Goal: Information Seeking & Learning: Learn about a topic

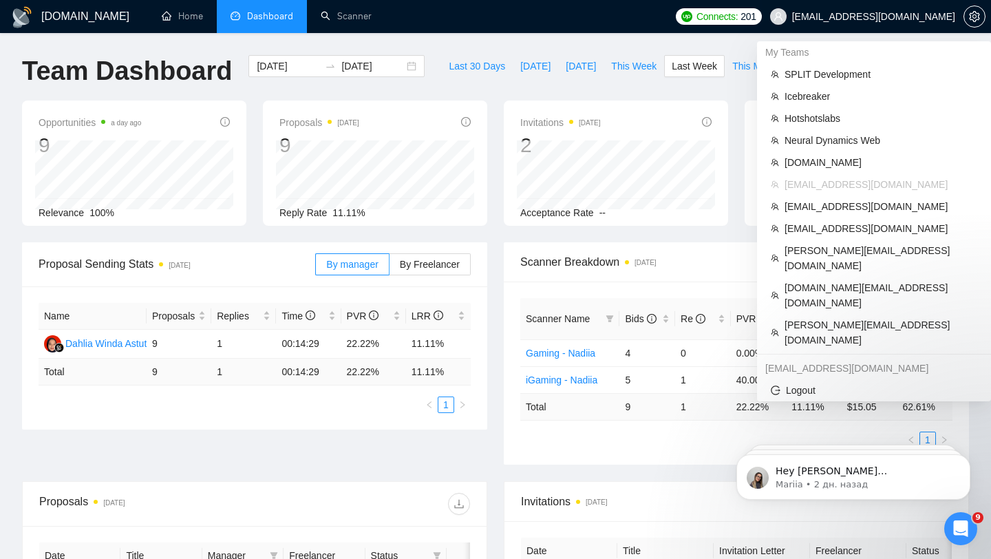
click at [860, 17] on span "[EMAIL_ADDRESS][DOMAIN_NAME]" at bounding box center [873, 17] width 163 height 0
click at [896, 17] on span "[EMAIL_ADDRESS][DOMAIN_NAME]" at bounding box center [873, 17] width 163 height 0
click at [836, 164] on span "[DOMAIN_NAME]" at bounding box center [881, 162] width 193 height 15
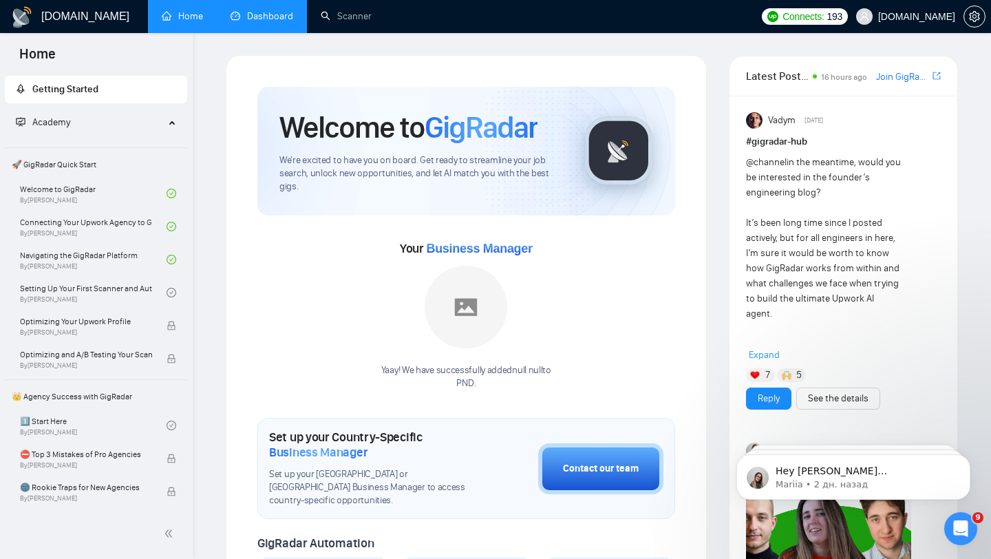
click at [268, 21] on link "Dashboard" at bounding box center [262, 16] width 63 height 12
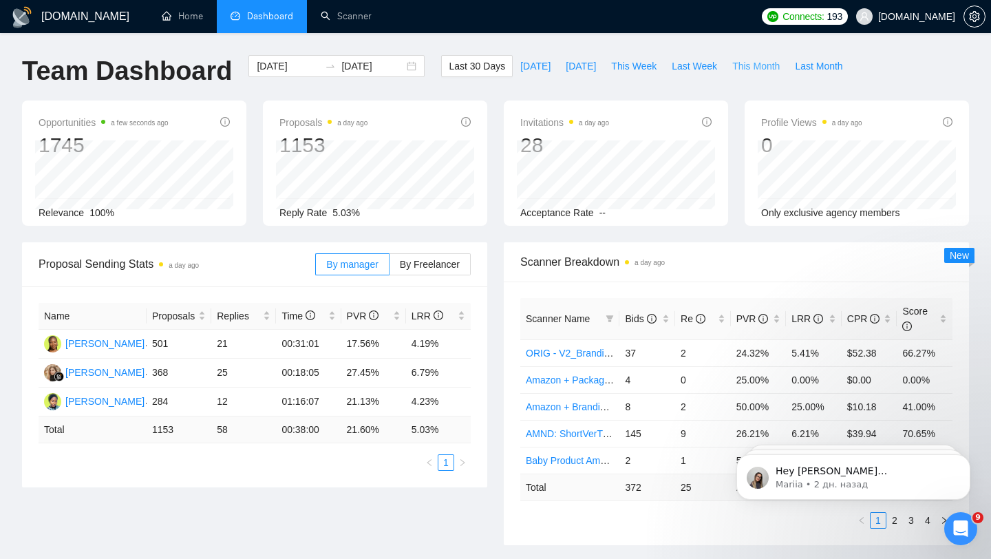
click at [776, 69] on span "This Month" at bounding box center [755, 66] width 47 height 15
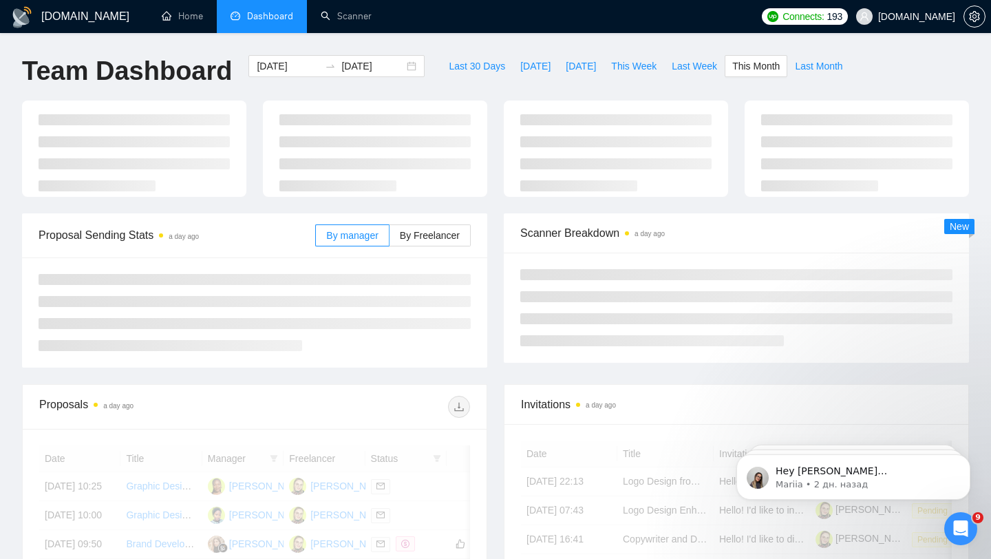
type input "[DATE]"
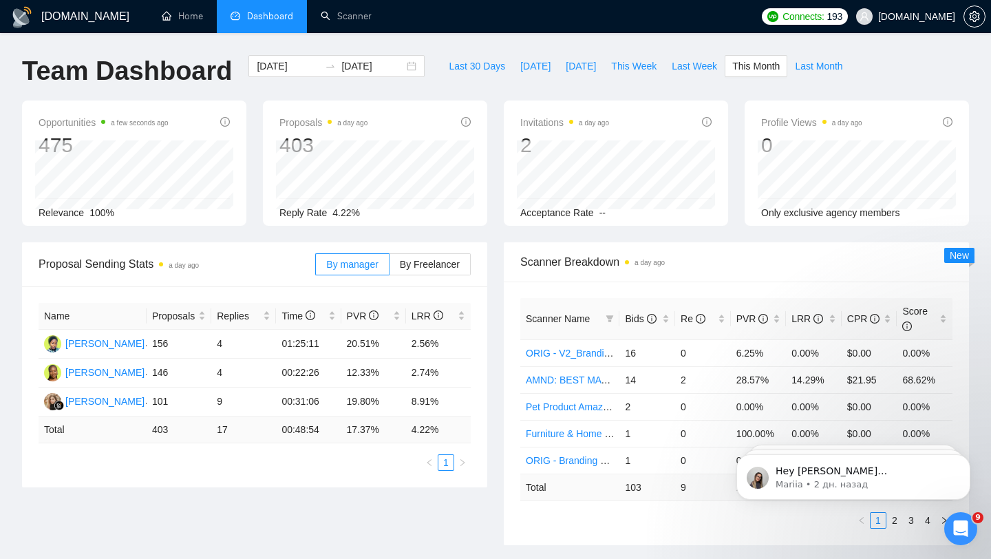
scroll to position [56, 0]
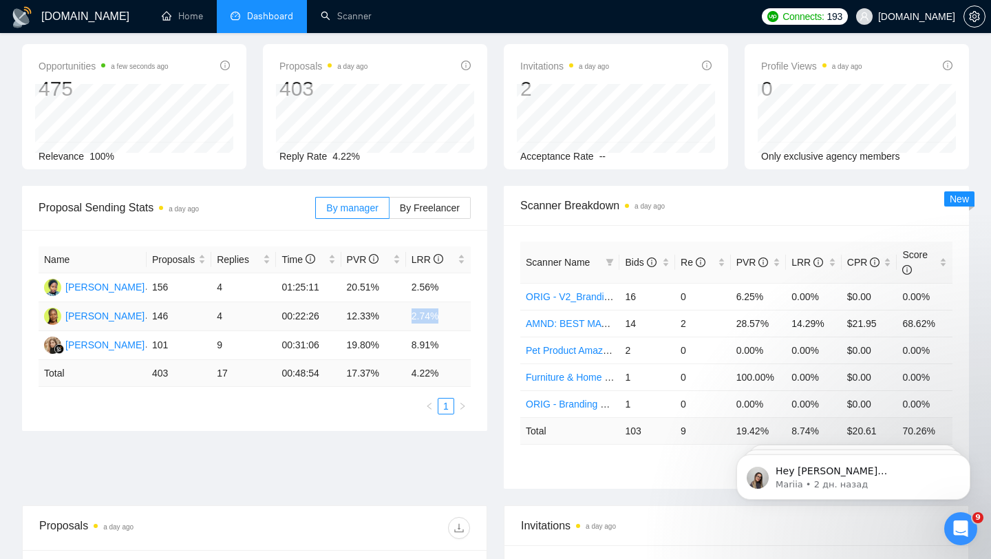
drag, startPoint x: 445, startPoint y: 317, endPoint x: 398, endPoint y: 310, distance: 48.0
click at [398, 310] on tr "[PERSON_NAME] 146 4 00:22:26 12.33% 2.74%" at bounding box center [255, 316] width 432 height 29
drag, startPoint x: 415, startPoint y: 284, endPoint x: 452, endPoint y: 284, distance: 36.5
click at [452, 284] on td "2.56%" at bounding box center [438, 287] width 65 height 29
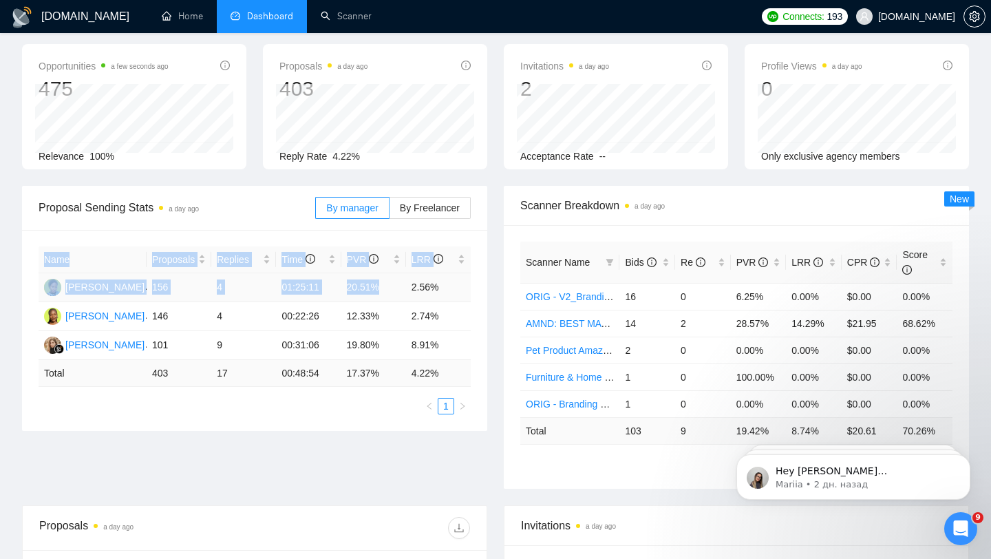
drag, startPoint x: 405, startPoint y: 282, endPoint x: 480, endPoint y: 286, distance: 75.1
click at [481, 287] on div "Name Proposals Replies Time PVR LRR [PERSON_NAME] 156 4 01:25:11 20.51% 2.56% […" at bounding box center [254, 330] width 465 height 201
click at [425, 287] on td "2.56%" at bounding box center [438, 287] width 65 height 29
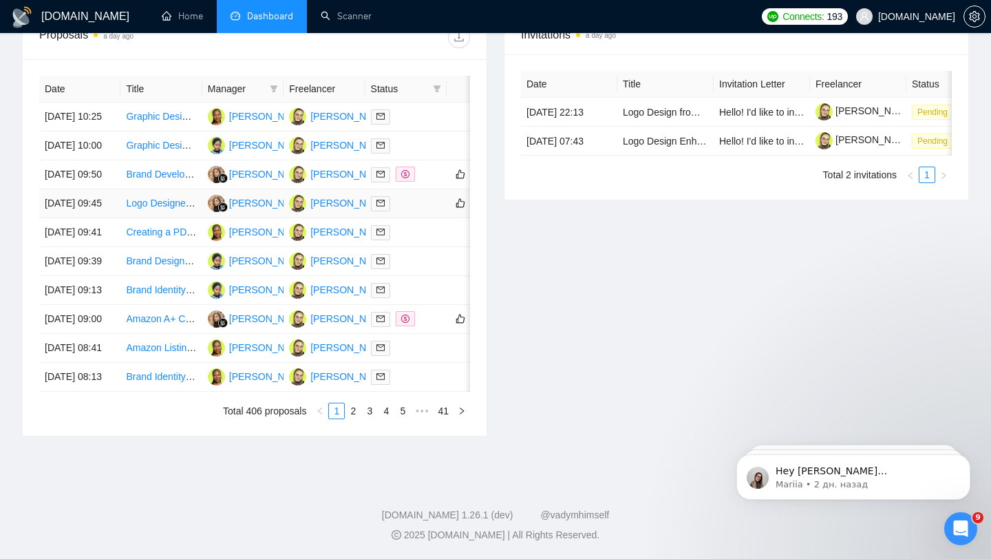
scroll to position [678, 0]
click at [357, 412] on link "2" at bounding box center [353, 410] width 15 height 15
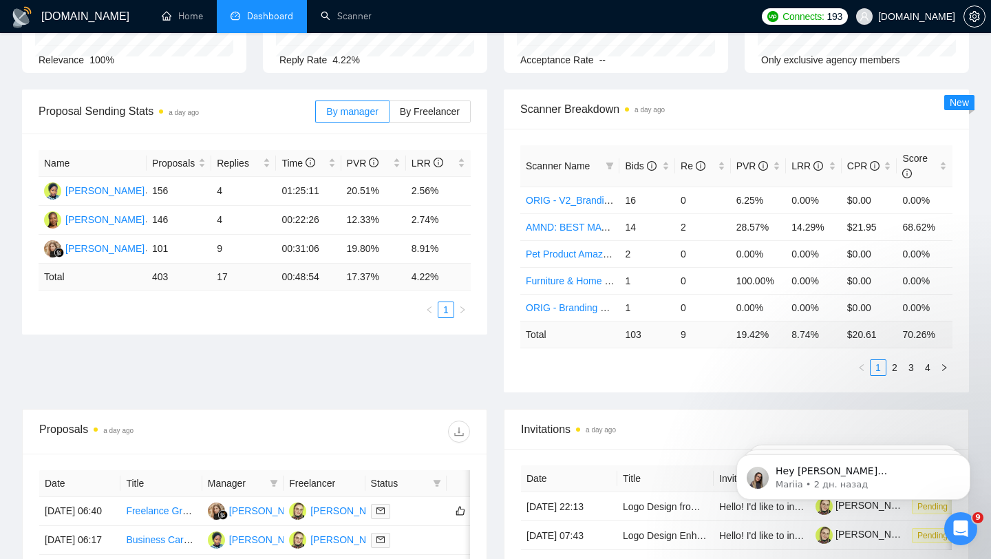
scroll to position [122, 0]
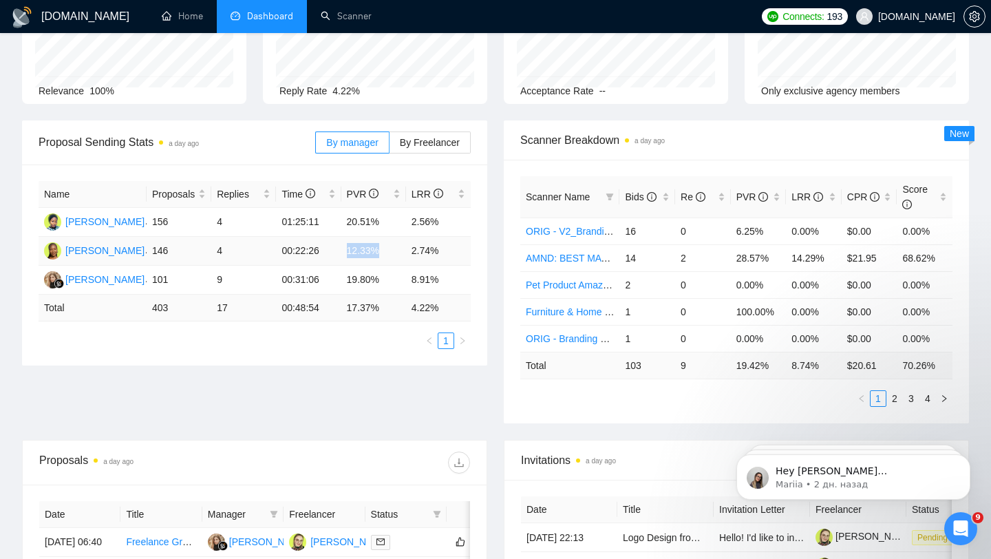
drag, startPoint x: 345, startPoint y: 249, endPoint x: 398, endPoint y: 251, distance: 53.0
click at [399, 253] on td "12.33%" at bounding box center [373, 251] width 65 height 29
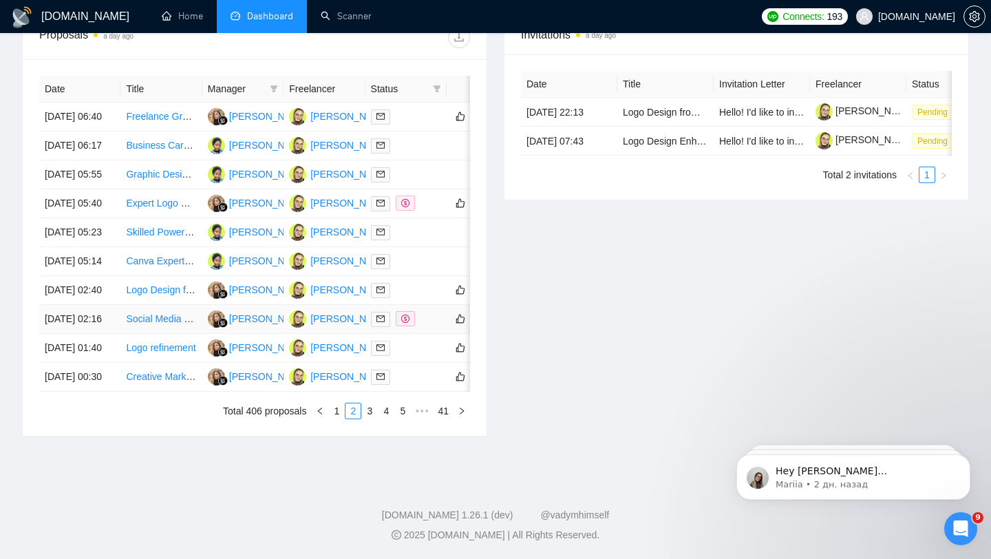
scroll to position [639, 0]
click at [371, 419] on link "3" at bounding box center [369, 410] width 15 height 15
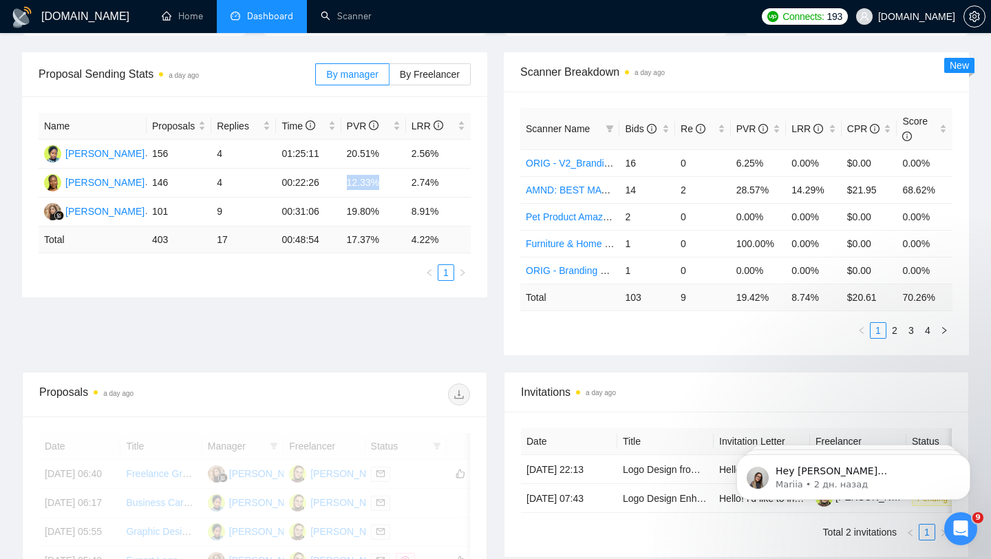
scroll to position [187, 0]
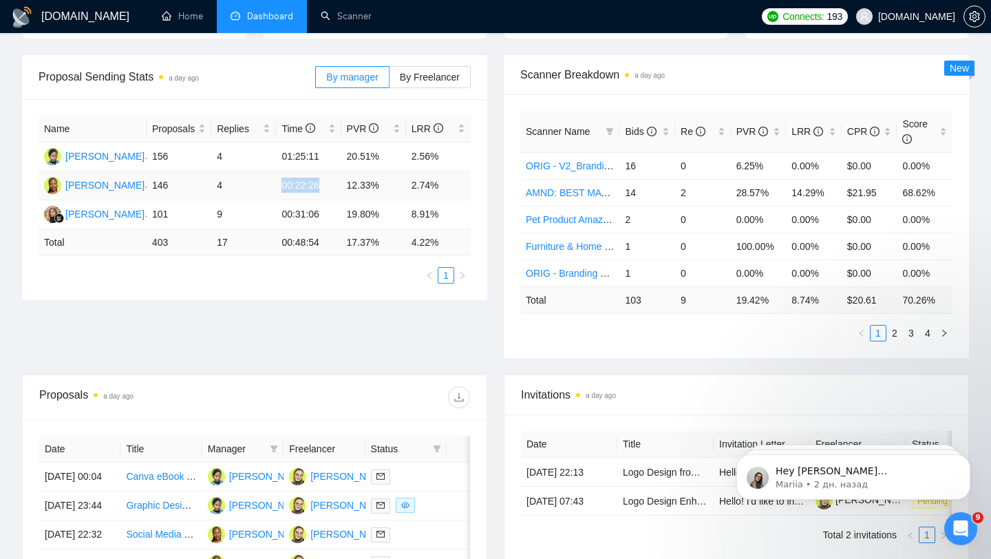
drag, startPoint x: 282, startPoint y: 188, endPoint x: 320, endPoint y: 187, distance: 37.9
click at [320, 187] on td "00:22:26" at bounding box center [308, 185] width 65 height 29
click at [285, 186] on td "00:22:26" at bounding box center [308, 185] width 65 height 29
drag, startPoint x: 285, startPoint y: 186, endPoint x: 343, endPoint y: 193, distance: 58.2
click at [343, 193] on tr "[PERSON_NAME] 146 4 00:22:26 12.33% 2.74%" at bounding box center [255, 185] width 432 height 29
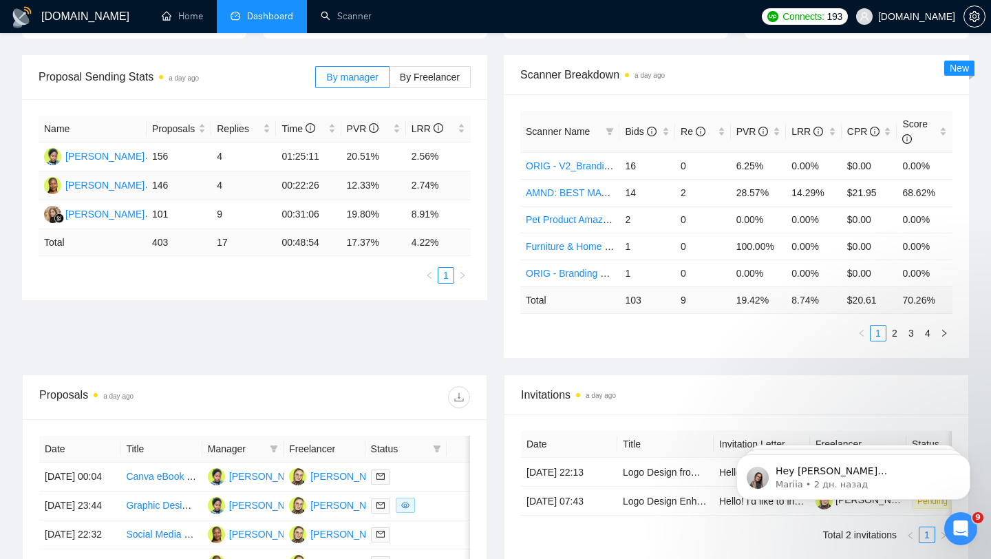
click at [282, 189] on td "00:22:26" at bounding box center [308, 185] width 65 height 29
drag, startPoint x: 282, startPoint y: 189, endPoint x: 317, endPoint y: 187, distance: 35.9
click at [317, 187] on td "00:22:26" at bounding box center [308, 185] width 65 height 29
click at [284, 158] on td "01:25:11" at bounding box center [308, 156] width 65 height 29
drag, startPoint x: 280, startPoint y: 156, endPoint x: 322, endPoint y: 162, distance: 42.4
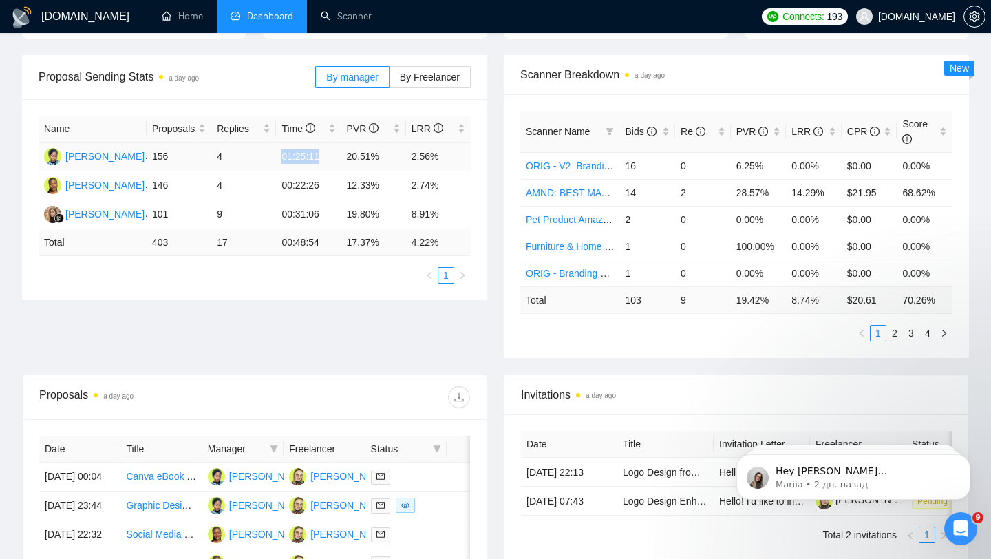
click at [322, 162] on td "01:25:11" at bounding box center [308, 156] width 65 height 29
click at [287, 184] on td "00:22:26" at bounding box center [308, 185] width 65 height 29
drag, startPoint x: 282, startPoint y: 185, endPoint x: 319, endPoint y: 182, distance: 38.0
click at [322, 187] on td "00:22:26" at bounding box center [308, 185] width 65 height 29
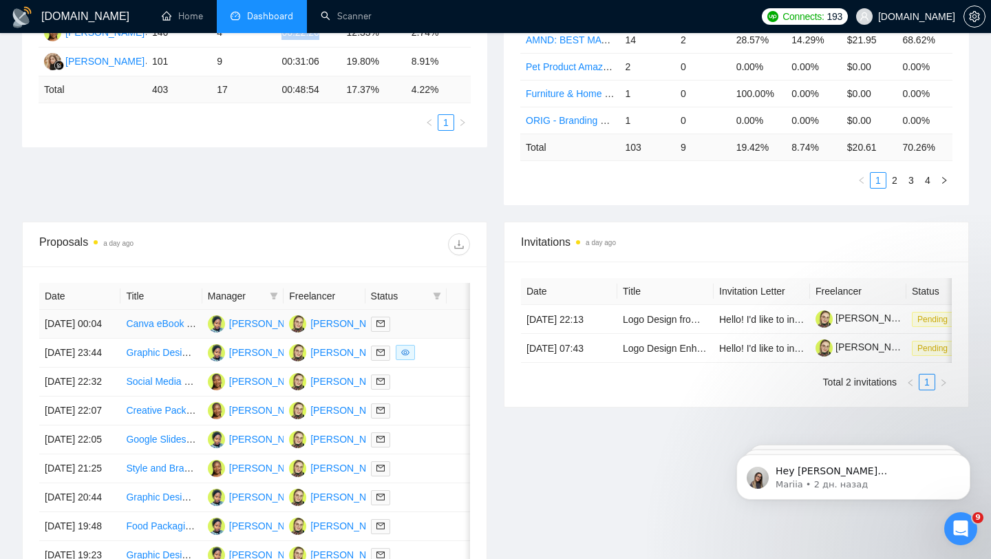
scroll to position [355, 0]
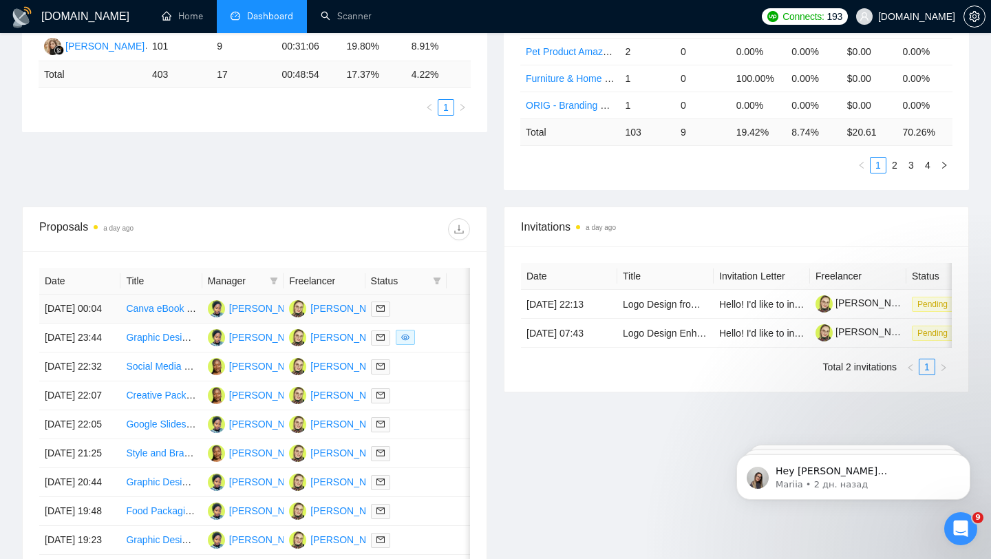
click at [420, 324] on td at bounding box center [406, 309] width 81 height 29
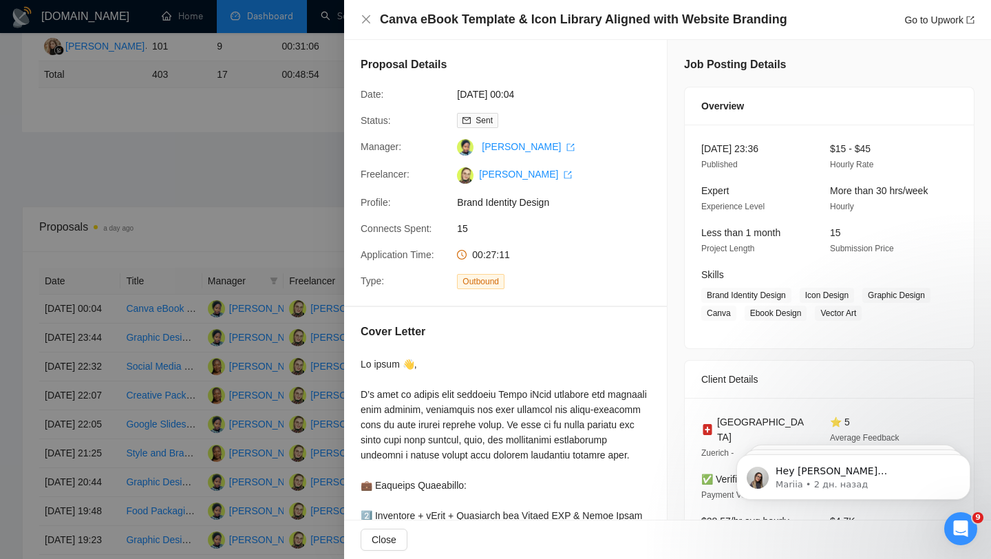
click at [188, 331] on div at bounding box center [495, 279] width 991 height 559
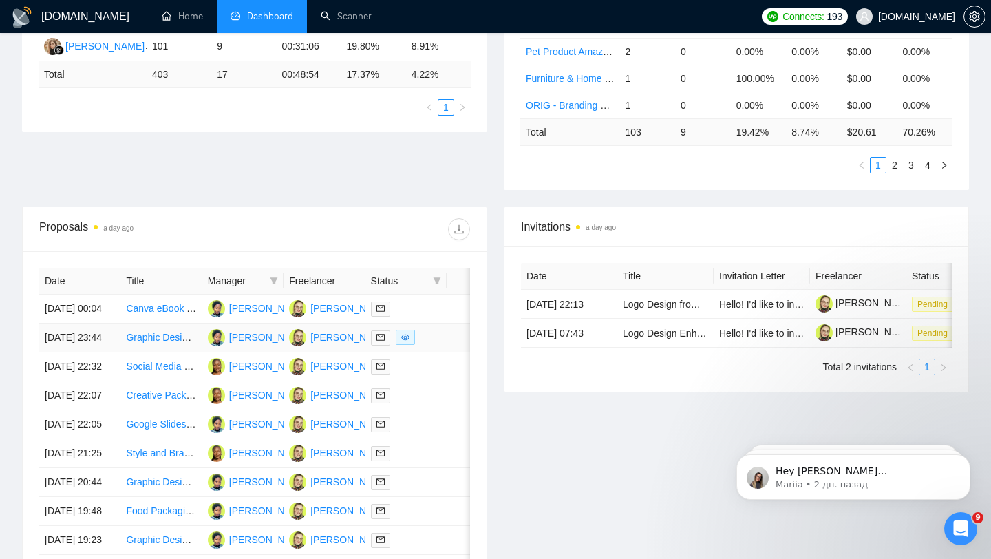
click at [432, 346] on div at bounding box center [406, 338] width 70 height 16
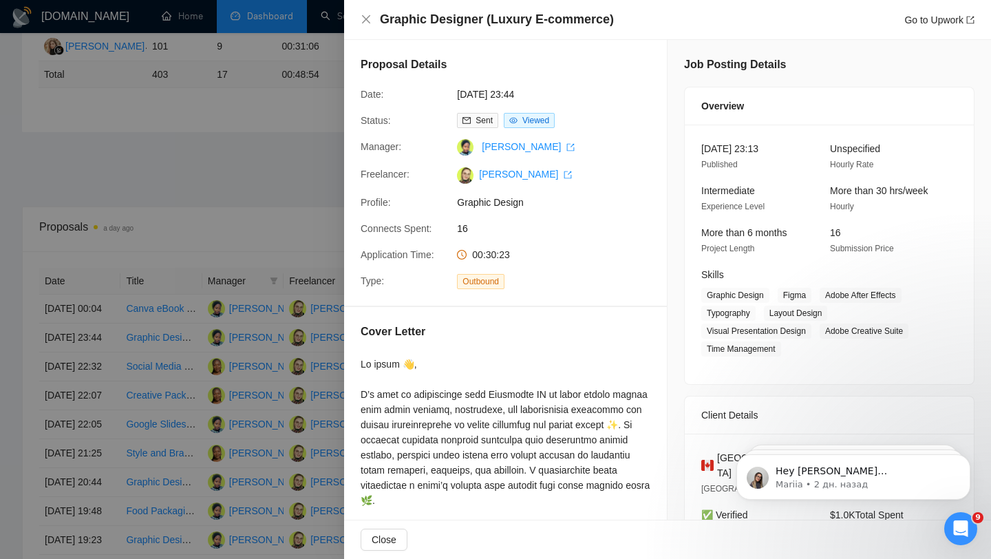
click at [255, 363] on div at bounding box center [495, 279] width 991 height 559
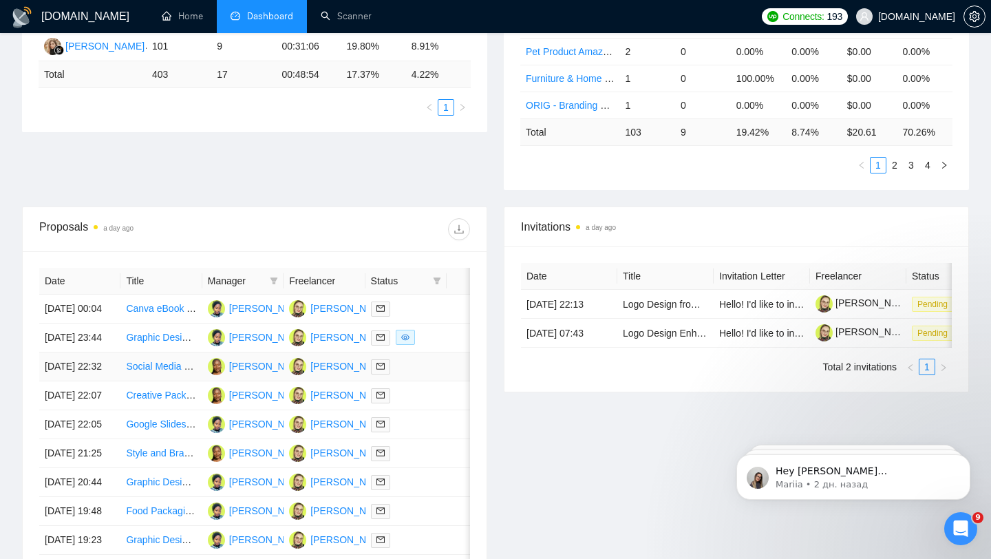
click at [422, 374] on div at bounding box center [406, 367] width 70 height 16
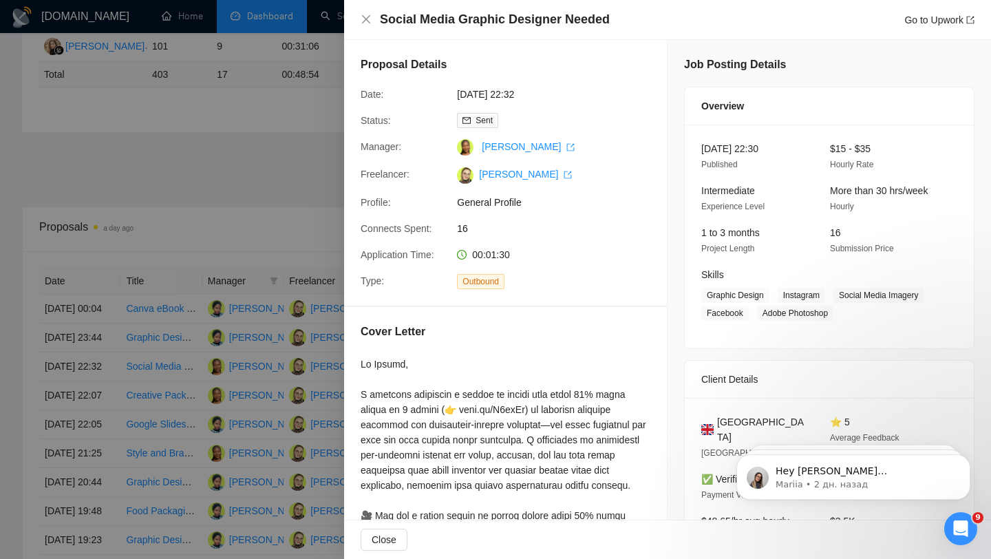
click at [244, 318] on div at bounding box center [495, 279] width 991 height 559
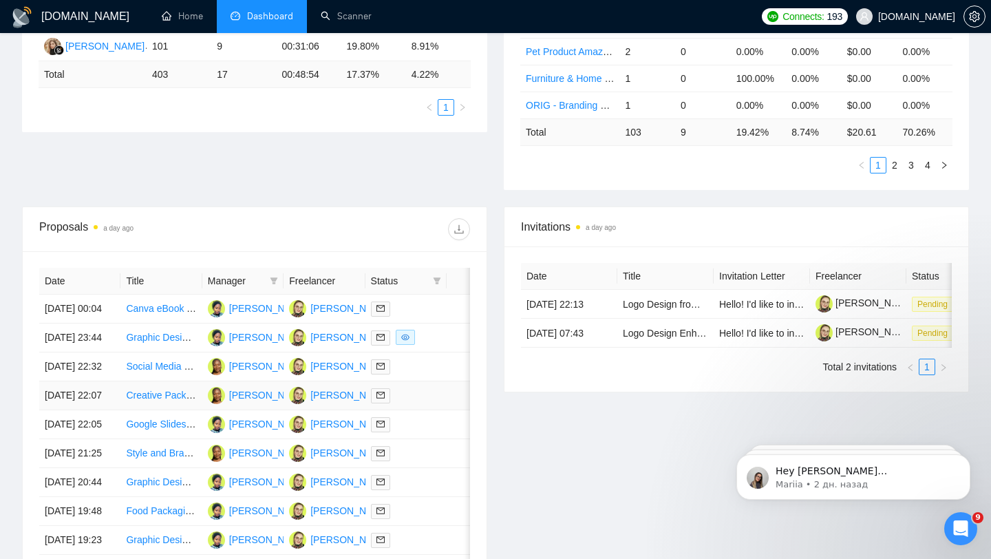
click at [404, 403] on div at bounding box center [406, 396] width 70 height 16
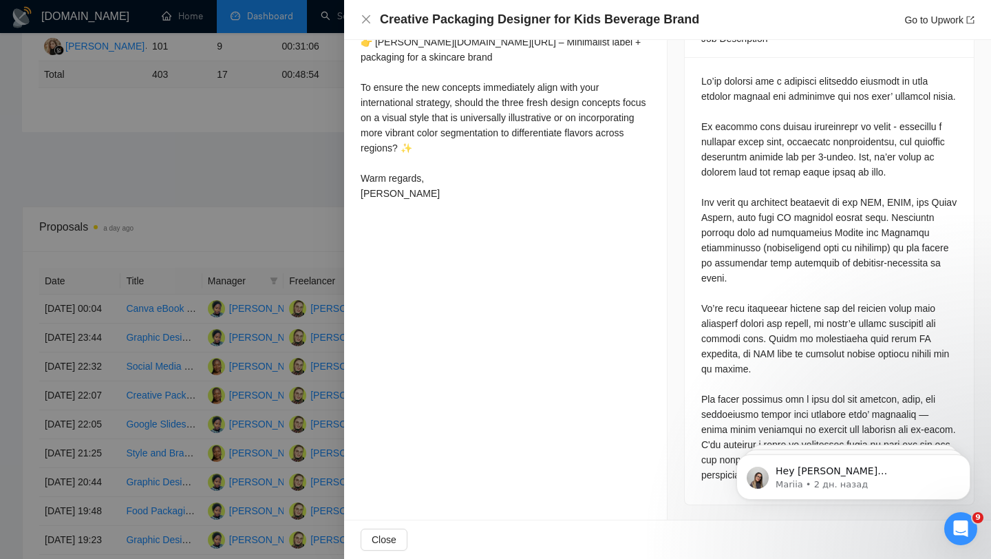
scroll to position [0, 0]
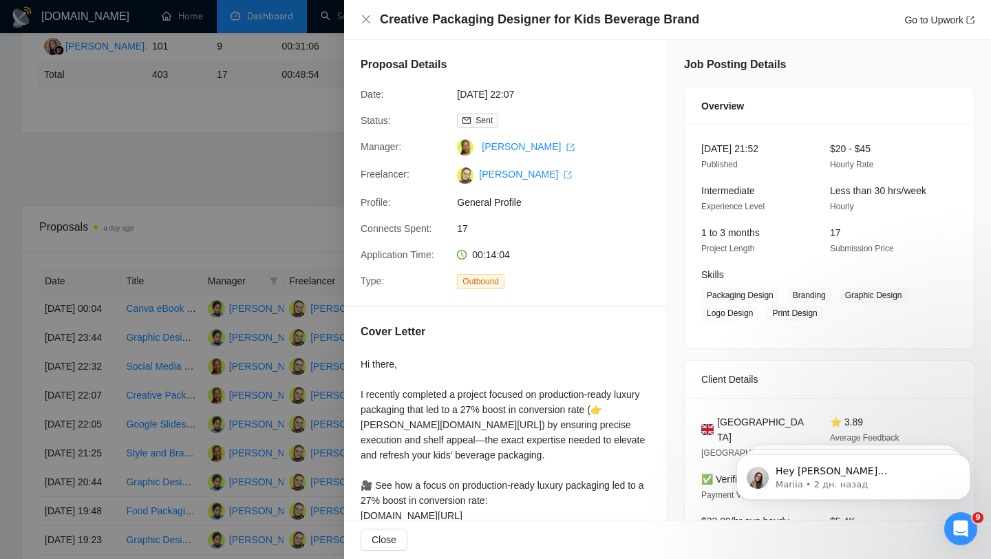
click at [210, 232] on div at bounding box center [495, 279] width 991 height 559
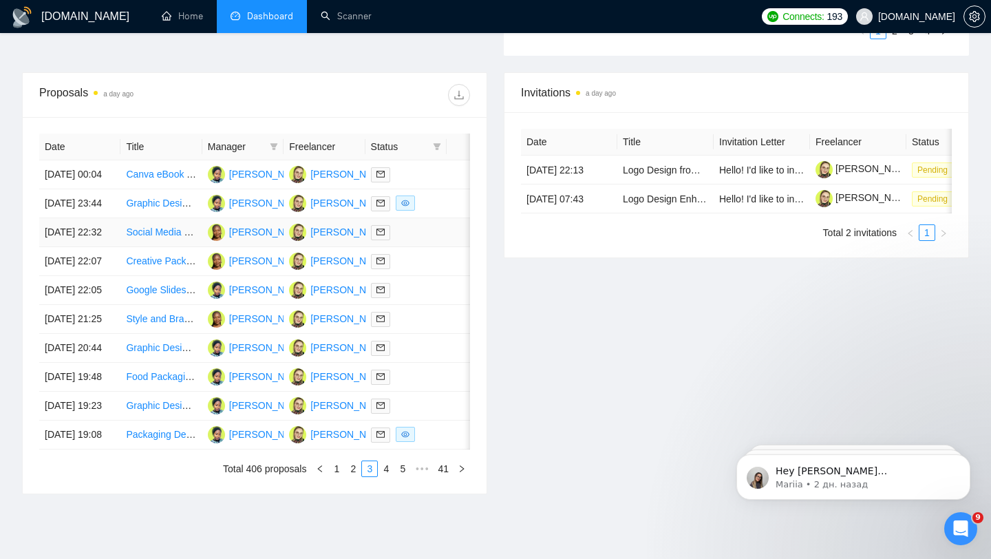
scroll to position [537, 0]
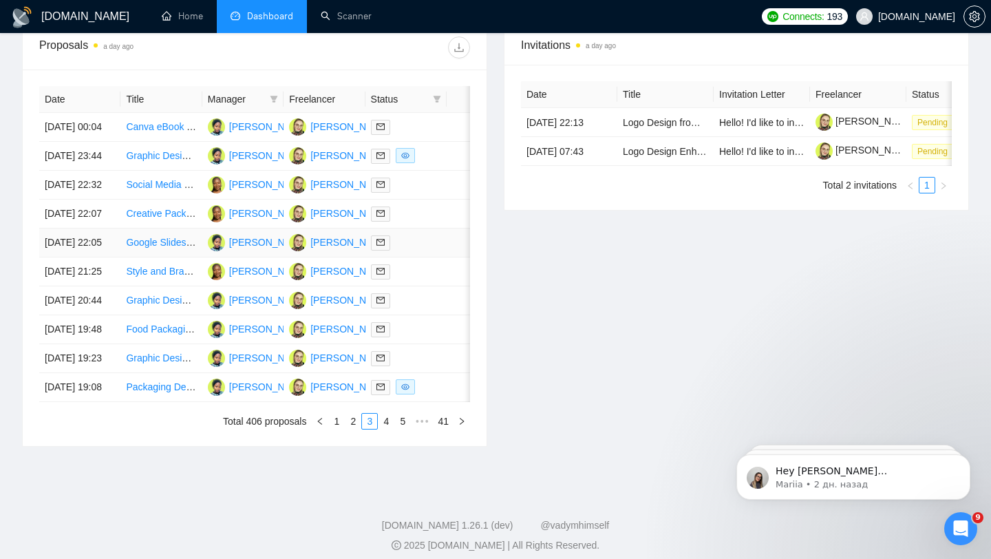
click at [424, 257] on td at bounding box center [406, 243] width 81 height 29
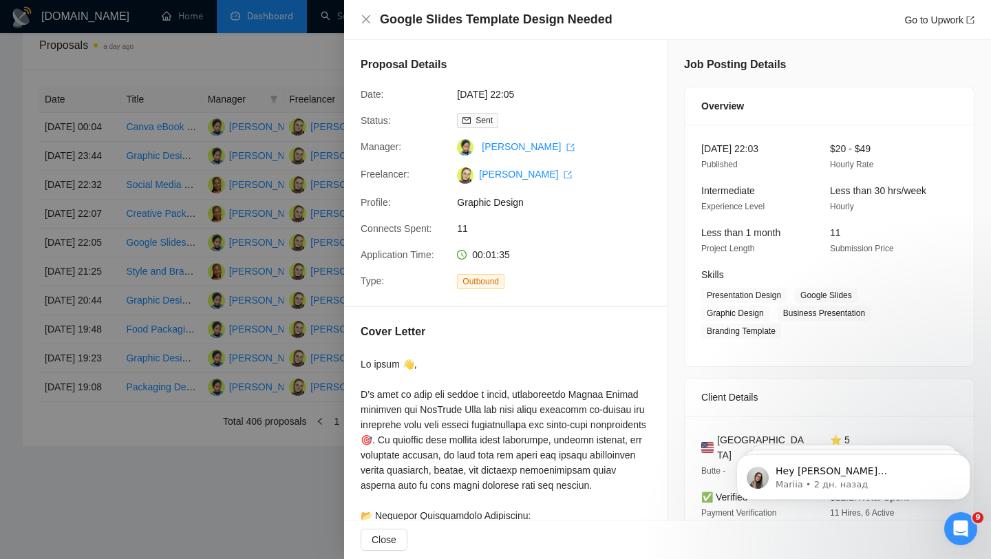
drag, startPoint x: 443, startPoint y: 250, endPoint x: 567, endPoint y: 242, distance: 124.1
click at [567, 242] on div "Proposal Details Date: [DATE] 22:05 Status: Sent Manager: [PERSON_NAME] Freelan…" at bounding box center [505, 173] width 323 height 266
click at [195, 248] on div at bounding box center [495, 279] width 991 height 559
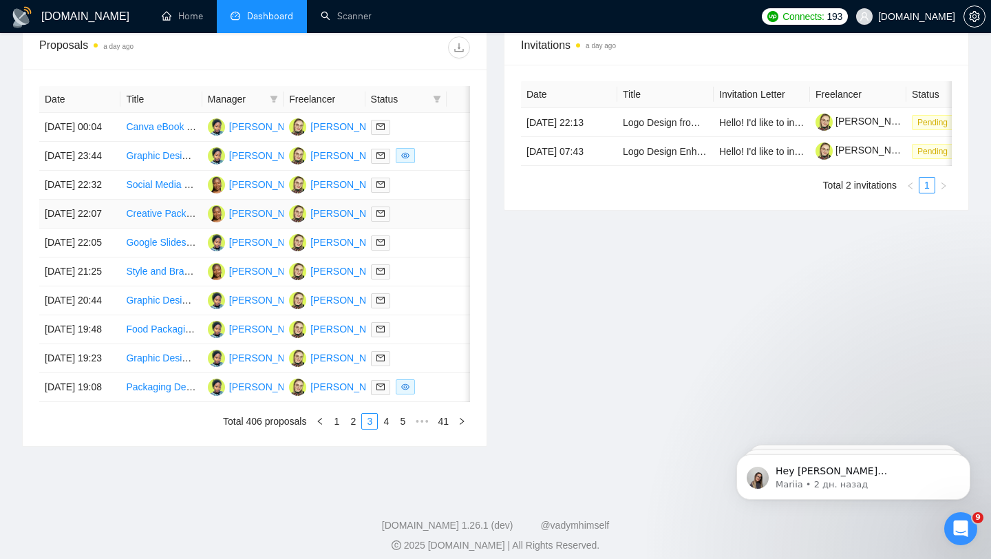
click at [410, 222] on div at bounding box center [406, 214] width 70 height 16
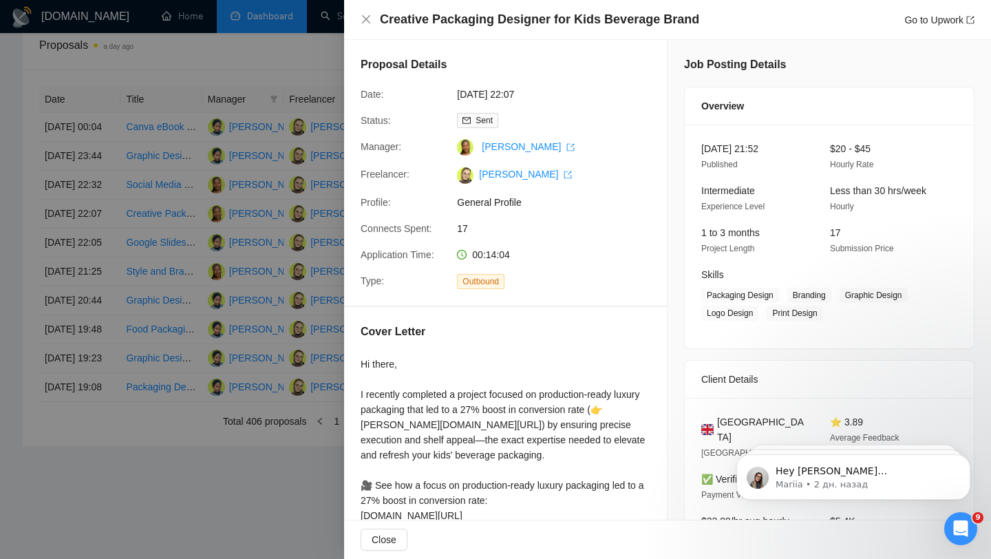
click at [331, 220] on div at bounding box center [495, 279] width 991 height 559
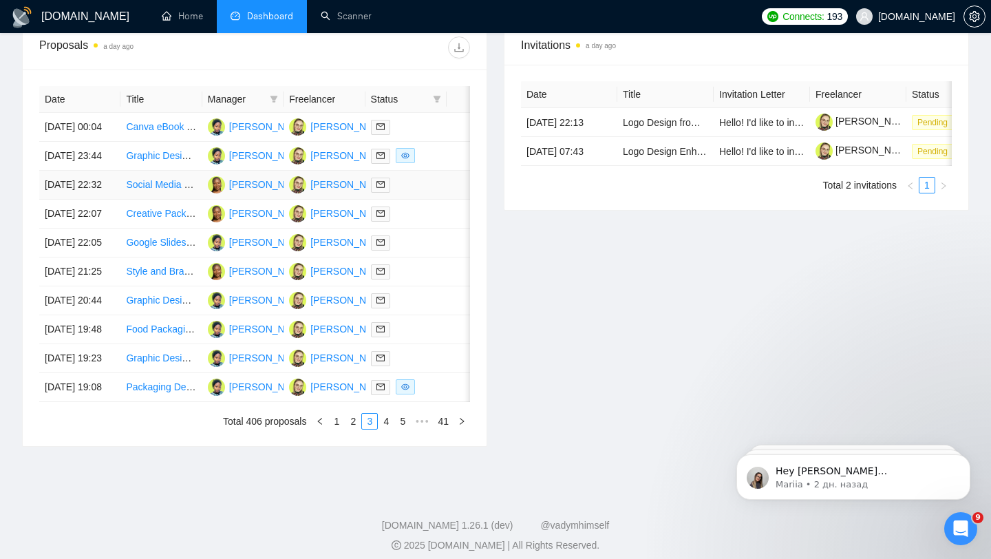
click at [427, 193] on div at bounding box center [406, 185] width 70 height 16
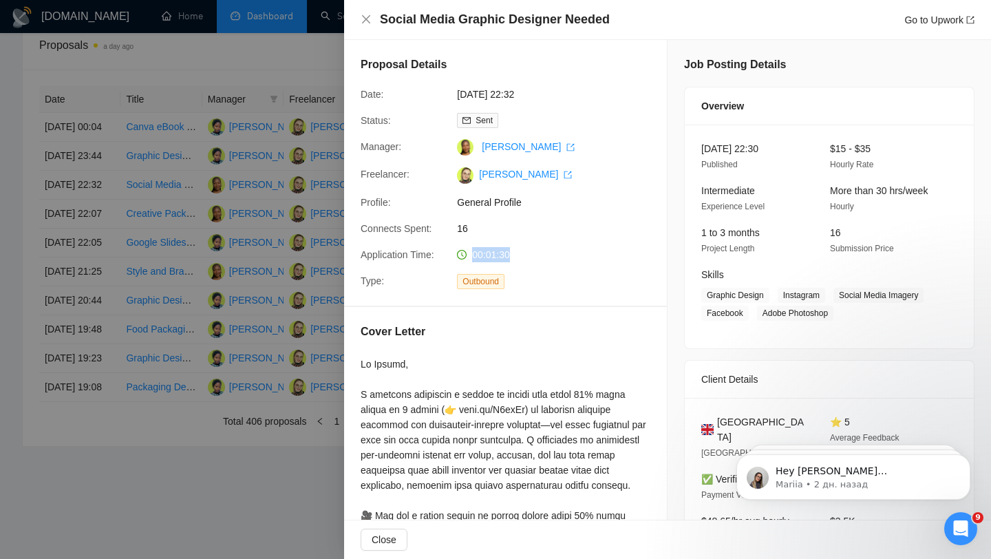
drag, startPoint x: 518, startPoint y: 251, endPoint x: 456, endPoint y: 255, distance: 62.1
click at [456, 256] on div "00:01:30" at bounding box center [524, 254] width 145 height 15
click at [282, 247] on div at bounding box center [495, 279] width 991 height 559
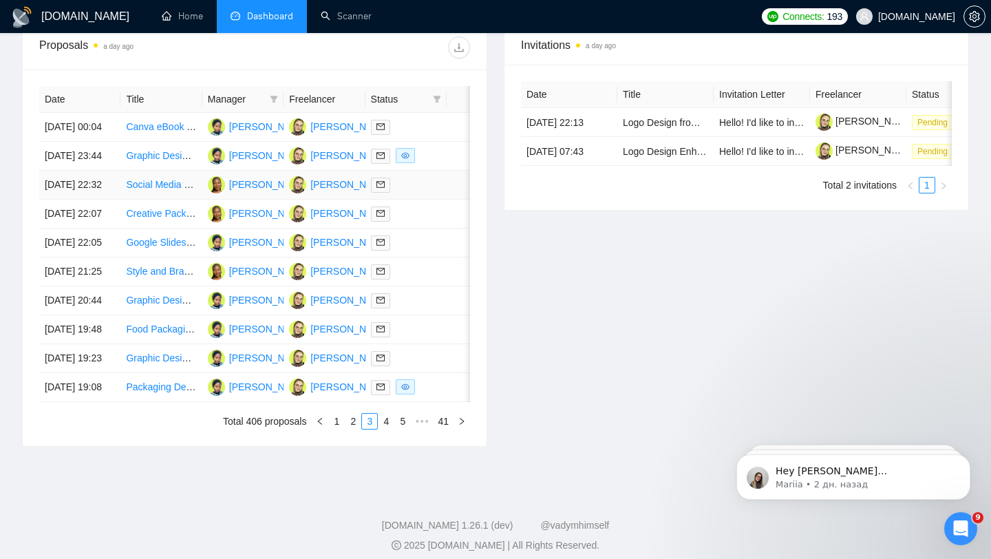
click at [433, 193] on div at bounding box center [406, 185] width 70 height 16
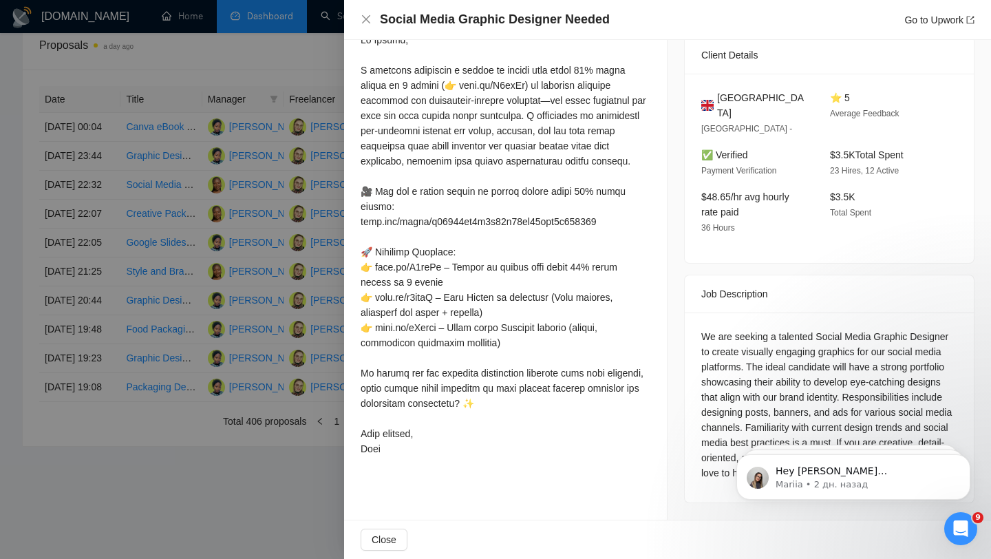
scroll to position [558, 0]
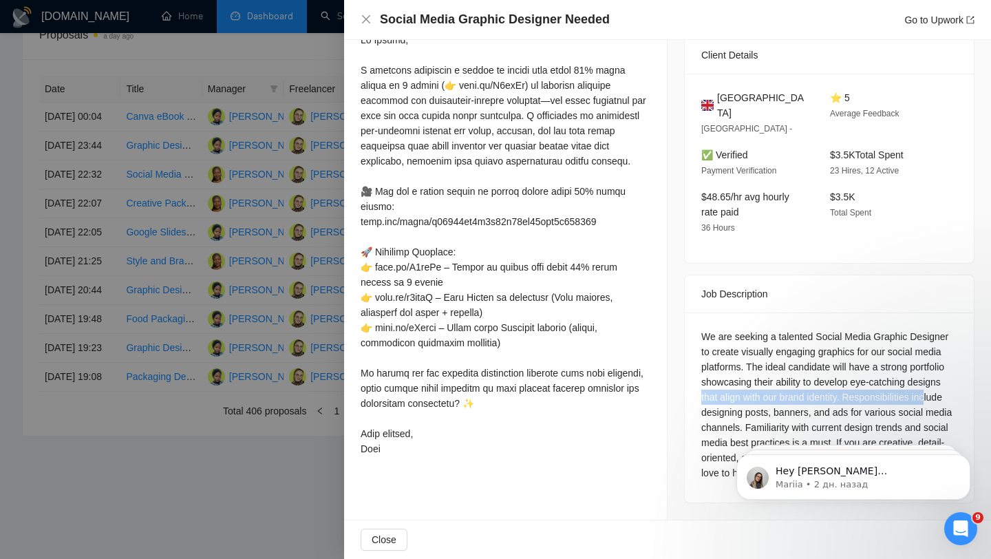
drag, startPoint x: 703, startPoint y: 399, endPoint x: 935, endPoint y: 398, distance: 232.7
click at [934, 398] on div "We are seeking a talented Social Media Graphic Designer to create visually enga…" at bounding box center [829, 404] width 256 height 151
click at [827, 413] on div "We are seeking a talented Social Media Graphic Designer to create visually enga…" at bounding box center [829, 404] width 256 height 151
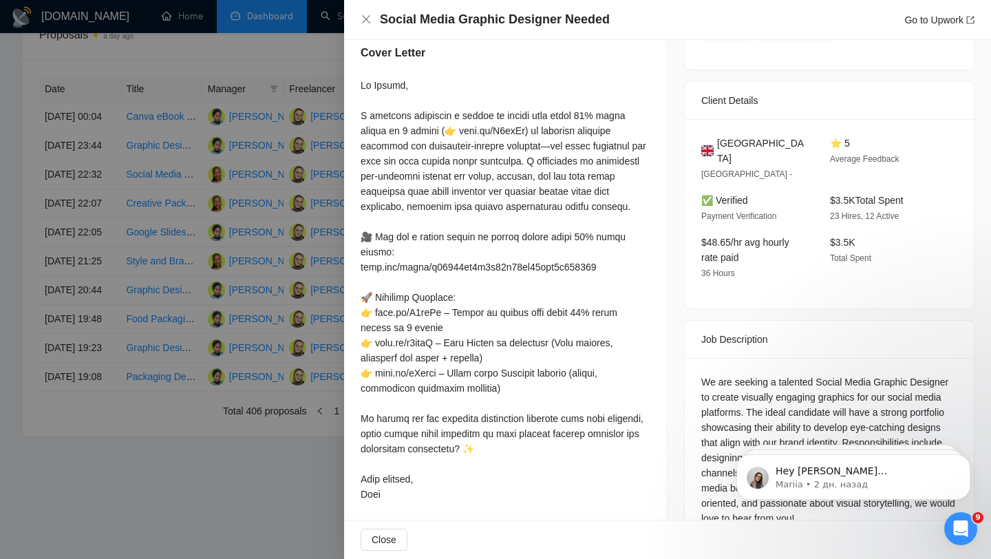
scroll to position [268, 0]
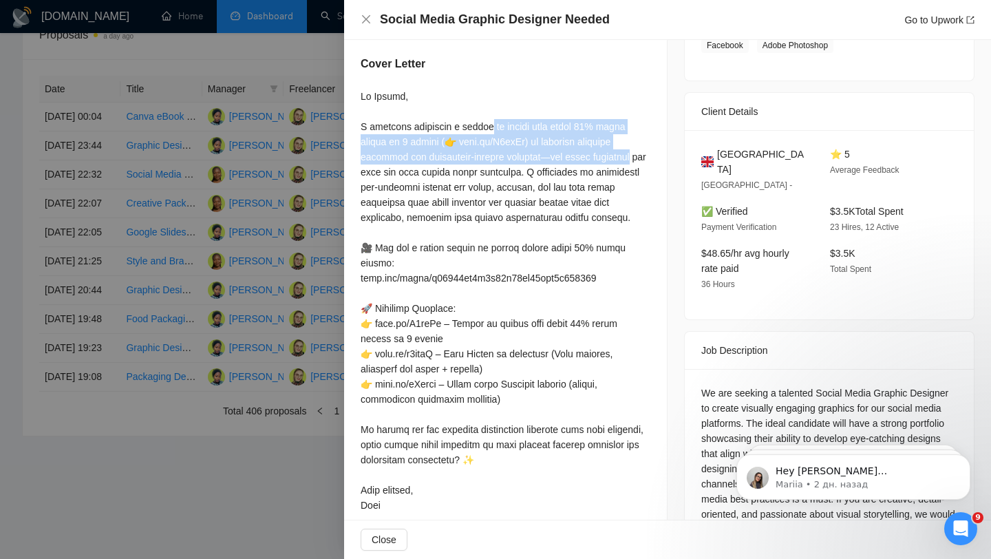
drag, startPoint x: 487, startPoint y: 127, endPoint x: 649, endPoint y: 149, distance: 163.3
click at [649, 149] on div at bounding box center [506, 301] width 290 height 424
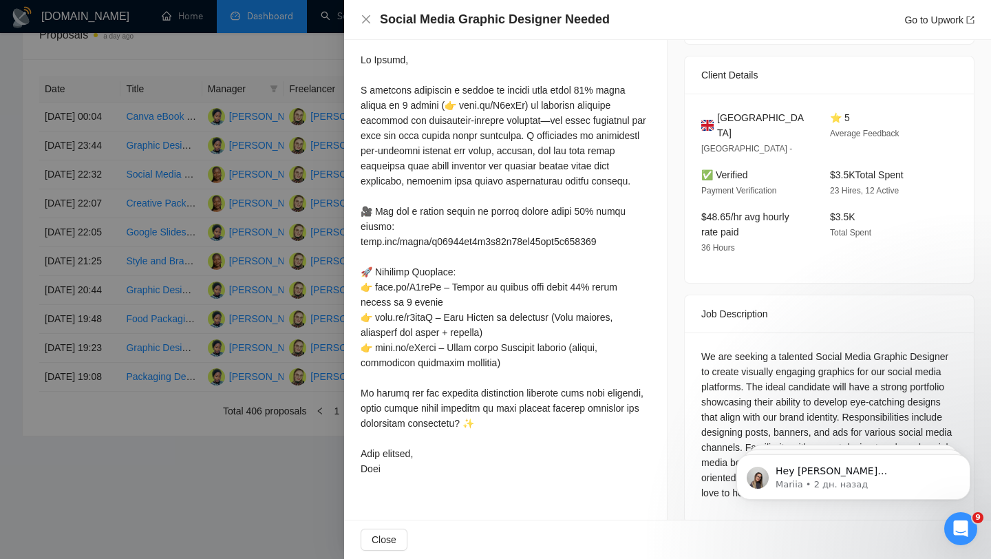
click at [556, 317] on div at bounding box center [506, 264] width 290 height 424
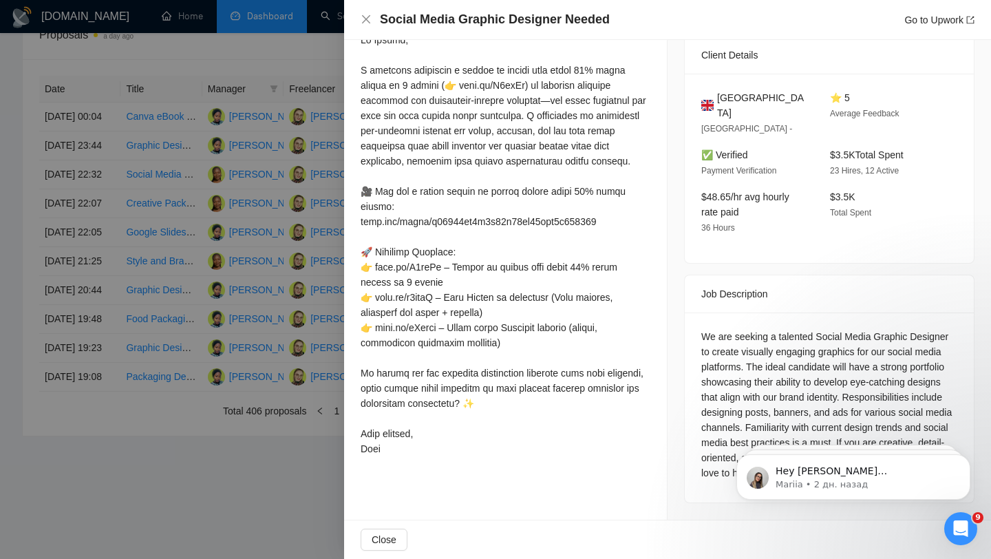
scroll to position [639, 0]
drag, startPoint x: 856, startPoint y: 382, endPoint x: 948, endPoint y: 382, distance: 92.2
click at [948, 382] on div "We are seeking a talented Social Media Graphic Designer to create visually enga…" at bounding box center [829, 404] width 256 height 151
drag, startPoint x: 953, startPoint y: 381, endPoint x: 858, endPoint y: 382, distance: 95.0
click at [858, 382] on div "We are seeking a talented Social Media Graphic Designer to create visually enga…" at bounding box center [829, 404] width 256 height 151
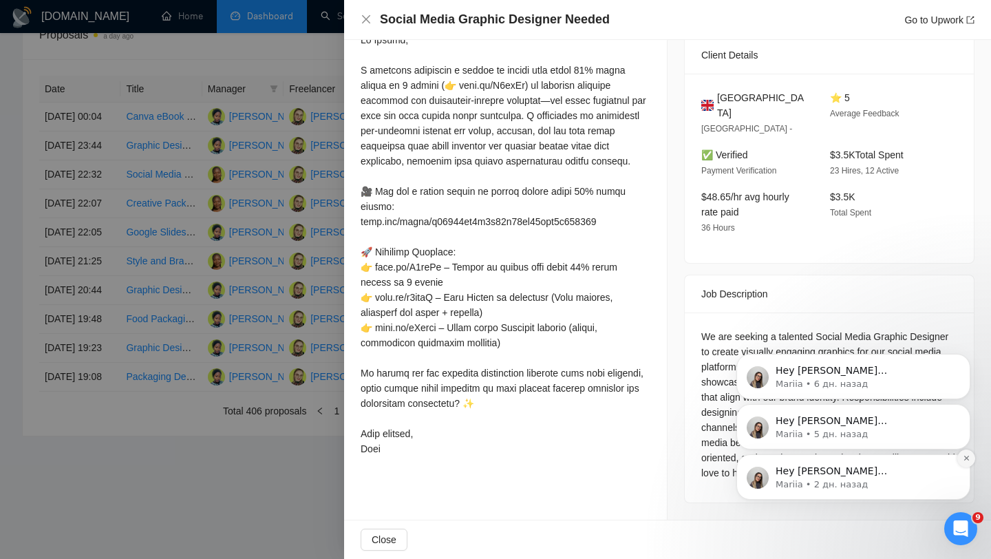
click at [964, 456] on icon "Dismiss notification" at bounding box center [966, 458] width 5 height 5
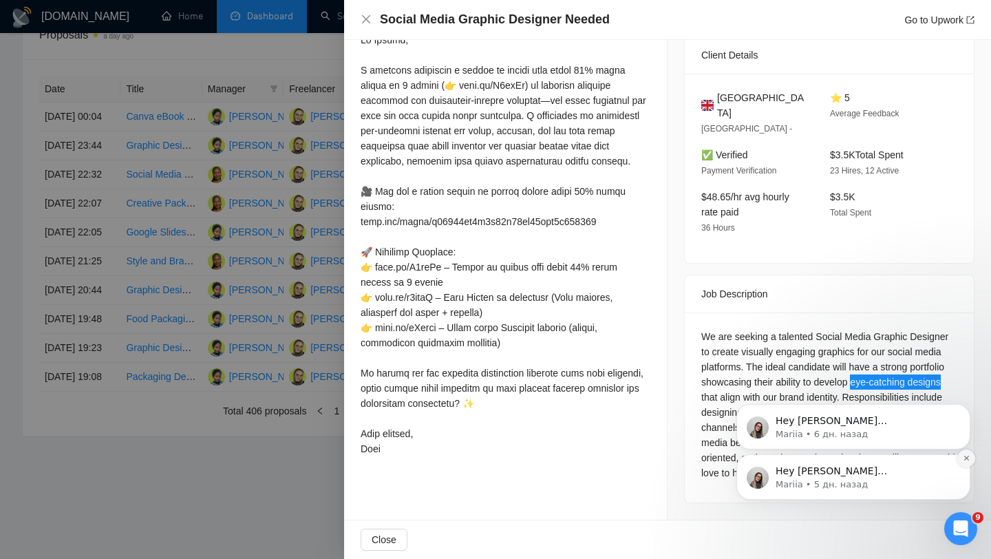
click at [966, 454] on icon "Dismiss notification" at bounding box center [967, 458] width 8 height 8
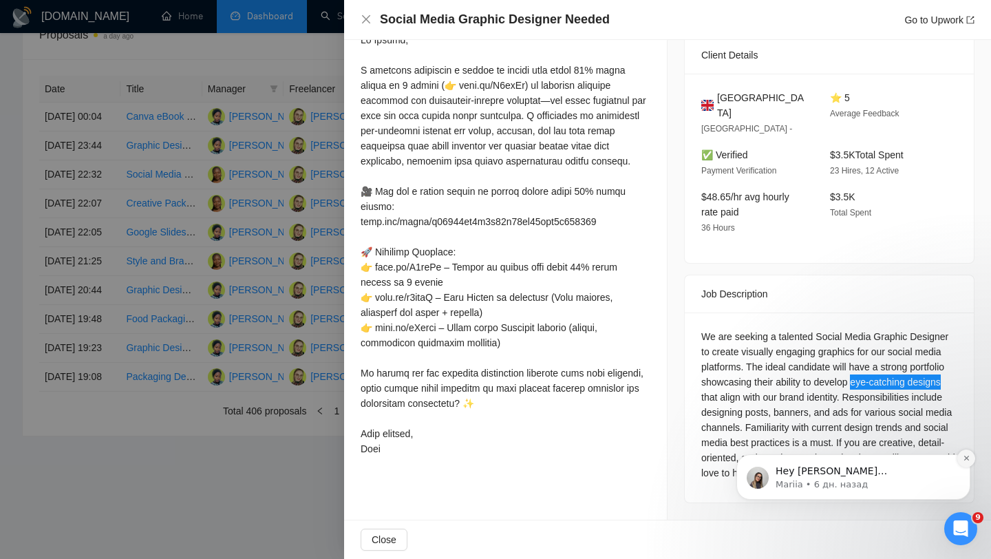
click at [966, 461] on icon "Dismiss notification" at bounding box center [967, 458] width 8 height 8
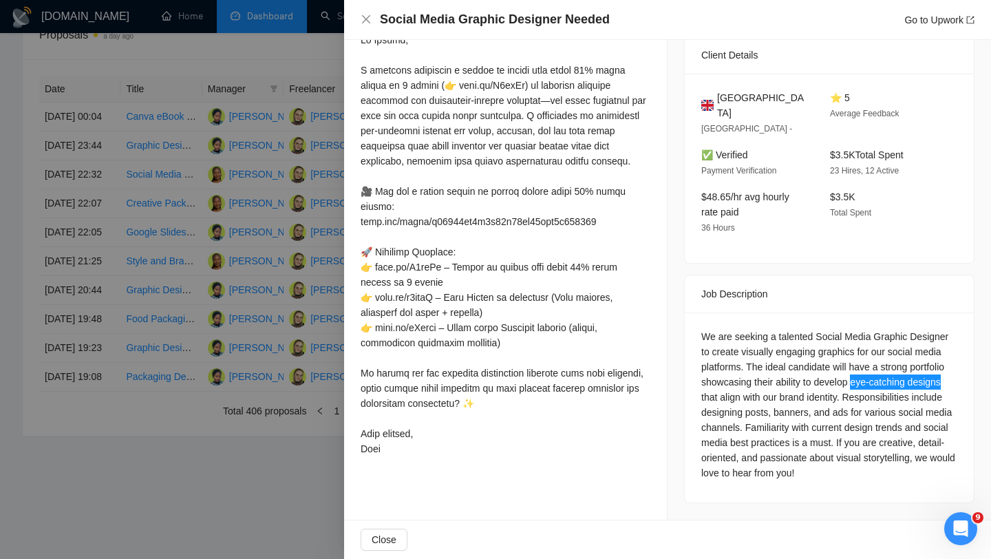
scroll to position [218, 0]
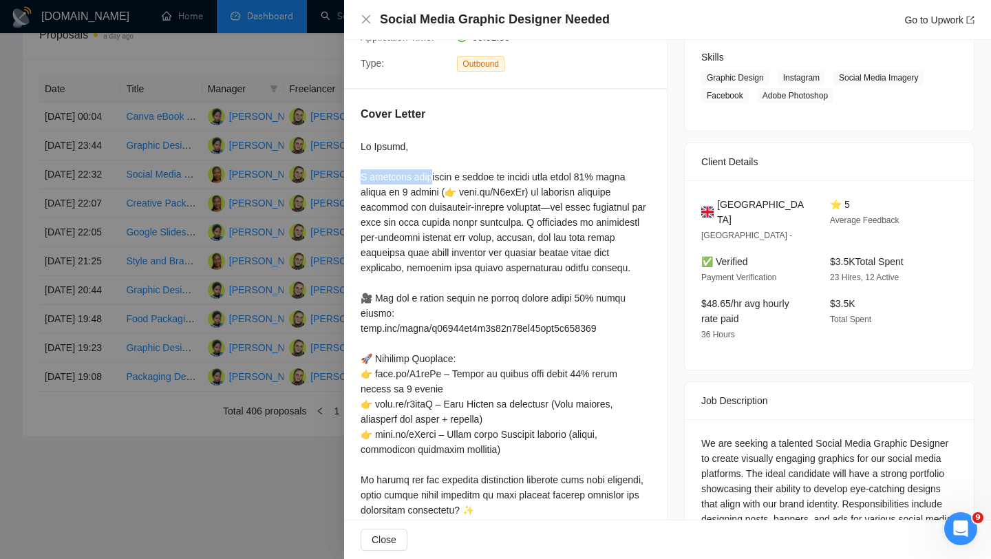
drag, startPoint x: 358, startPoint y: 177, endPoint x: 437, endPoint y: 173, distance: 79.3
click at [433, 173] on div "Cover Letter" at bounding box center [505, 337] width 323 height 496
click at [357, 176] on div "Cover Letter" at bounding box center [505, 337] width 323 height 496
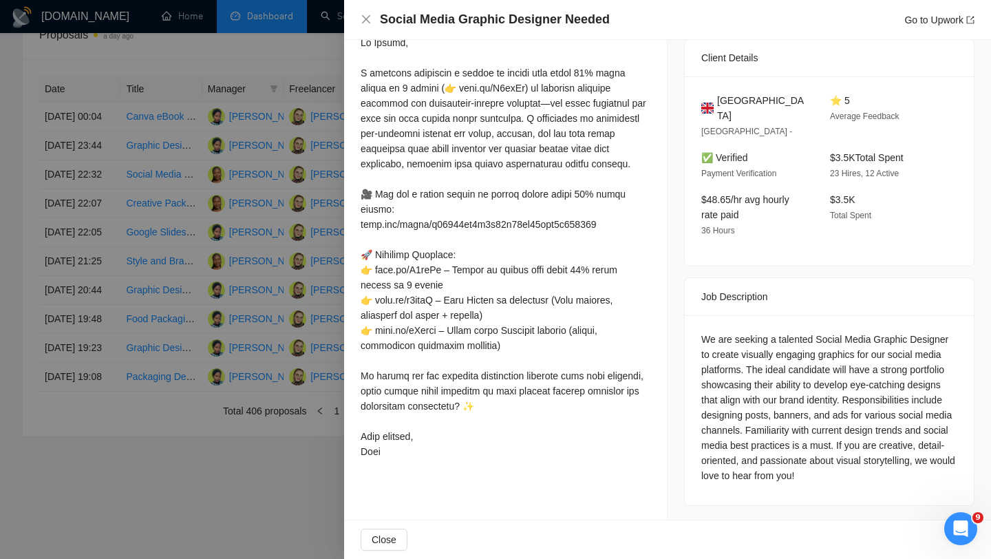
scroll to position [325, 0]
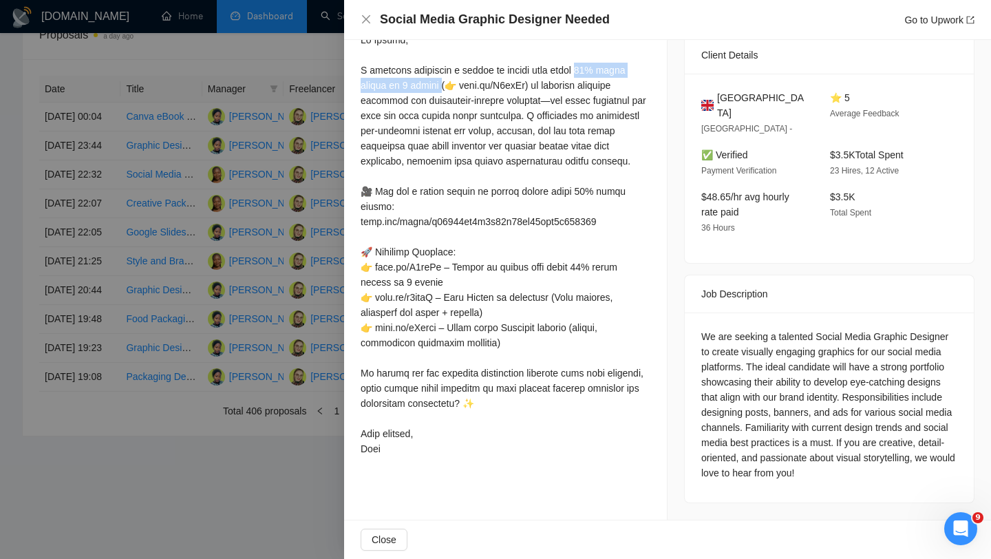
drag, startPoint x: 582, startPoint y: 70, endPoint x: 449, endPoint y: 86, distance: 134.6
click at [449, 86] on div at bounding box center [506, 244] width 290 height 424
click at [301, 199] on div at bounding box center [495, 279] width 991 height 559
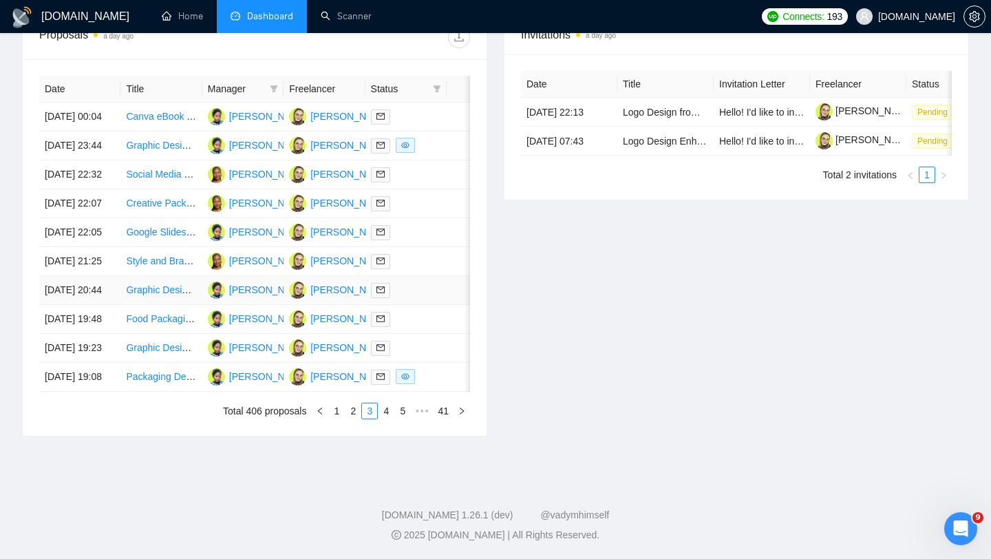
scroll to position [565, 0]
click at [438, 149] on div at bounding box center [406, 146] width 70 height 16
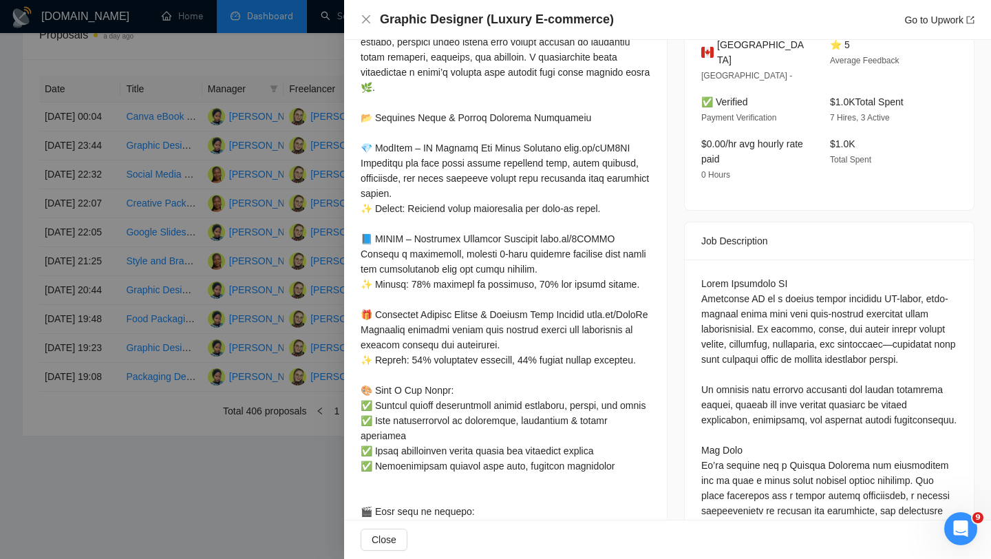
scroll to position [236, 0]
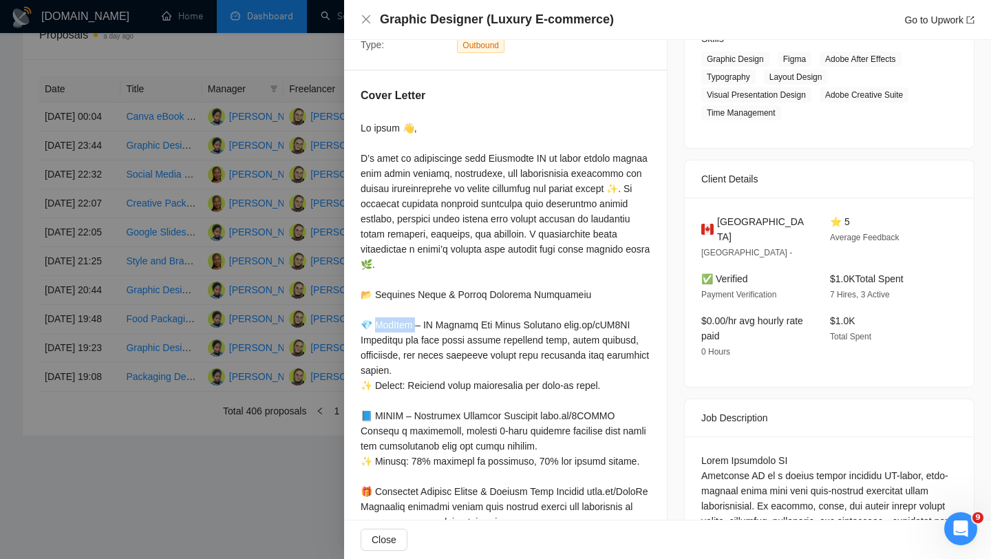
drag, startPoint x: 402, startPoint y: 342, endPoint x: 368, endPoint y: 341, distance: 33.7
click at [368, 341] on div at bounding box center [506, 483] width 290 height 727
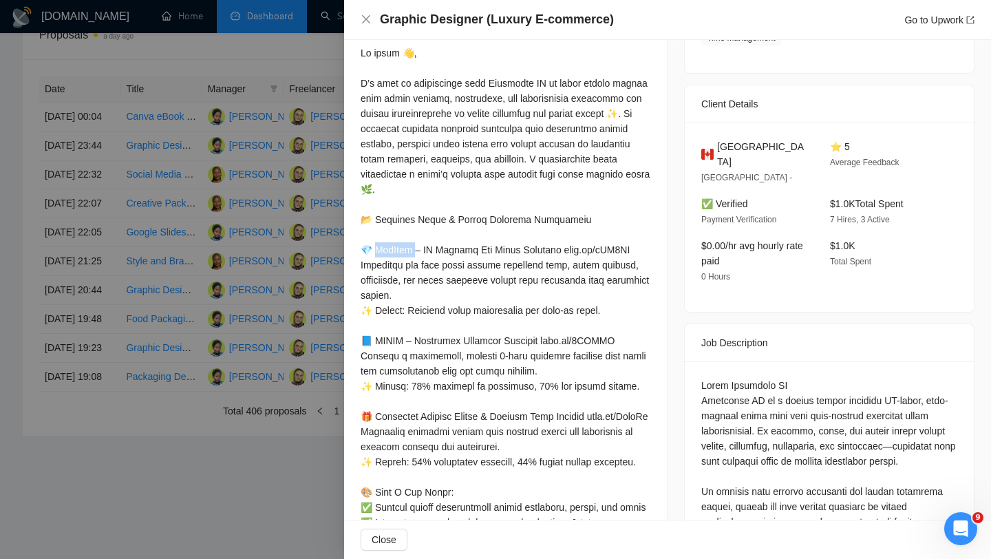
scroll to position [315, 0]
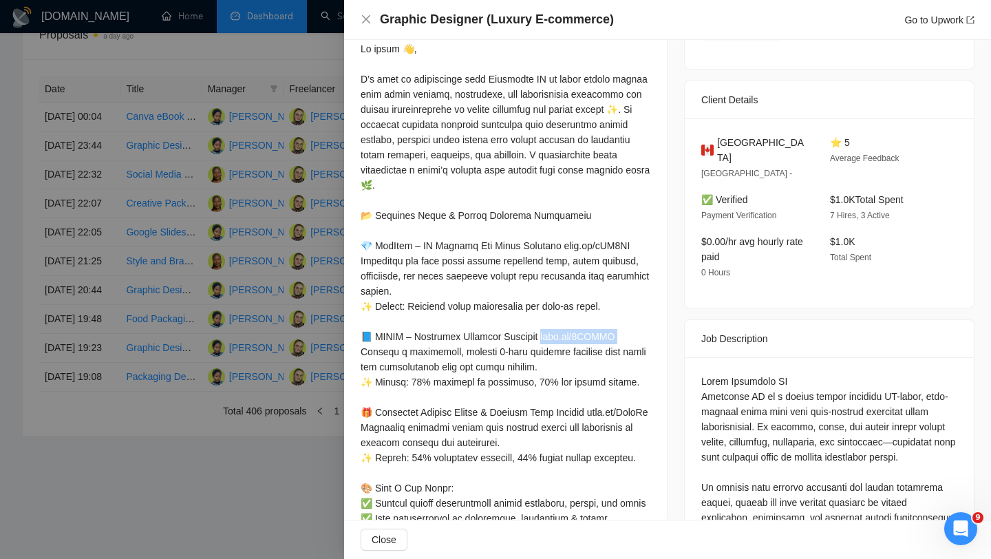
drag, startPoint x: 547, startPoint y: 348, endPoint x: 622, endPoint y: 344, distance: 75.8
click at [622, 345] on div at bounding box center [506, 404] width 290 height 727
drag, startPoint x: 546, startPoint y: 262, endPoint x: 620, endPoint y: 261, distance: 73.7
click at [620, 261] on div at bounding box center [506, 404] width 290 height 727
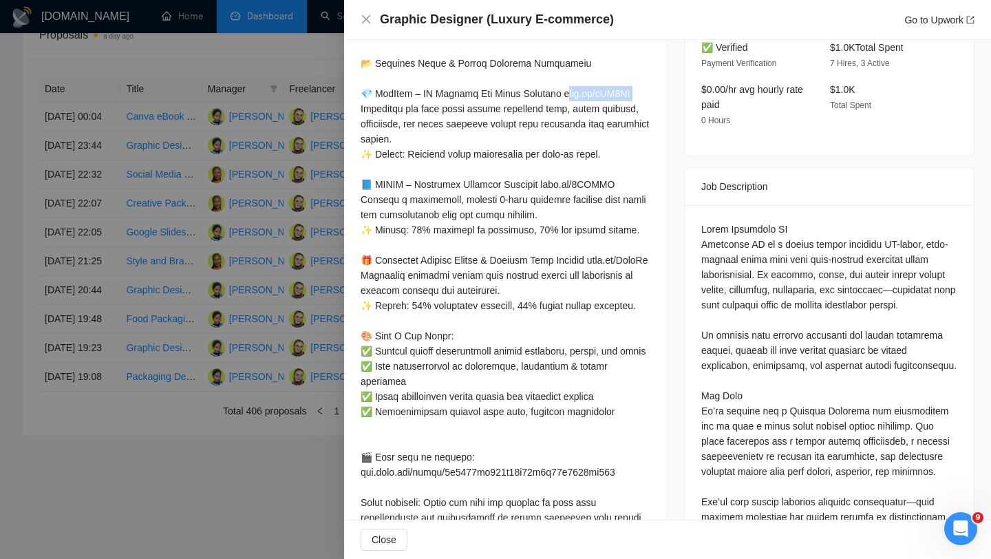
scroll to position [256, 0]
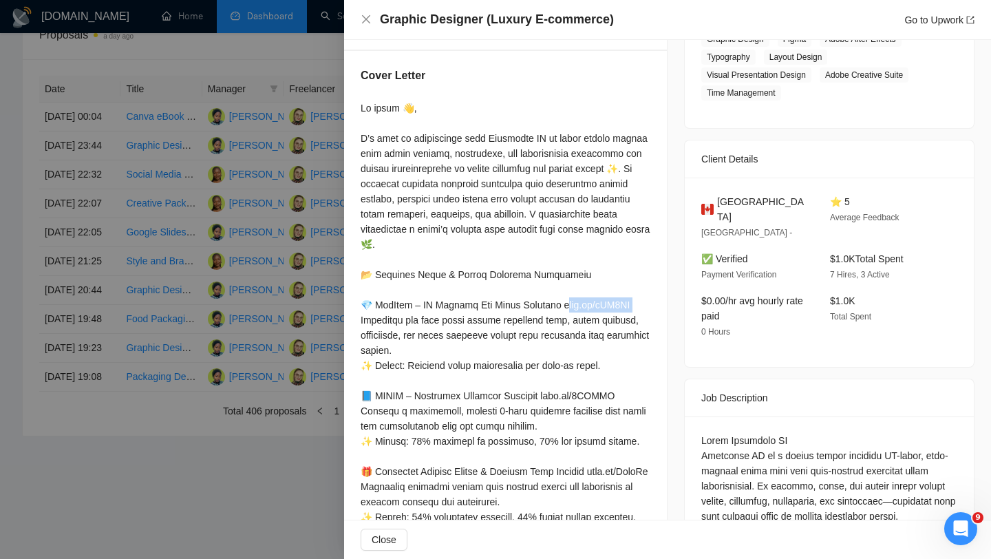
click at [551, 323] on div at bounding box center [506, 463] width 290 height 727
drag, startPoint x: 543, startPoint y: 321, endPoint x: 615, endPoint y: 313, distance: 72.0
click at [615, 313] on div at bounding box center [506, 463] width 290 height 727
click at [676, 356] on div "Job Posting Details Overview [DATE] 23:13 Published Unspecified Hourly Rate Int…" at bounding box center [830, 332] width 324 height 1097
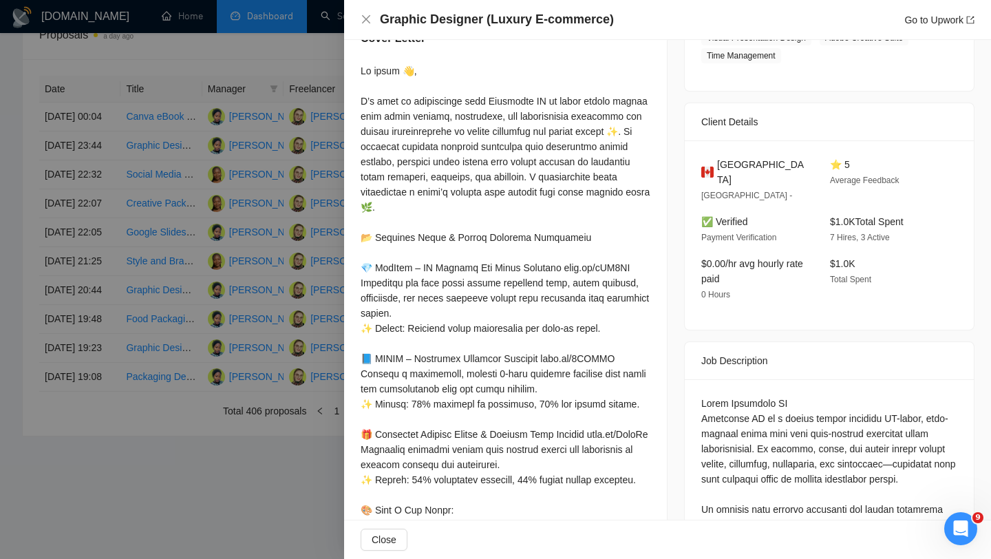
scroll to position [297, 0]
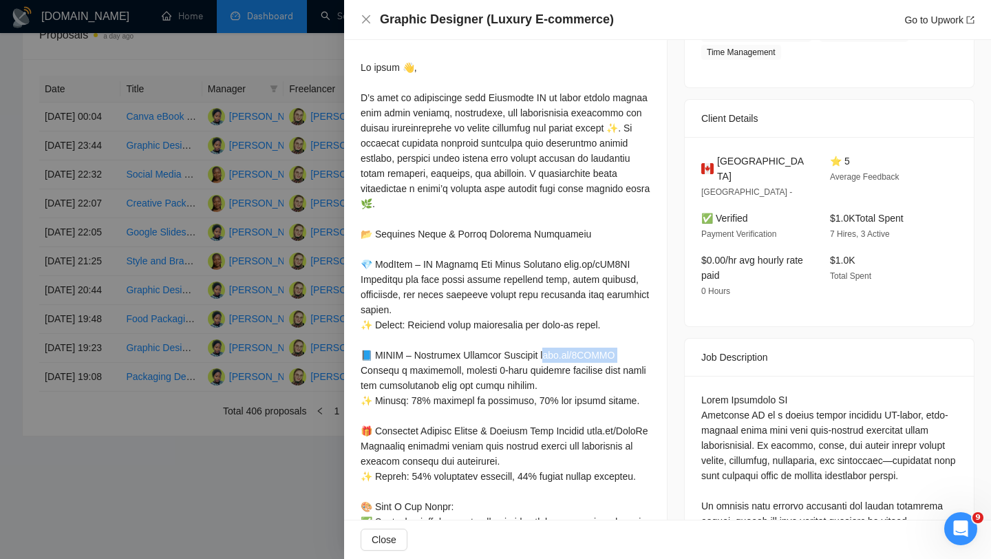
drag, startPoint x: 617, startPoint y: 369, endPoint x: 549, endPoint y: 369, distance: 68.1
click at [549, 370] on div at bounding box center [506, 423] width 290 height 727
click at [310, 222] on div at bounding box center [495, 279] width 991 height 559
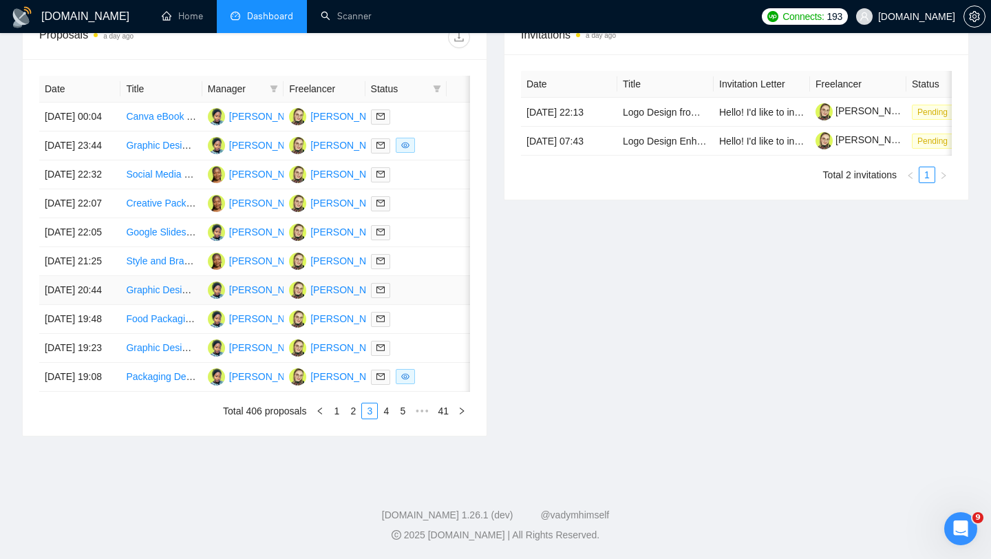
click at [427, 298] on div at bounding box center [406, 290] width 70 height 16
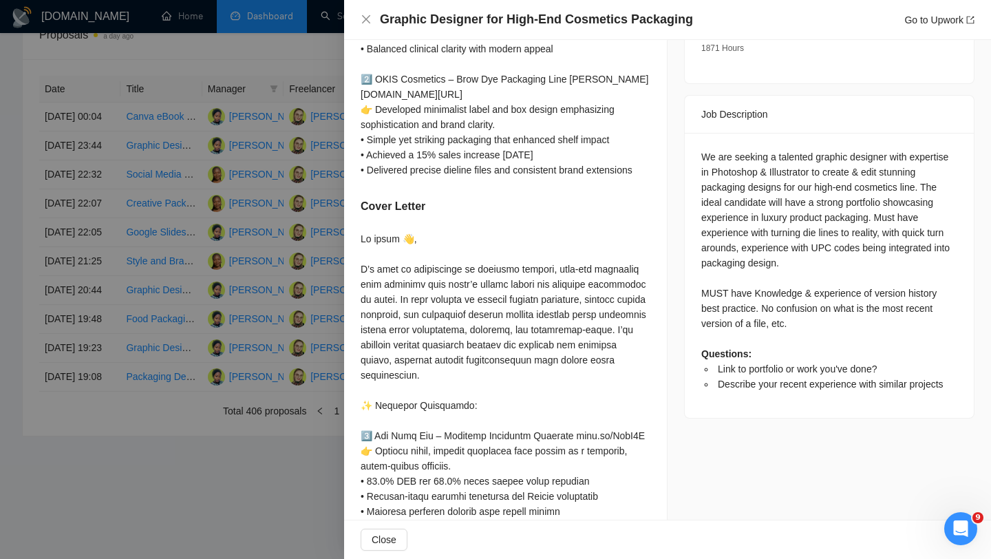
scroll to position [91, 0]
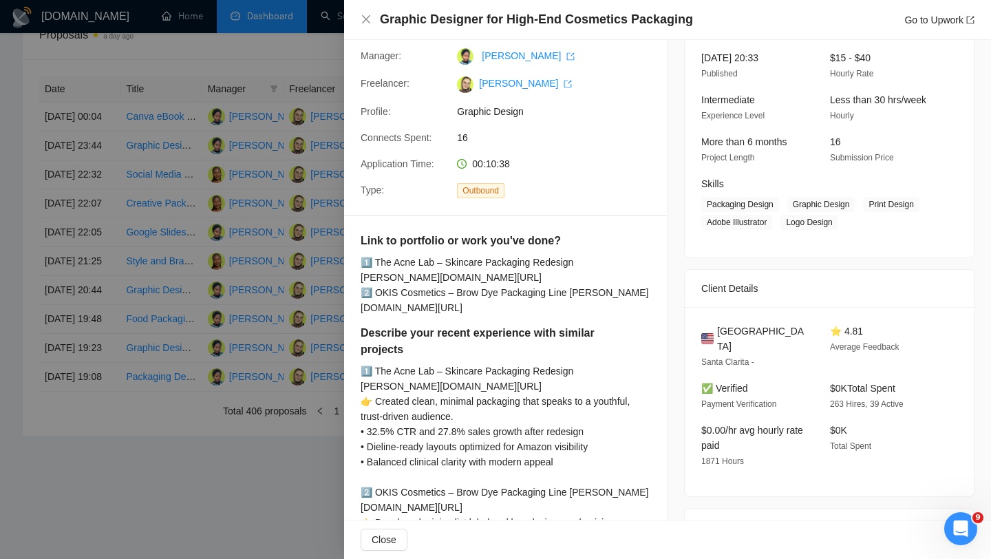
click at [204, 252] on div at bounding box center [495, 279] width 991 height 559
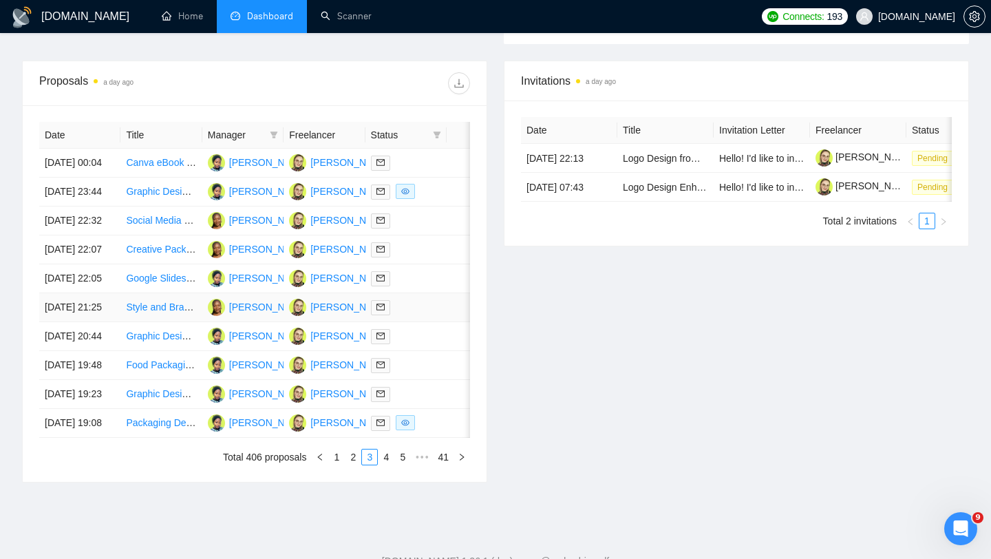
scroll to position [678, 0]
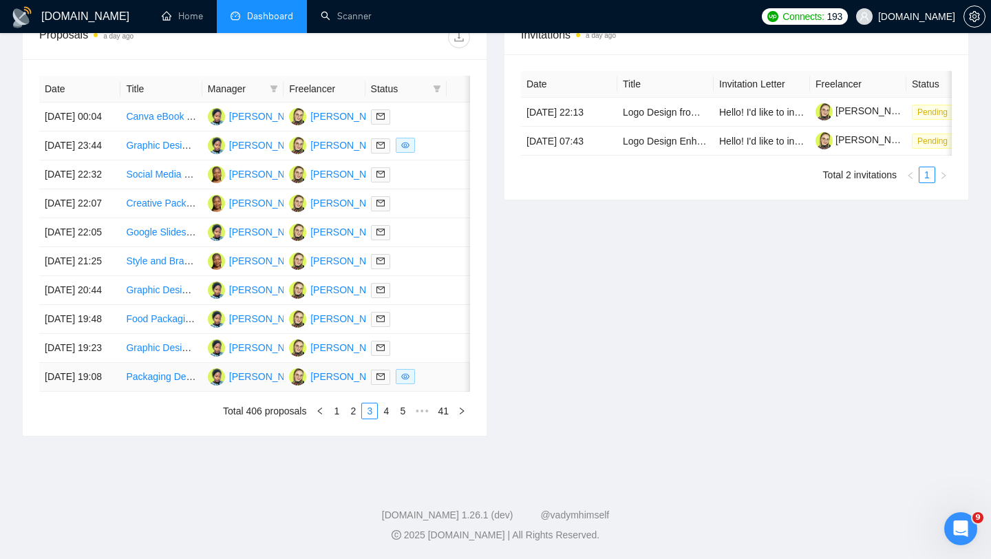
click at [439, 369] on div at bounding box center [406, 377] width 70 height 16
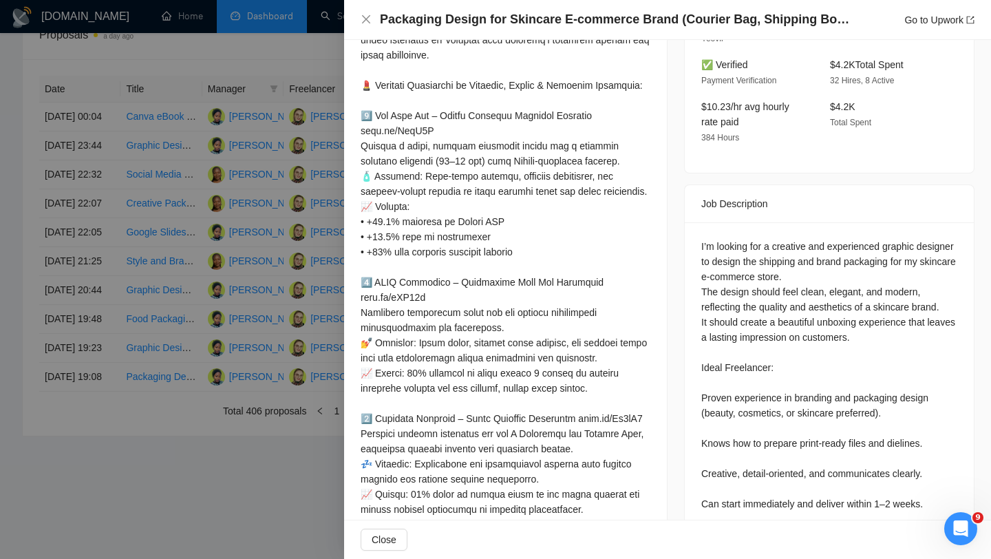
scroll to position [721, 0]
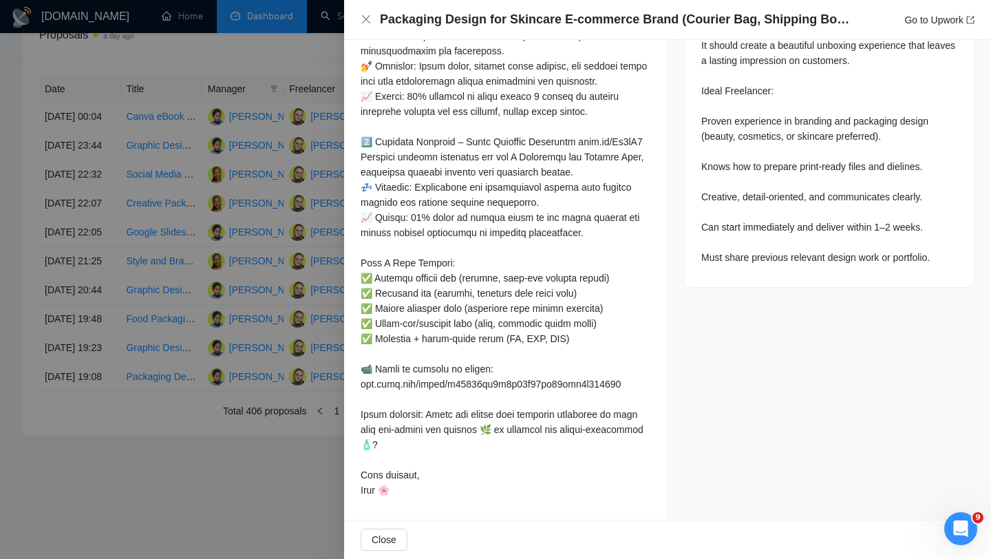
click at [286, 184] on div at bounding box center [495, 279] width 991 height 559
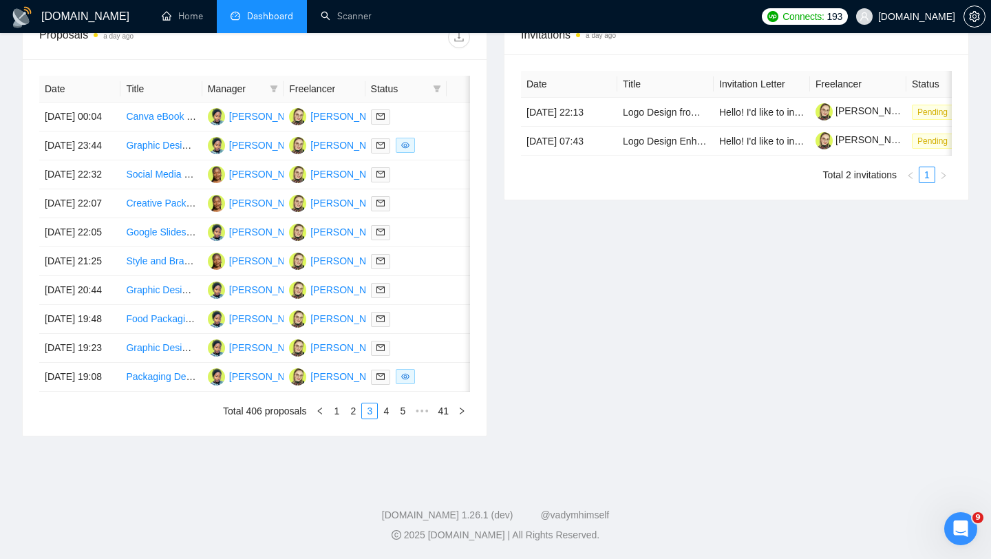
scroll to position [0, 0]
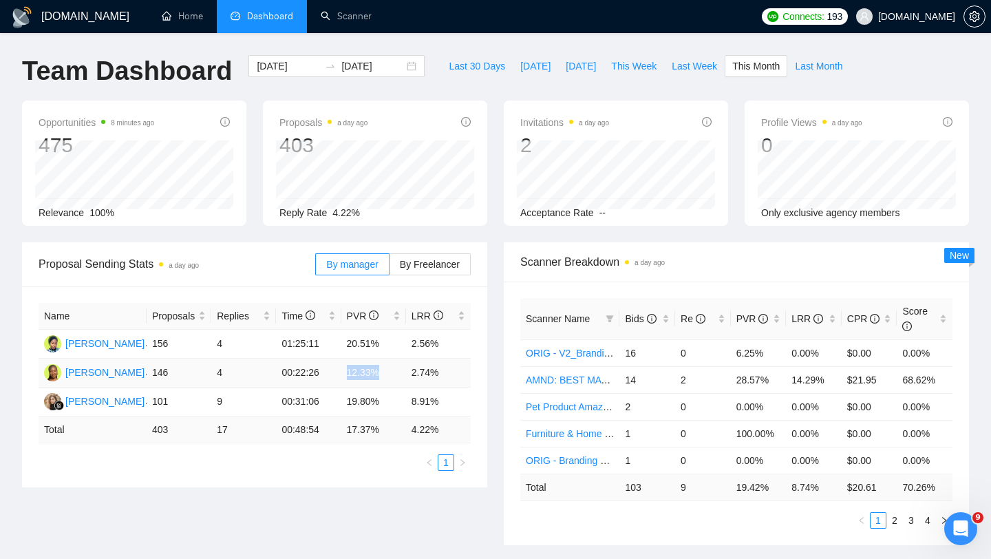
drag, startPoint x: 347, startPoint y: 373, endPoint x: 396, endPoint y: 366, distance: 49.5
click at [396, 370] on td "12.33%" at bounding box center [373, 373] width 65 height 29
drag, startPoint x: 383, startPoint y: 346, endPoint x: 343, endPoint y: 340, distance: 41.0
click at [344, 341] on td "20.51%" at bounding box center [373, 344] width 65 height 29
click at [377, 347] on td "20.51%" at bounding box center [373, 344] width 65 height 29
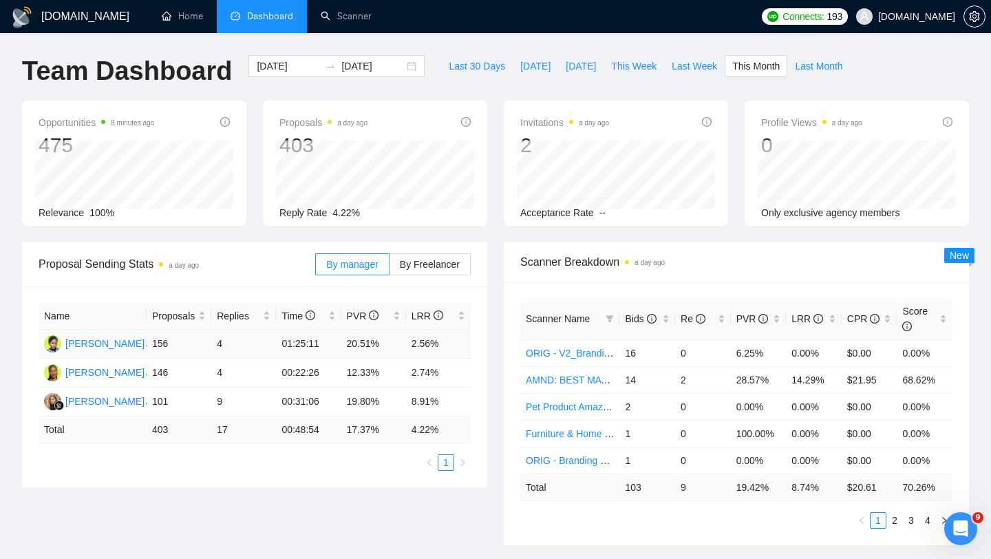
click at [355, 345] on td "20.51%" at bounding box center [373, 344] width 65 height 29
drag, startPoint x: 349, startPoint y: 369, endPoint x: 389, endPoint y: 373, distance: 40.1
click at [389, 373] on td "12.33%" at bounding box center [373, 373] width 65 height 29
drag, startPoint x: 281, startPoint y: 342, endPoint x: 326, endPoint y: 342, distance: 45.4
click at [327, 343] on td "01:25:11" at bounding box center [308, 344] width 65 height 29
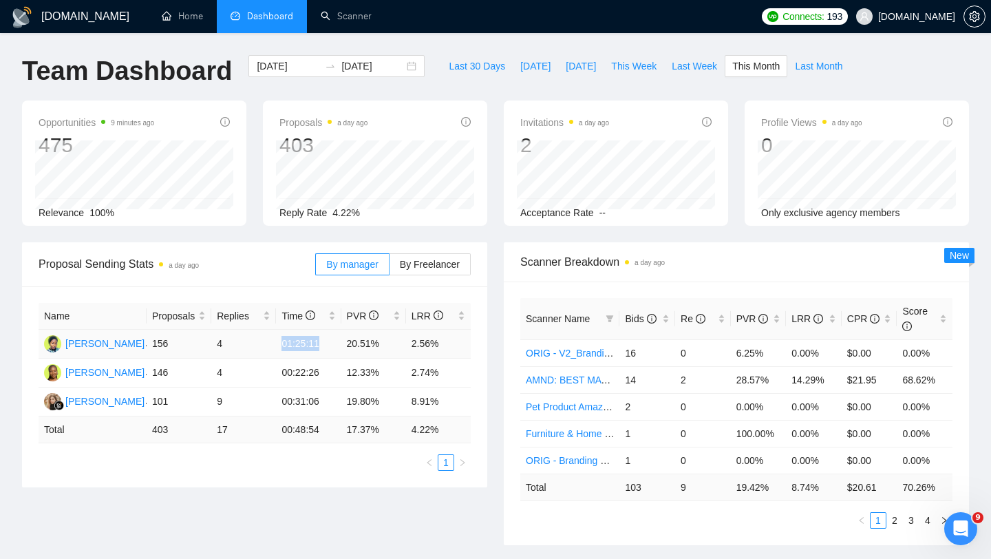
click at [343, 345] on td "20.51%" at bounding box center [373, 344] width 65 height 29
drag, startPoint x: 345, startPoint y: 345, endPoint x: 381, endPoint y: 347, distance: 36.5
click at [381, 347] on td "20.51%" at bounding box center [373, 344] width 65 height 29
drag, startPoint x: 282, startPoint y: 374, endPoint x: 337, endPoint y: 365, distance: 55.9
click at [339, 370] on td "00:22:26" at bounding box center [308, 373] width 65 height 29
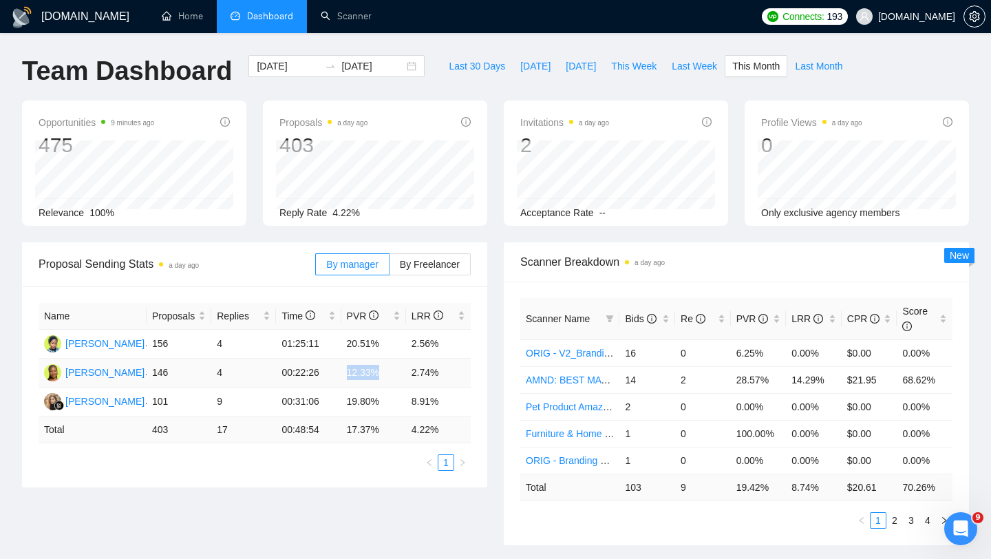
drag, startPoint x: 346, startPoint y: 369, endPoint x: 401, endPoint y: 379, distance: 55.9
click at [402, 379] on td "12.33%" at bounding box center [373, 373] width 65 height 29
drag, startPoint x: 407, startPoint y: 342, endPoint x: 444, endPoint y: 348, distance: 36.9
click at [444, 348] on td "2.56%" at bounding box center [438, 344] width 65 height 29
drag, startPoint x: 408, startPoint y: 397, endPoint x: 445, endPoint y: 399, distance: 36.5
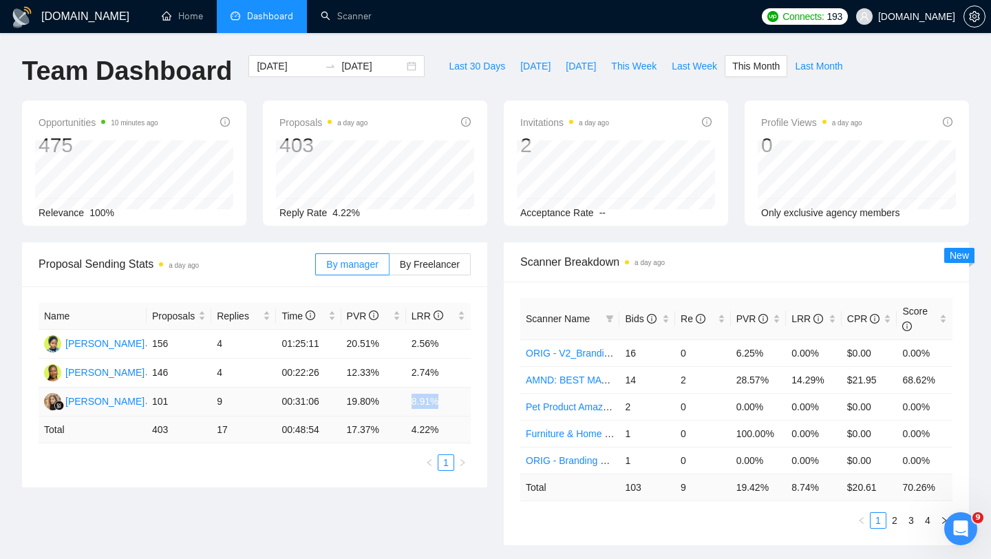
click at [445, 400] on td "8.91%" at bounding box center [438, 402] width 65 height 29
click at [375, 403] on td "19.80%" at bounding box center [373, 402] width 65 height 29
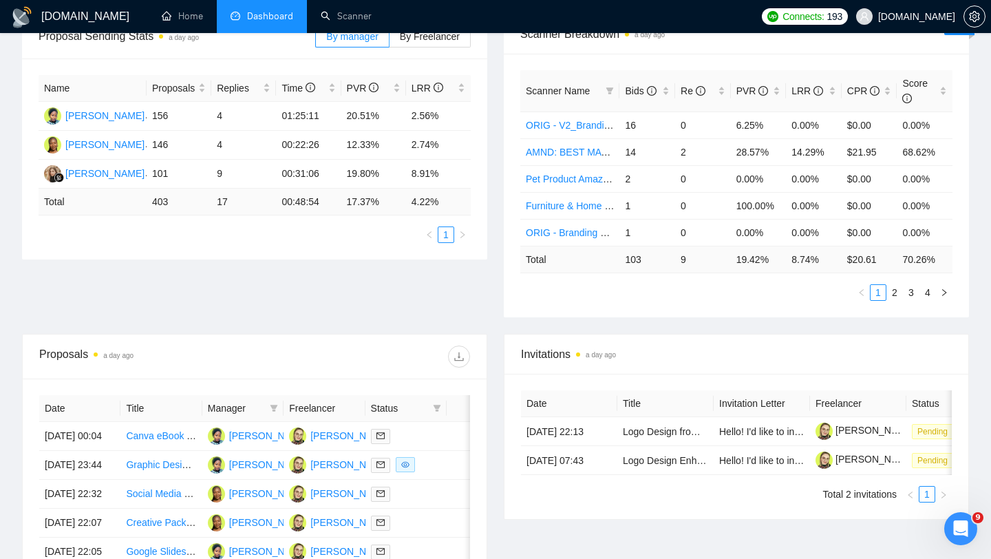
scroll to position [264, 0]
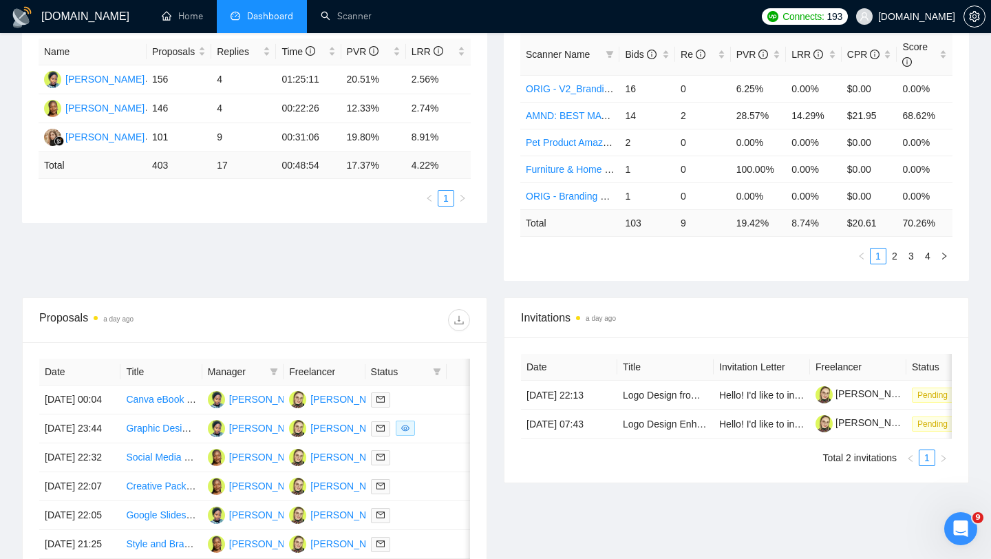
click at [264, 365] on div "Manager" at bounding box center [243, 371] width 70 height 15
click at [270, 372] on icon "filter" at bounding box center [274, 372] width 8 height 8
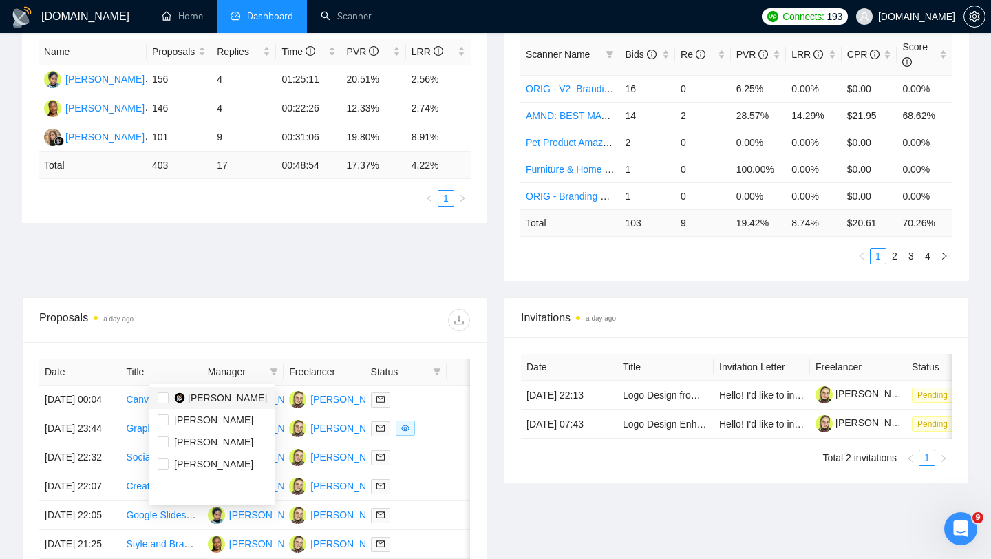
click at [224, 394] on span "[PERSON_NAME]" at bounding box center [227, 397] width 79 height 11
checkbox input "true"
click at [325, 304] on div "Proposals a day ago" at bounding box center [254, 320] width 431 height 44
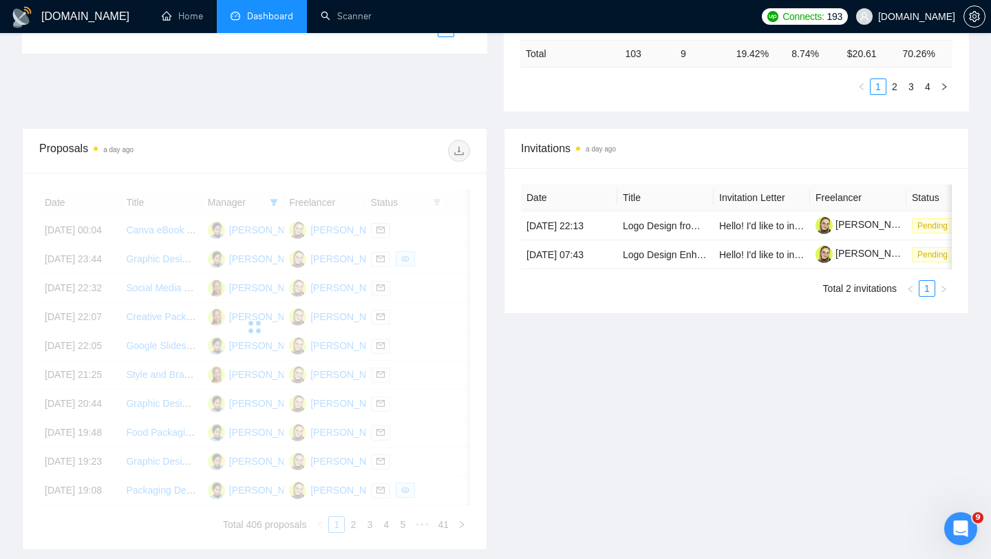
scroll to position [443, 0]
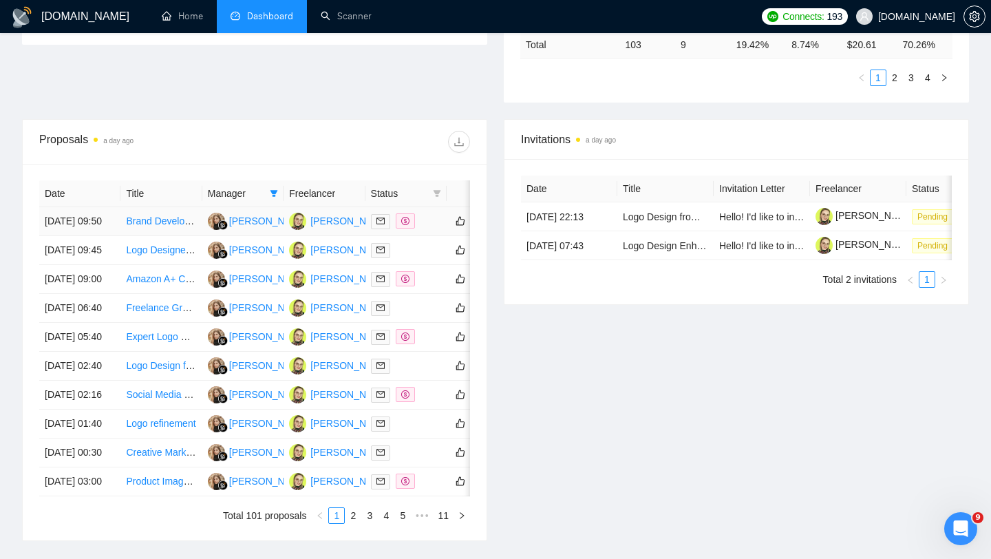
click at [426, 236] on td at bounding box center [406, 221] width 81 height 29
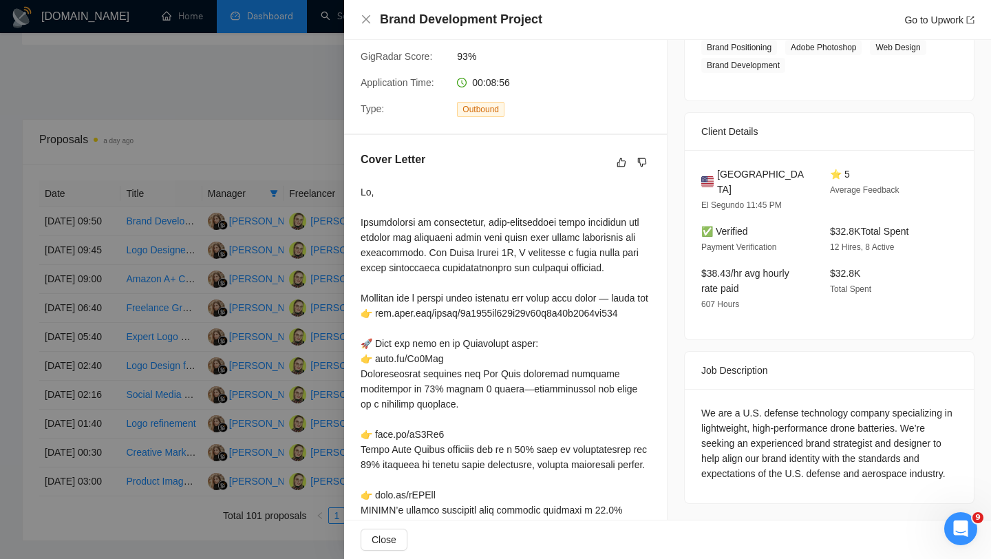
scroll to position [251, 0]
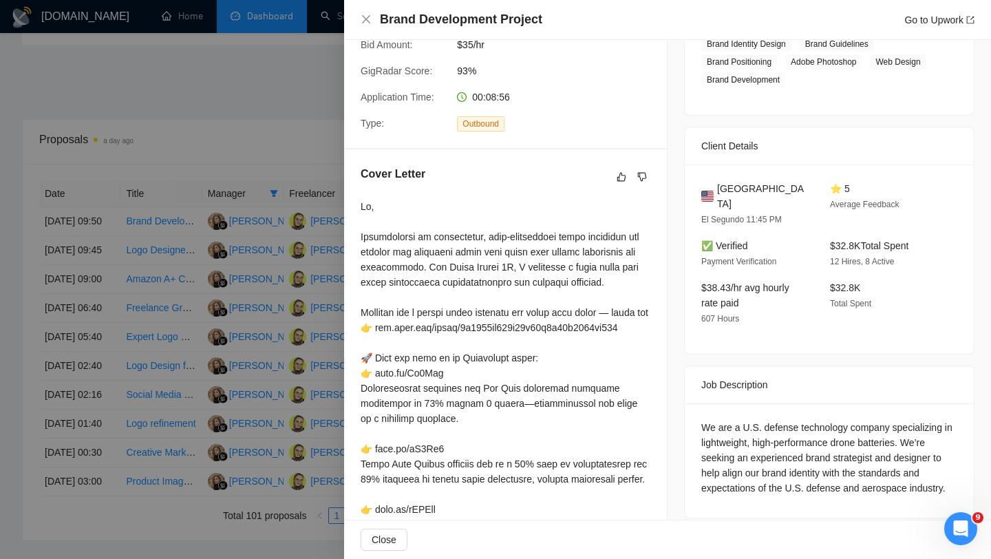
click at [271, 268] on div at bounding box center [495, 279] width 991 height 559
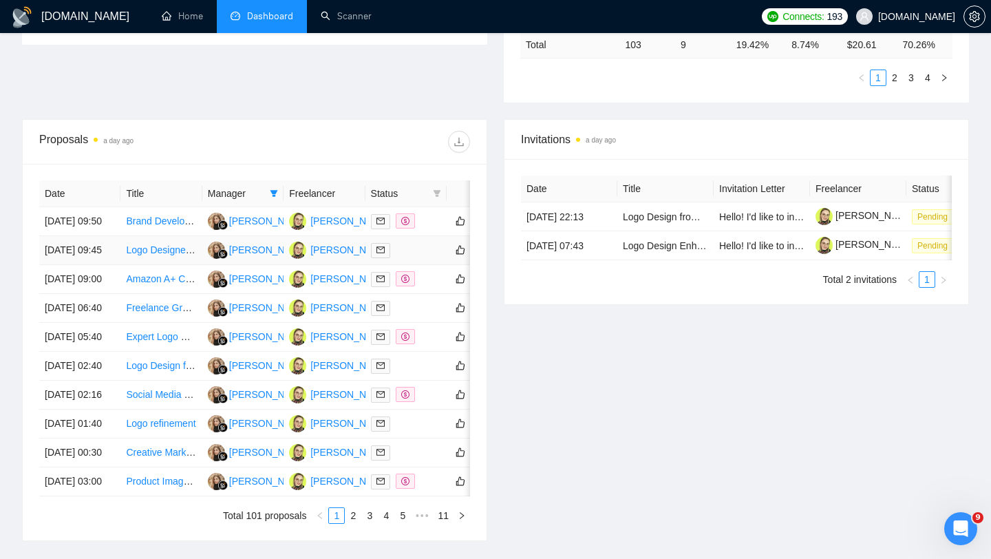
click at [414, 265] on td at bounding box center [406, 250] width 81 height 29
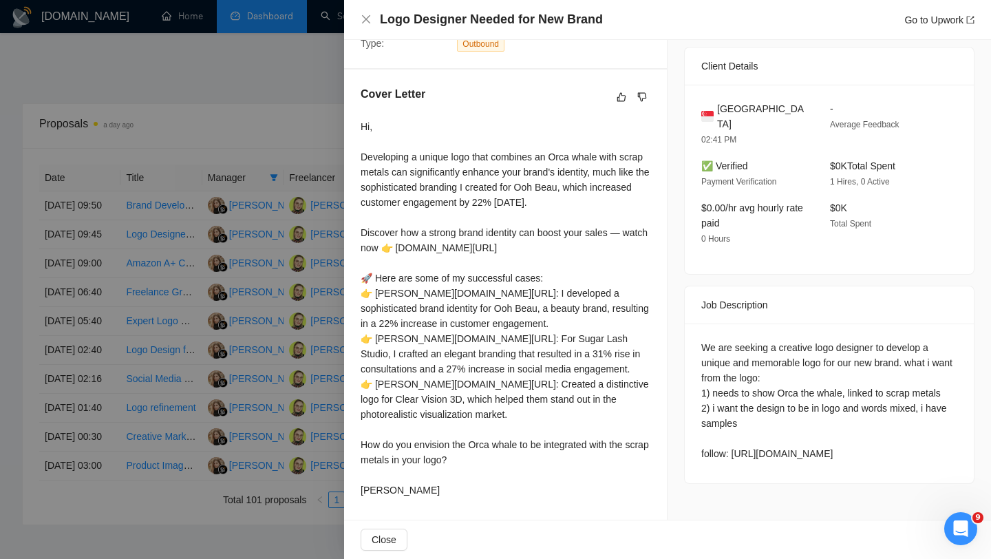
scroll to position [463, 0]
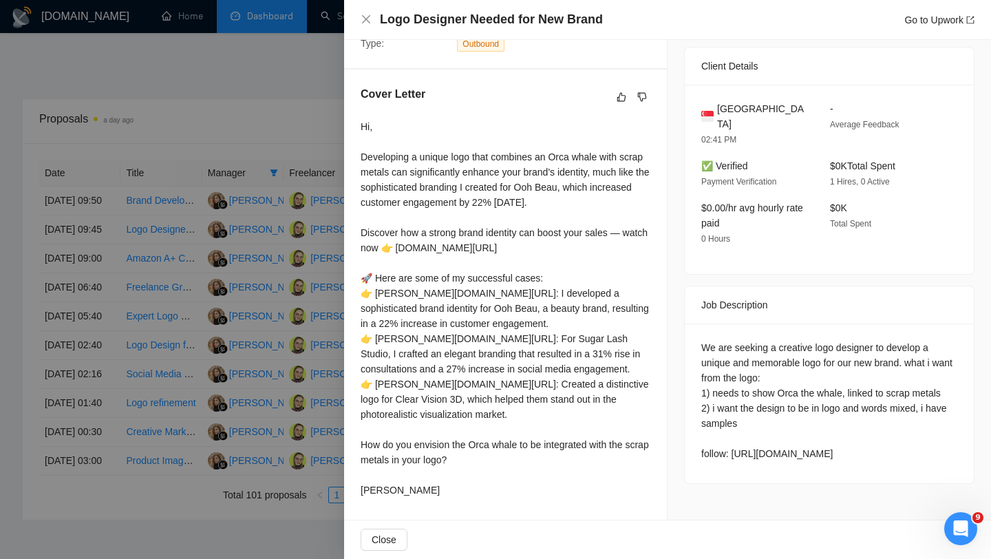
click at [295, 313] on div at bounding box center [495, 279] width 991 height 559
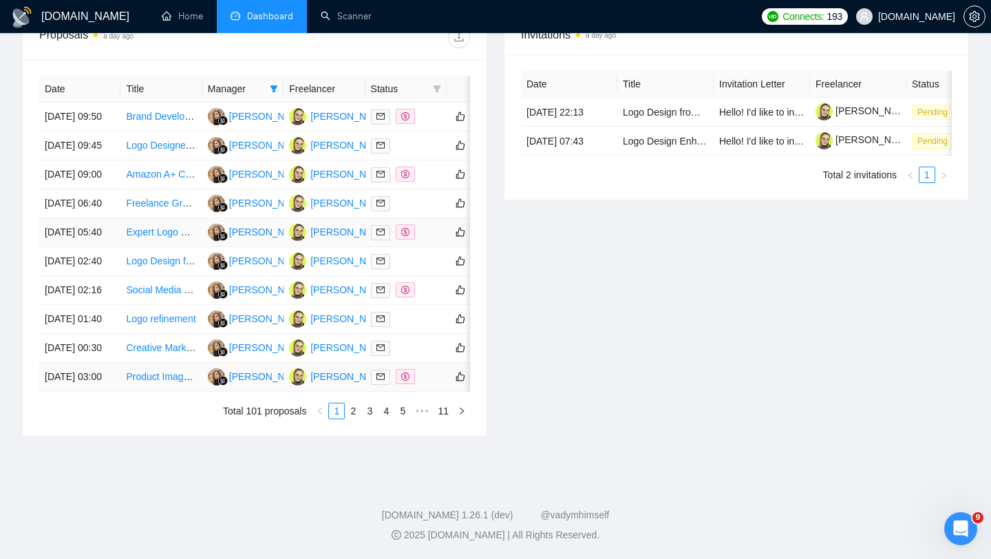
scroll to position [678, 0]
click at [352, 412] on link "2" at bounding box center [353, 410] width 15 height 15
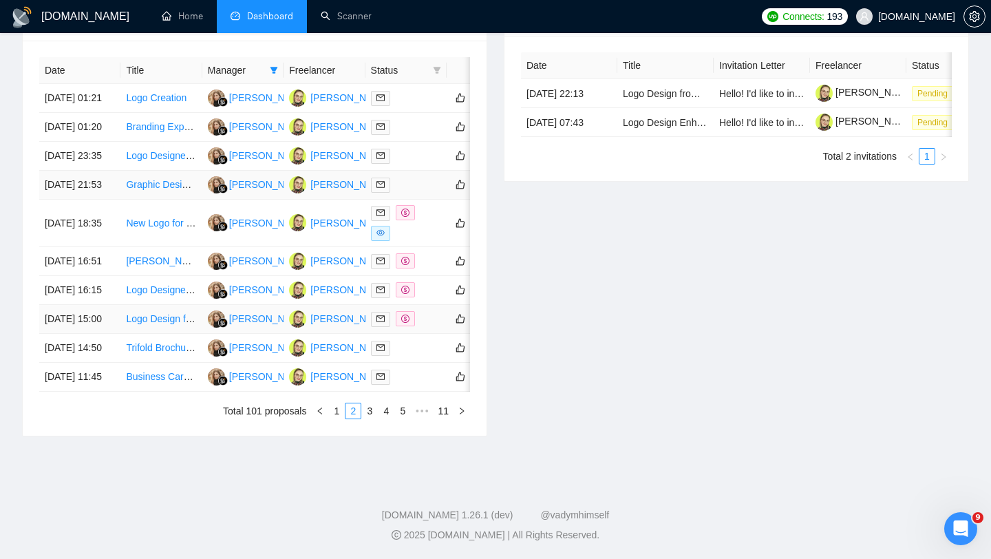
scroll to position [427, 0]
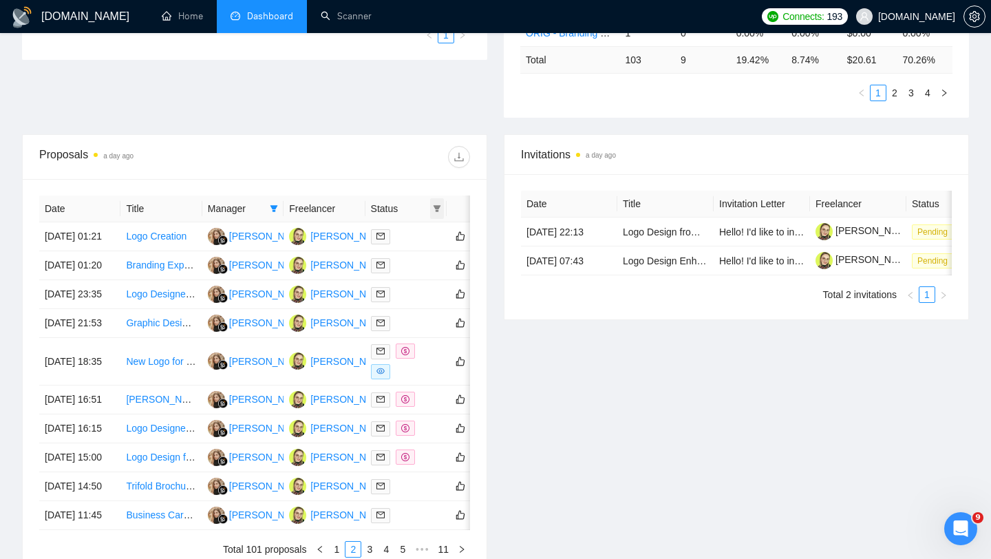
click at [436, 207] on icon "filter" at bounding box center [438, 208] width 8 height 7
click at [407, 238] on span "Chat" at bounding box center [394, 234] width 26 height 11
checkbox input "true"
click at [500, 303] on div "Invitations a day ago Date Title Invitation Letter Freelancer Status [DATE] 22:…" at bounding box center [737, 354] width 482 height 441
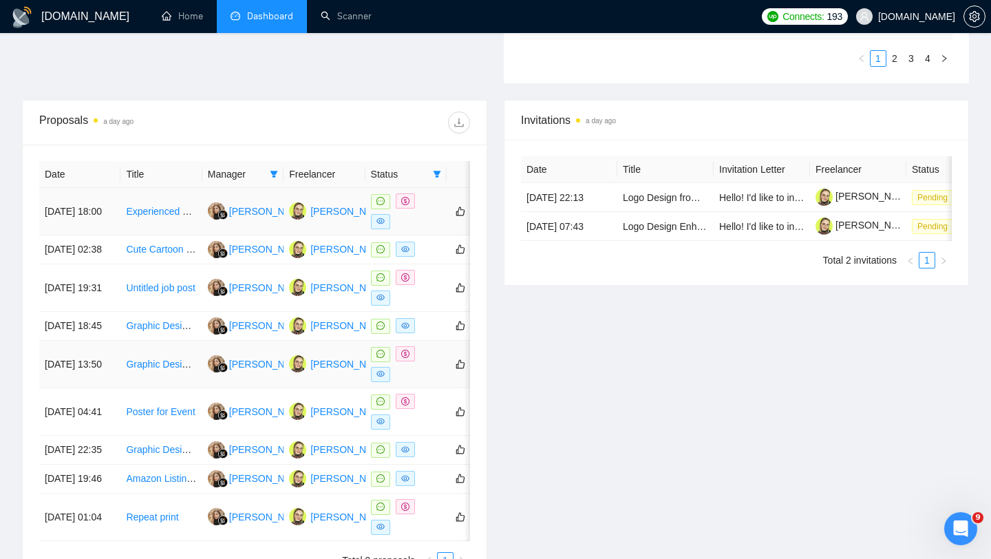
scroll to position [448, 0]
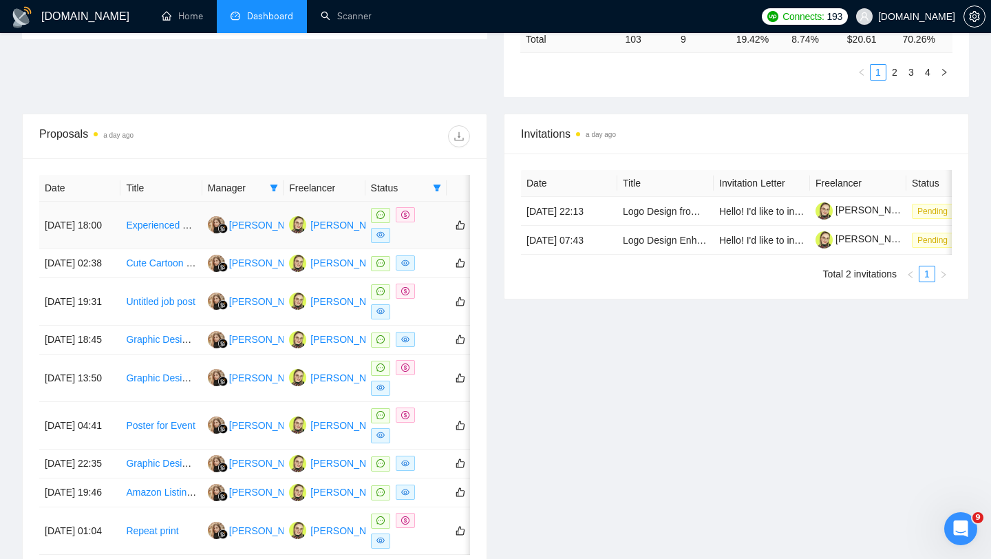
click at [423, 224] on div at bounding box center [406, 225] width 70 height 36
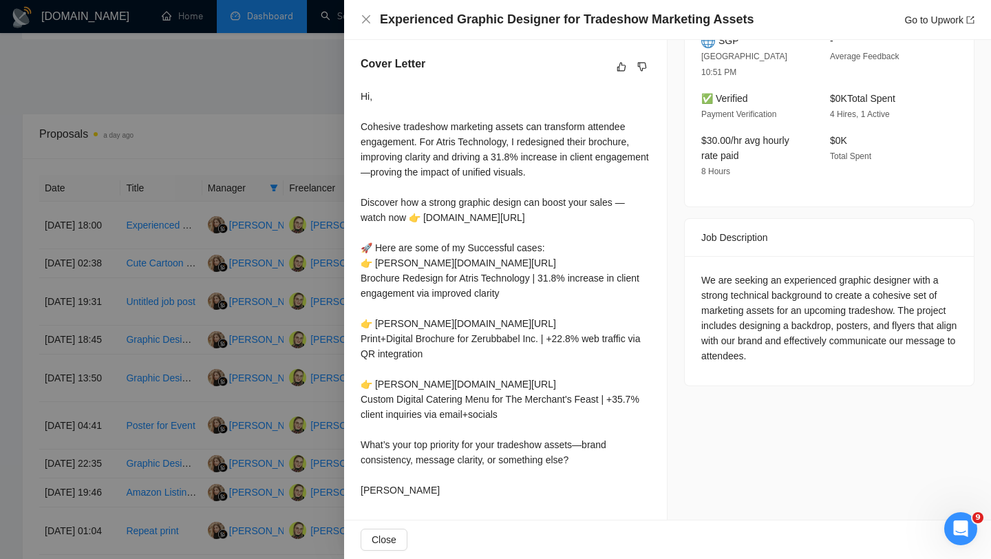
scroll to position [0, 0]
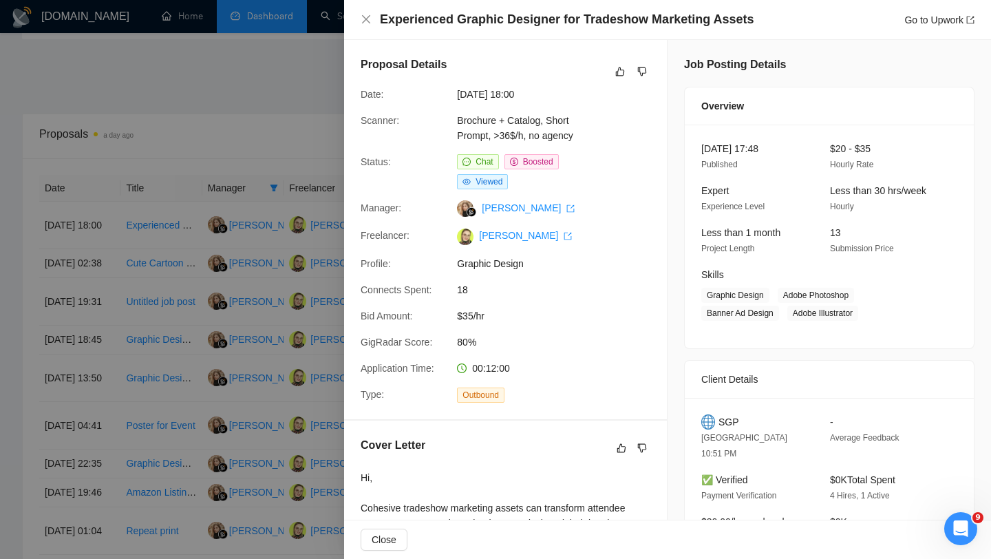
click at [256, 390] on div at bounding box center [495, 279] width 991 height 559
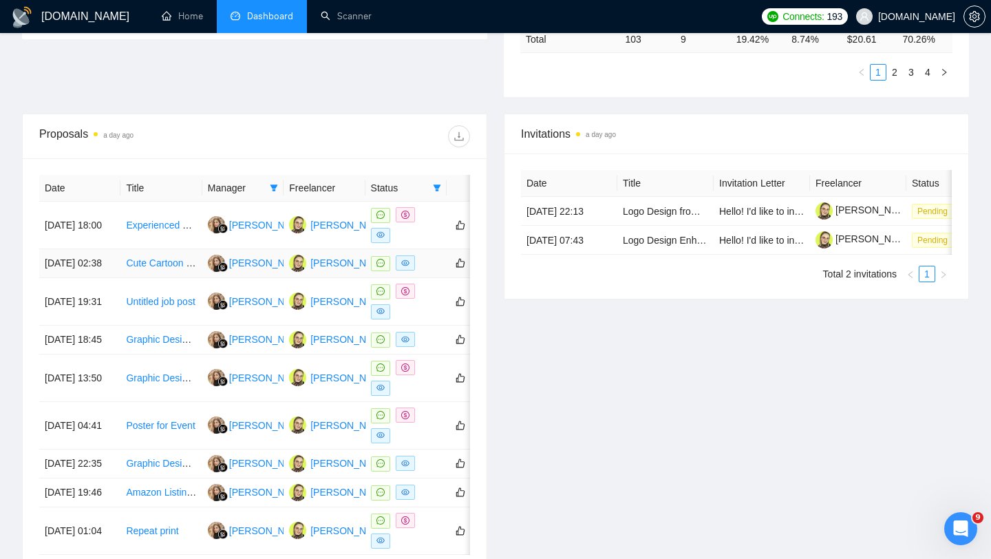
click at [438, 260] on td at bounding box center [406, 263] width 81 height 29
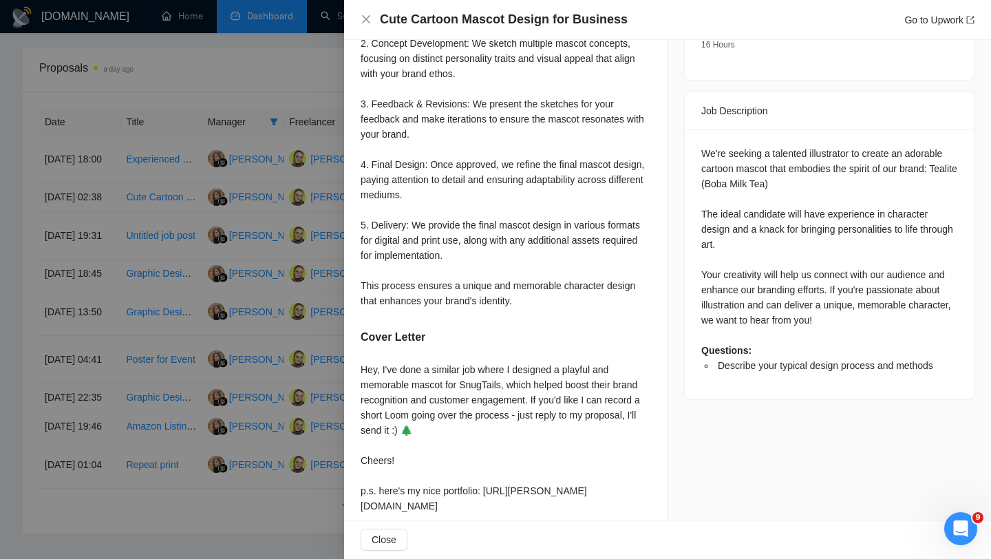
scroll to position [516, 0]
click at [249, 293] on div at bounding box center [495, 279] width 991 height 559
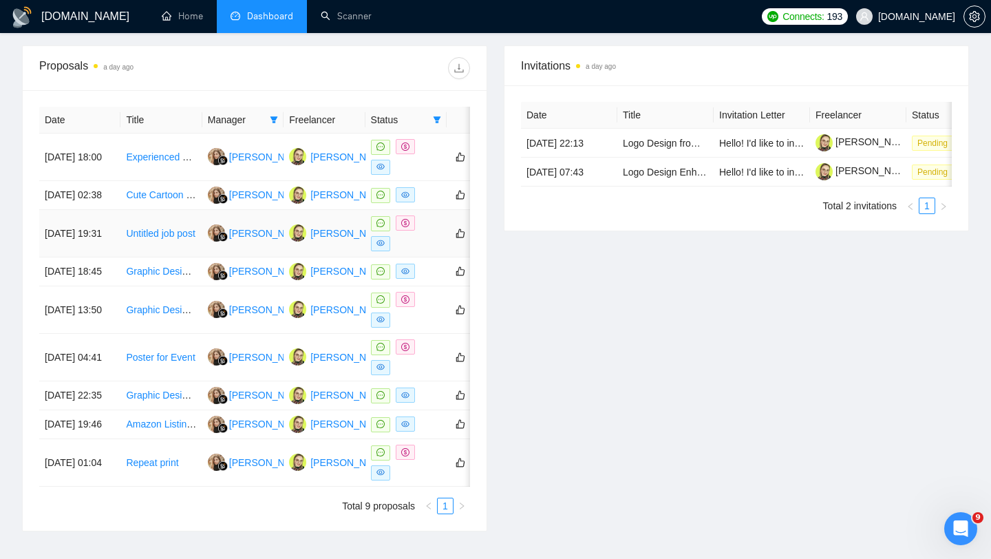
click at [429, 251] on div at bounding box center [406, 233] width 70 height 36
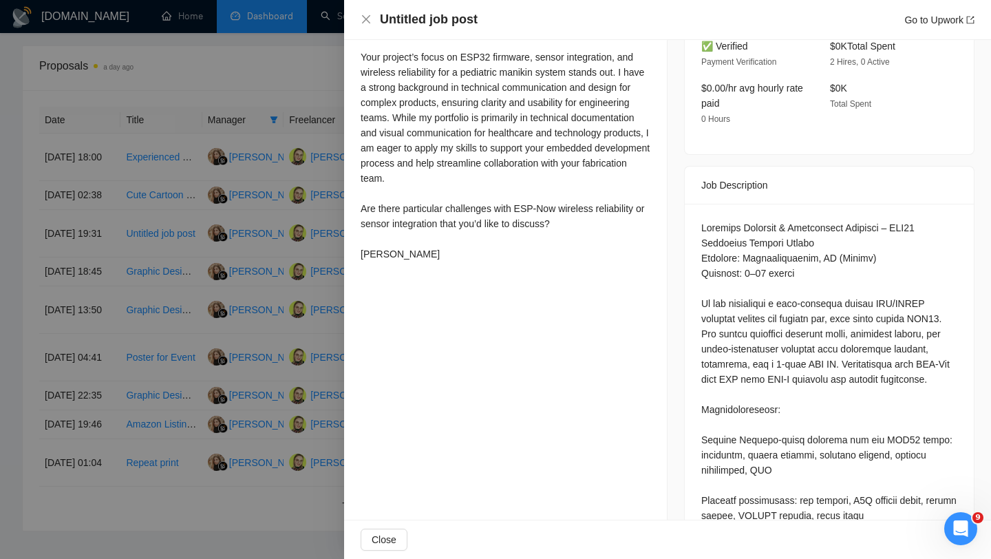
scroll to position [341, 0]
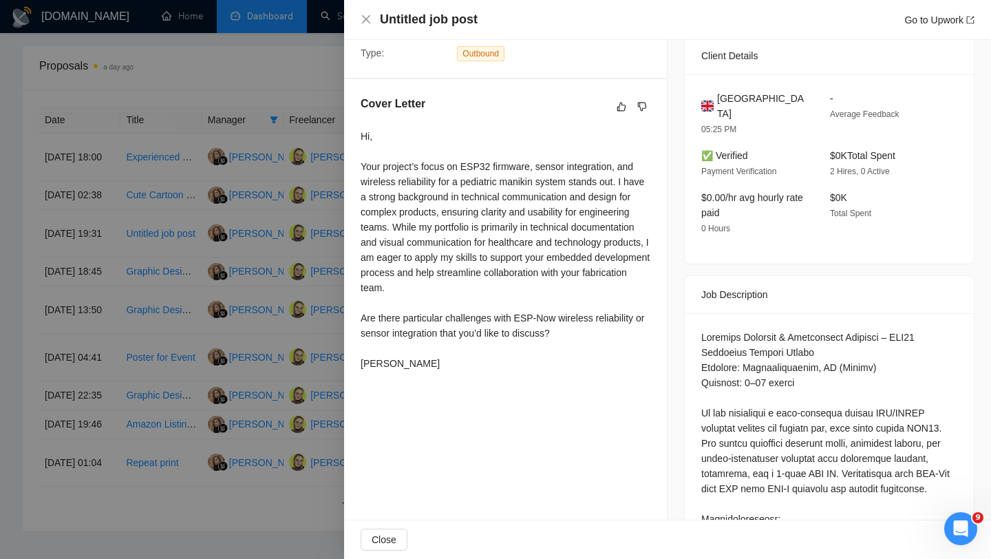
click at [255, 369] on div at bounding box center [495, 279] width 991 height 559
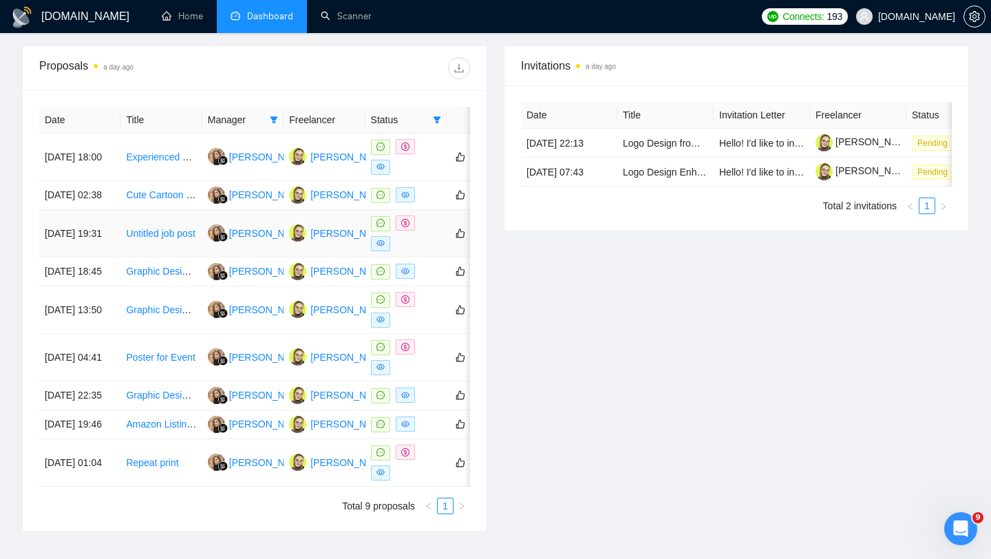
click at [424, 251] on div at bounding box center [406, 233] width 70 height 36
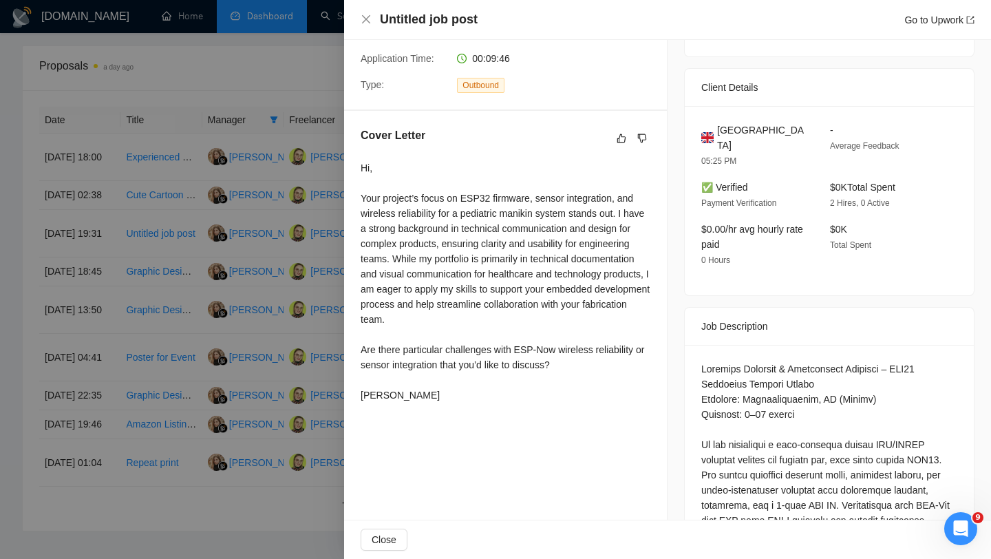
scroll to position [269, 0]
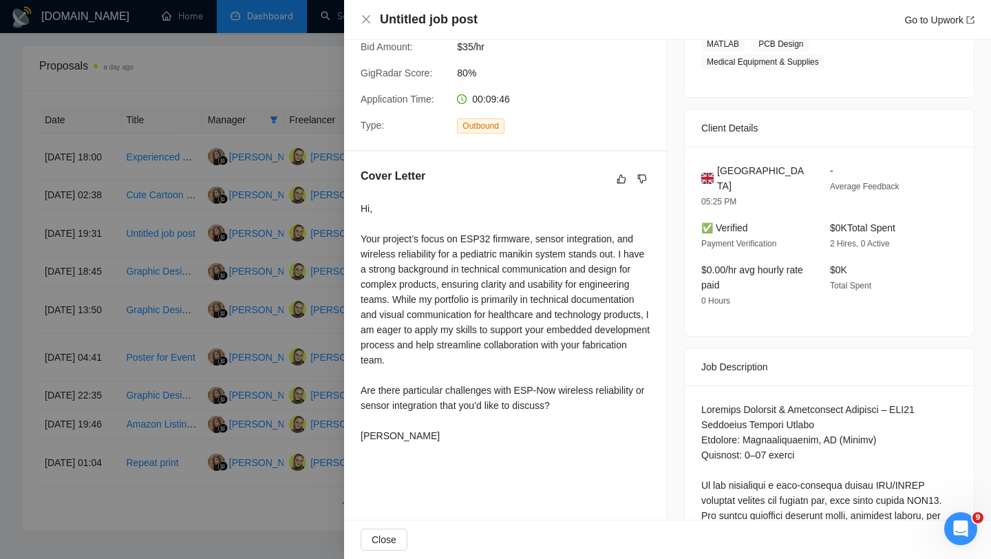
click at [189, 350] on div at bounding box center [495, 279] width 991 height 559
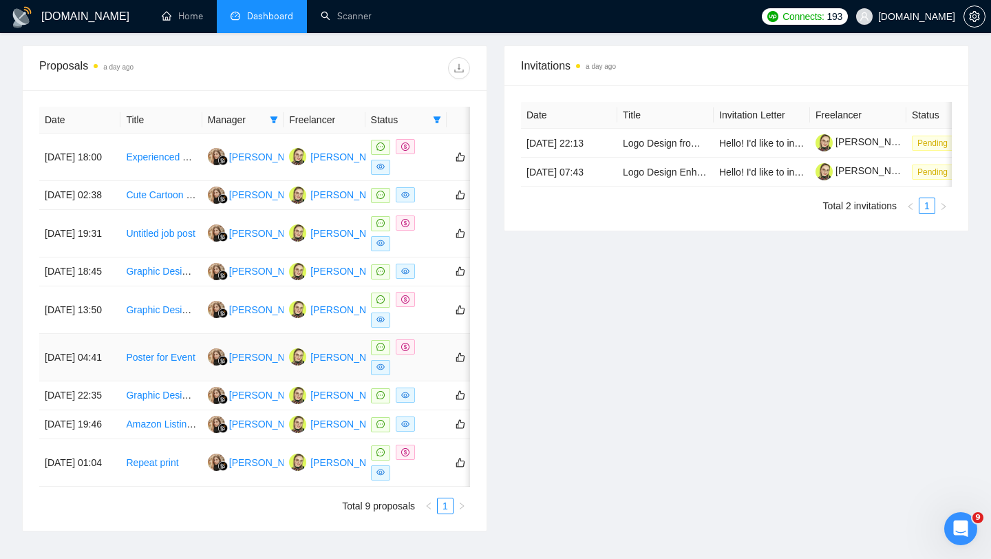
click at [449, 381] on td at bounding box center [470, 357] width 47 height 47
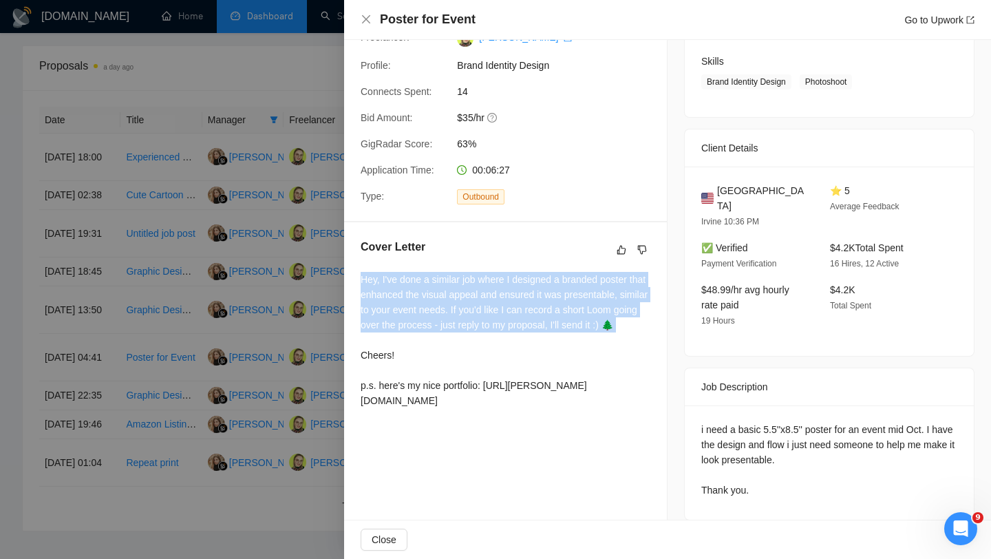
drag, startPoint x: 359, startPoint y: 277, endPoint x: 438, endPoint y: 347, distance: 105.4
click at [439, 348] on div "Cover Letter Hey, I've done a similar job where I designed a branded poster tha…" at bounding box center [505, 326] width 323 height 208
click at [381, 338] on div "Hey, I've done a similar job where I designed a branded poster that enhanced th…" at bounding box center [506, 340] width 290 height 136
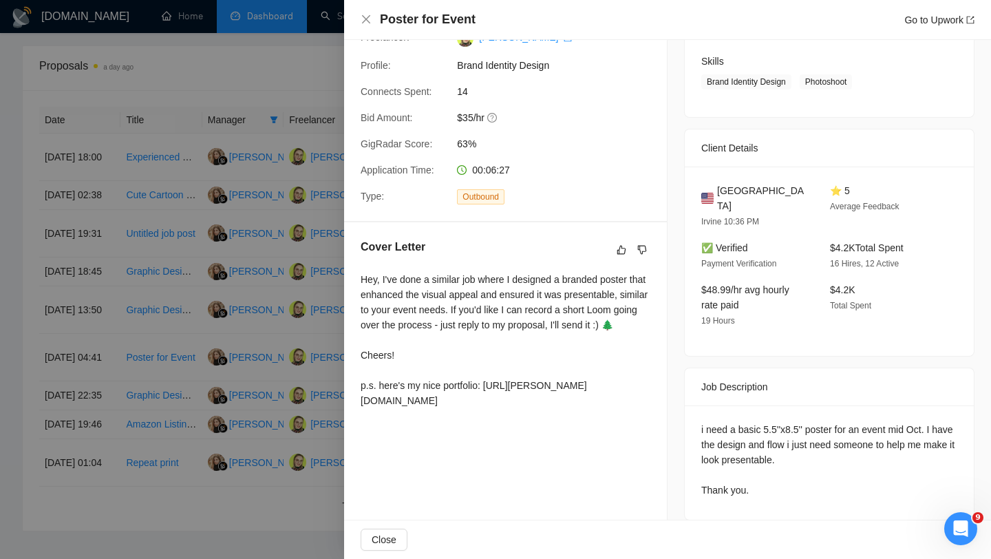
click at [246, 308] on div at bounding box center [495, 279] width 991 height 559
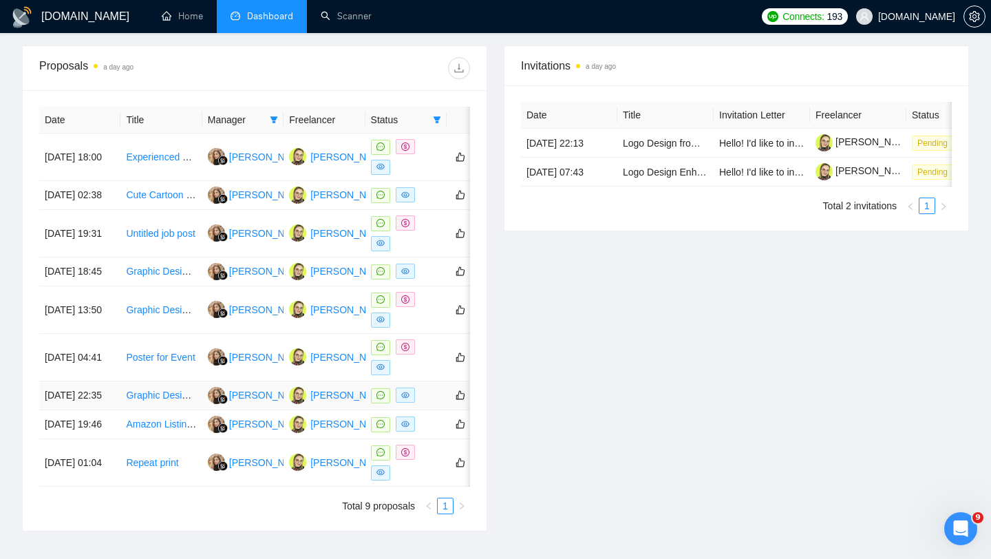
click at [425, 403] on div at bounding box center [406, 396] width 70 height 16
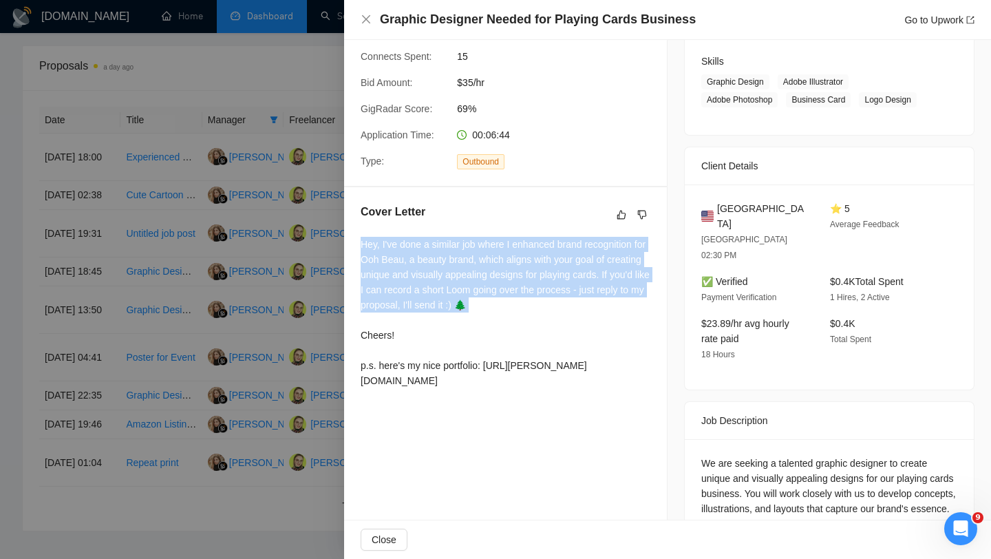
drag, startPoint x: 361, startPoint y: 244, endPoint x: 567, endPoint y: 325, distance: 221.7
click at [567, 326] on div "Hey, I've done a similar job where I enhanced brand recognition for Ooh Beau, a…" at bounding box center [506, 312] width 290 height 151
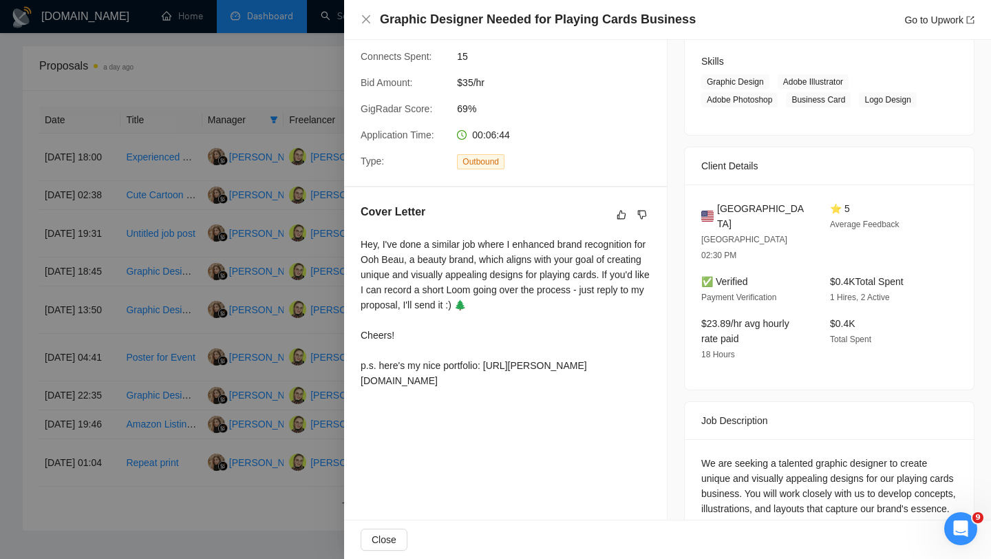
click at [233, 324] on div at bounding box center [495, 279] width 991 height 559
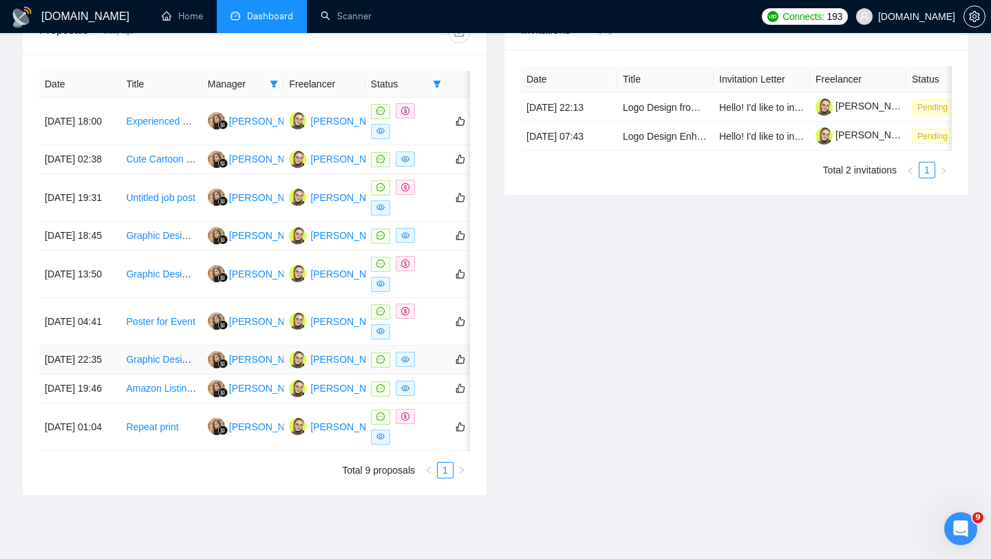
scroll to position [589, 0]
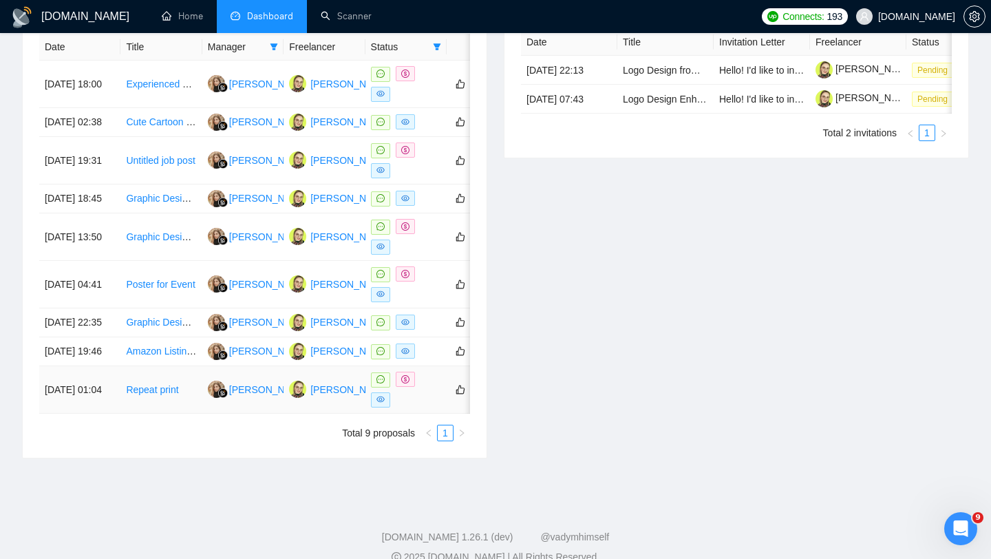
click at [424, 407] on div at bounding box center [406, 390] width 70 height 36
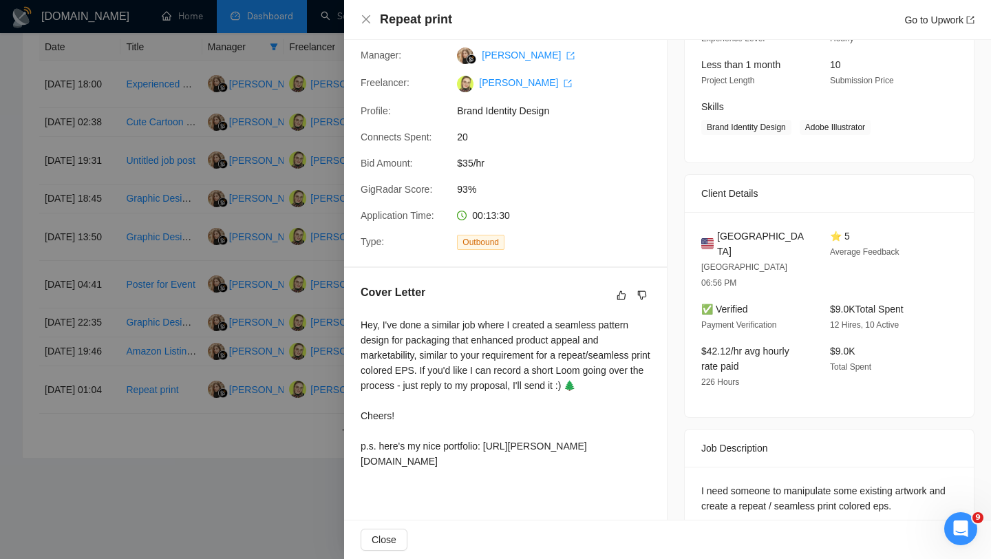
click at [295, 332] on div at bounding box center [495, 279] width 991 height 559
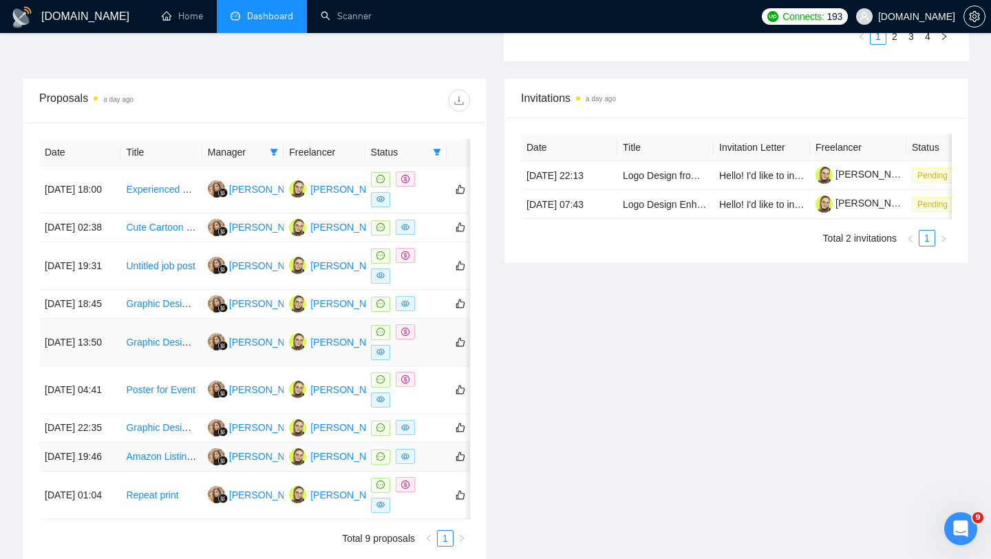
scroll to position [448, 0]
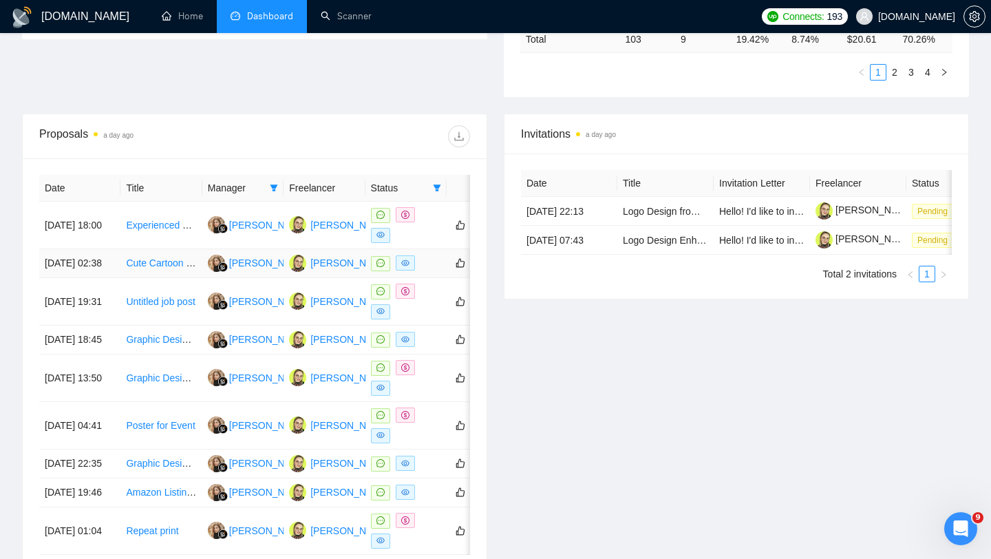
click at [432, 278] on td at bounding box center [406, 263] width 81 height 29
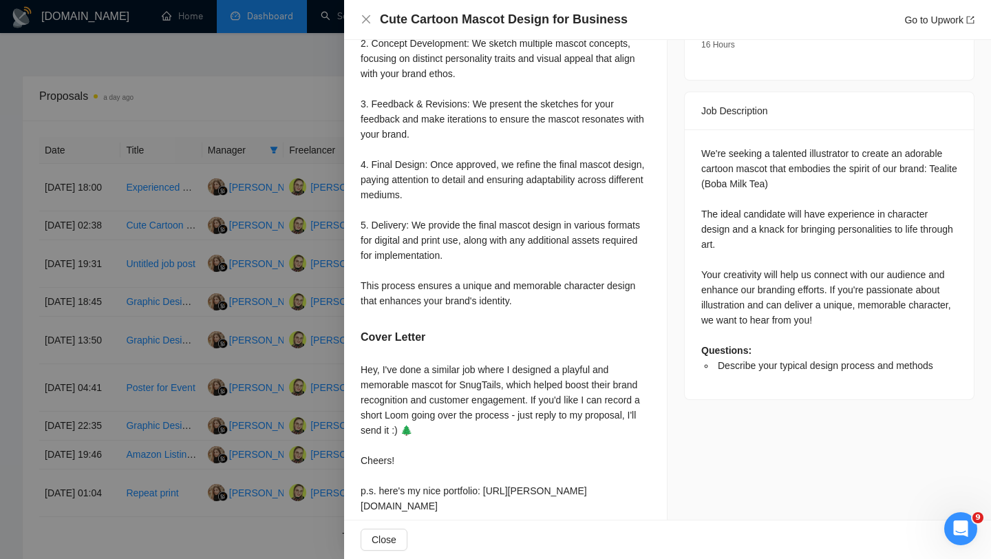
scroll to position [549, 0]
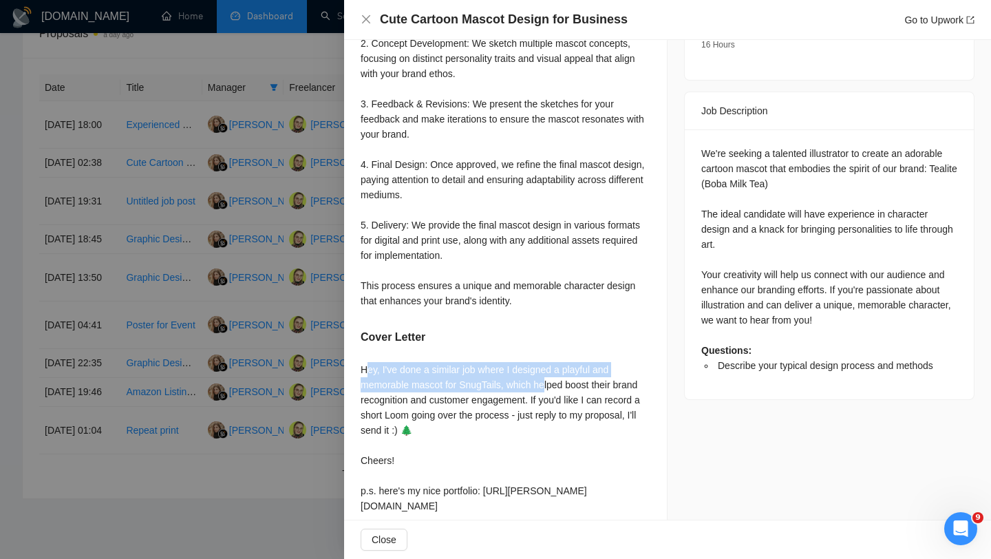
drag, startPoint x: 364, startPoint y: 370, endPoint x: 549, endPoint y: 380, distance: 185.4
click at [549, 380] on div "Hey, I've done a similar job where I designed a playful and memorable mascot fo…" at bounding box center [506, 437] width 290 height 151
click at [374, 384] on div "Hey, I've done a similar job where I designed a playful and memorable mascot fo…" at bounding box center [506, 437] width 290 height 151
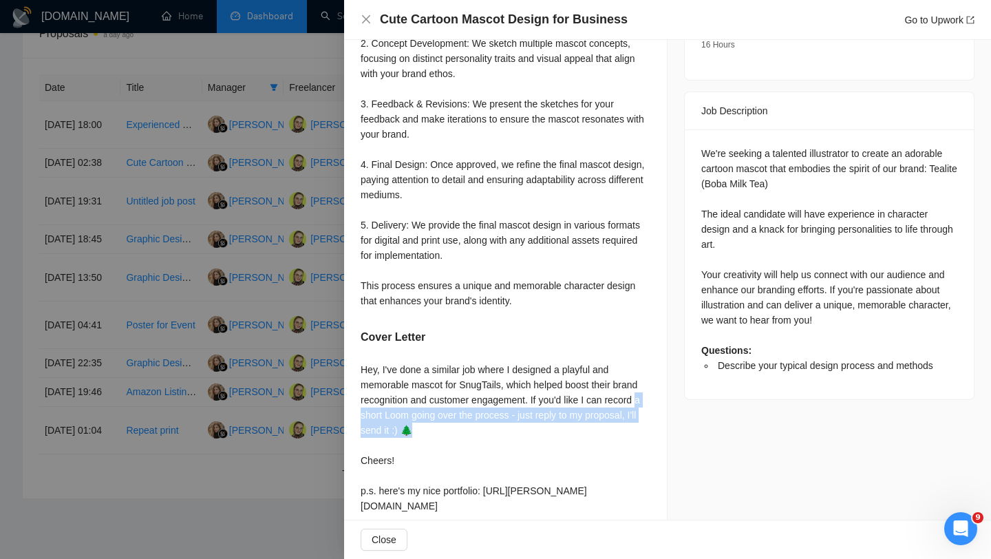
drag, startPoint x: 346, startPoint y: 416, endPoint x: 514, endPoint y: 426, distance: 167.5
click at [514, 427] on div "Describe your typical design process and methods Our typical design process at …" at bounding box center [505, 205] width 323 height 661
drag, startPoint x: 355, startPoint y: 467, endPoint x: 399, endPoint y: 456, distance: 44.7
click at [399, 463] on div "Describe your typical design process and methods Our typical design process at …" at bounding box center [505, 205] width 323 height 661
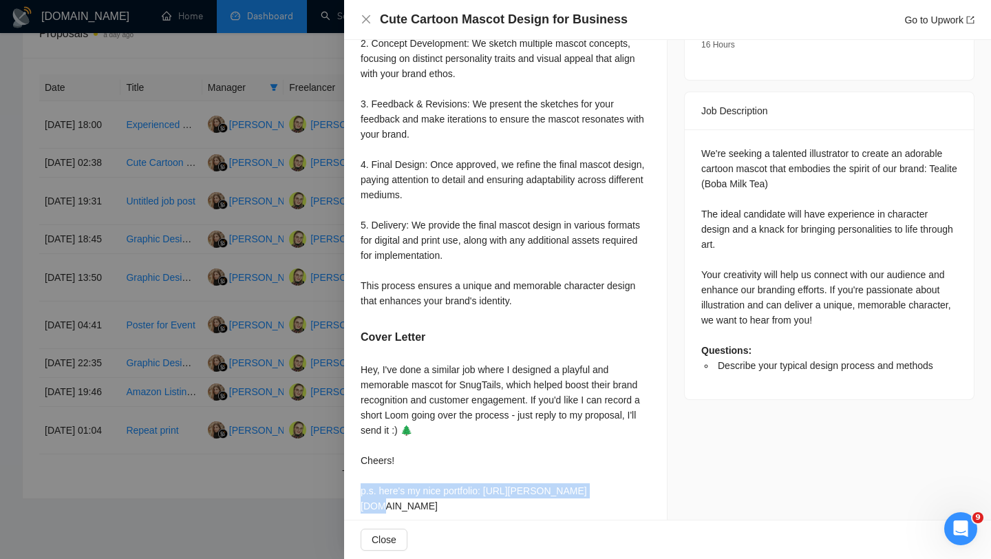
drag, startPoint x: 360, startPoint y: 489, endPoint x: 599, endPoint y: 493, distance: 238.9
click at [599, 494] on div "Hey, I've done a similar job where I designed a playful and memorable mascot fo…" at bounding box center [506, 437] width 290 height 151
click at [160, 419] on div at bounding box center [495, 279] width 991 height 559
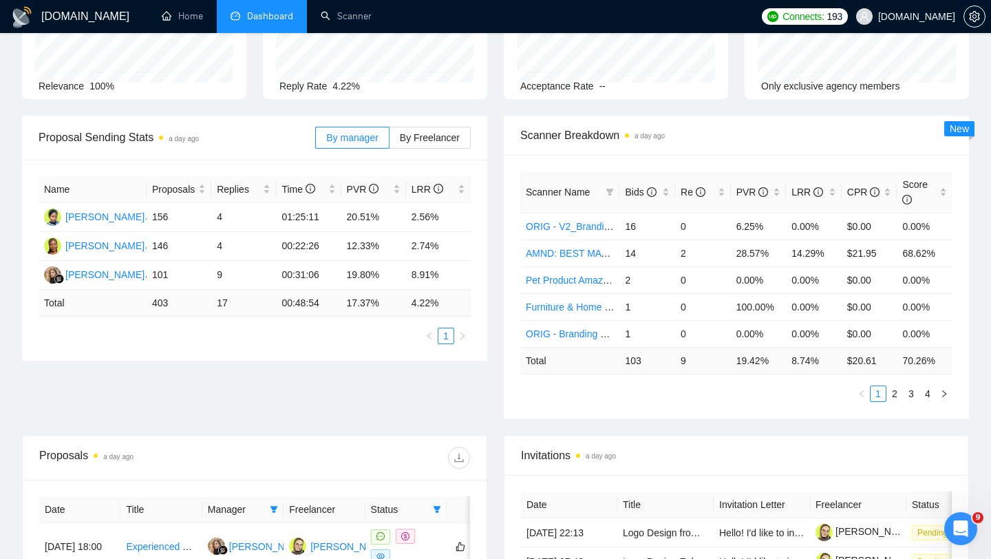
scroll to position [0, 0]
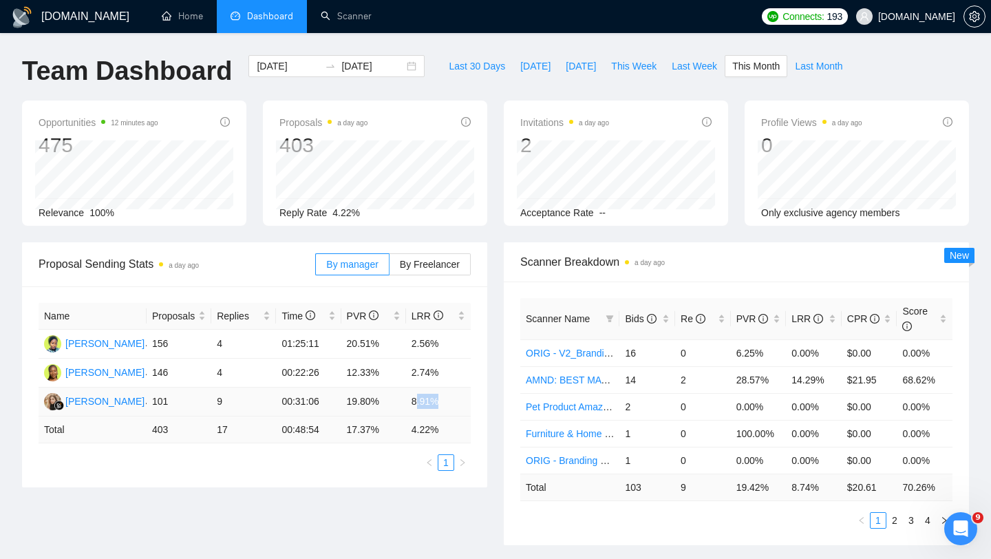
drag, startPoint x: 414, startPoint y: 398, endPoint x: 465, endPoint y: 395, distance: 50.3
click at [465, 396] on td "8.91%" at bounding box center [438, 402] width 65 height 29
drag, startPoint x: 403, startPoint y: 398, endPoint x: 447, endPoint y: 401, distance: 44.2
click at [447, 402] on tr "[PERSON_NAME] 101 9 00:31:06 19.80% 8.91%" at bounding box center [255, 402] width 432 height 29
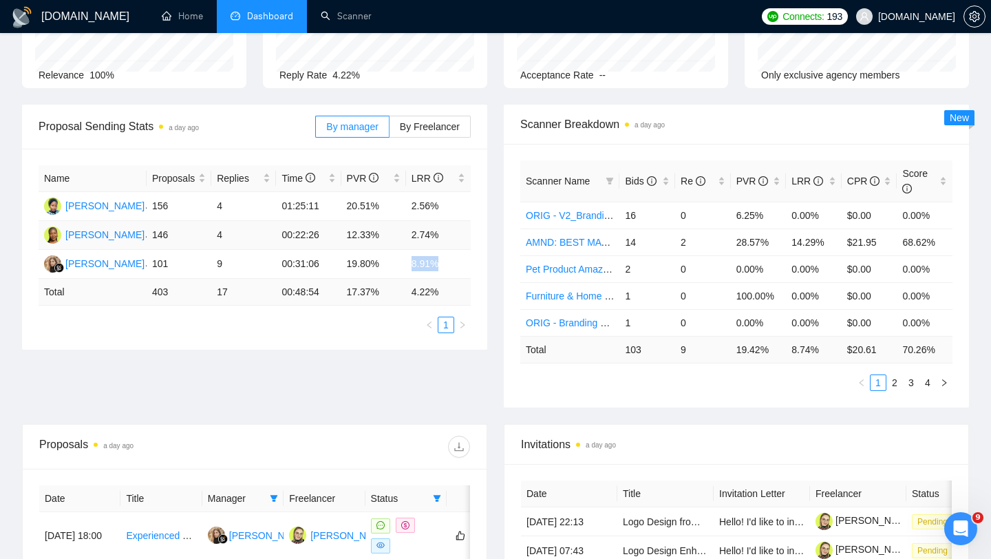
scroll to position [661, 0]
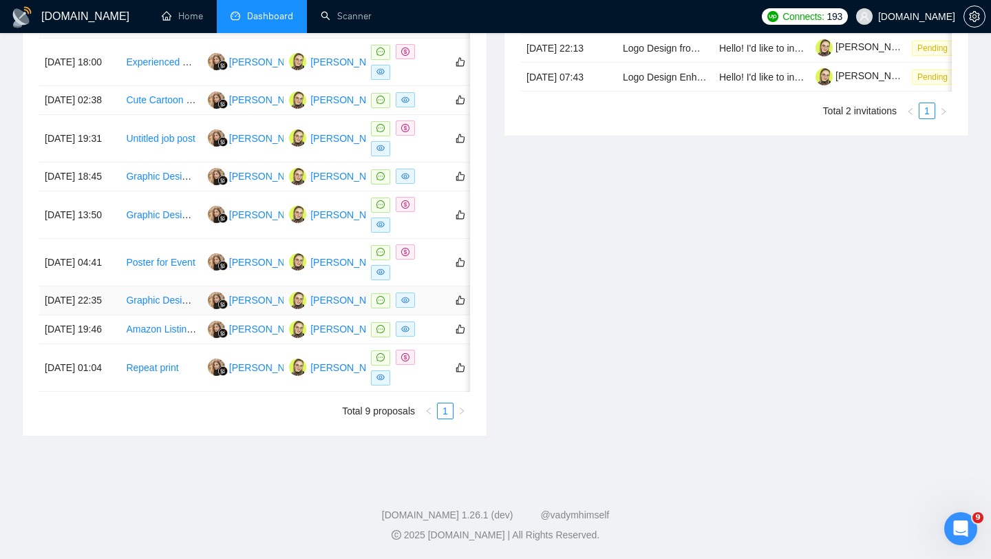
click at [425, 293] on div at bounding box center [406, 301] width 70 height 16
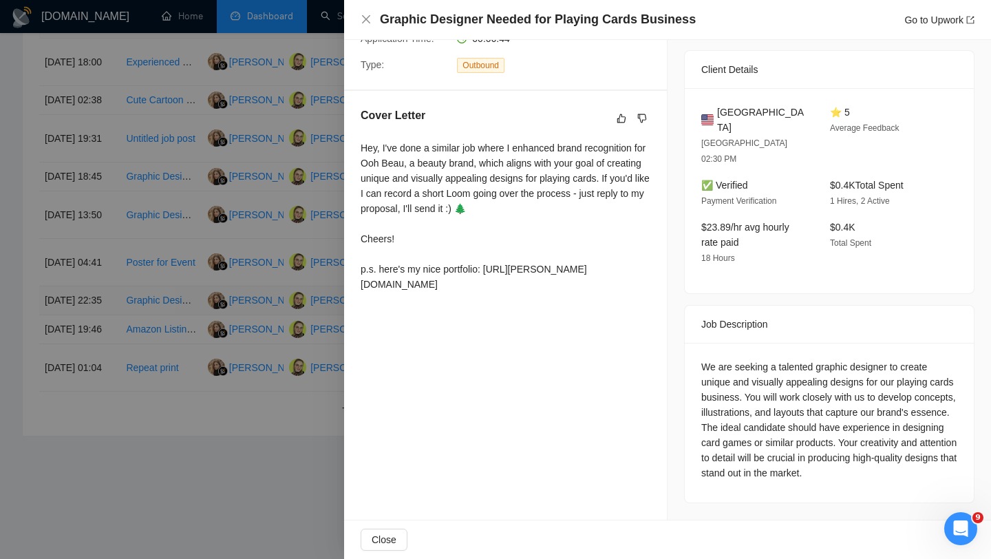
scroll to position [292, 0]
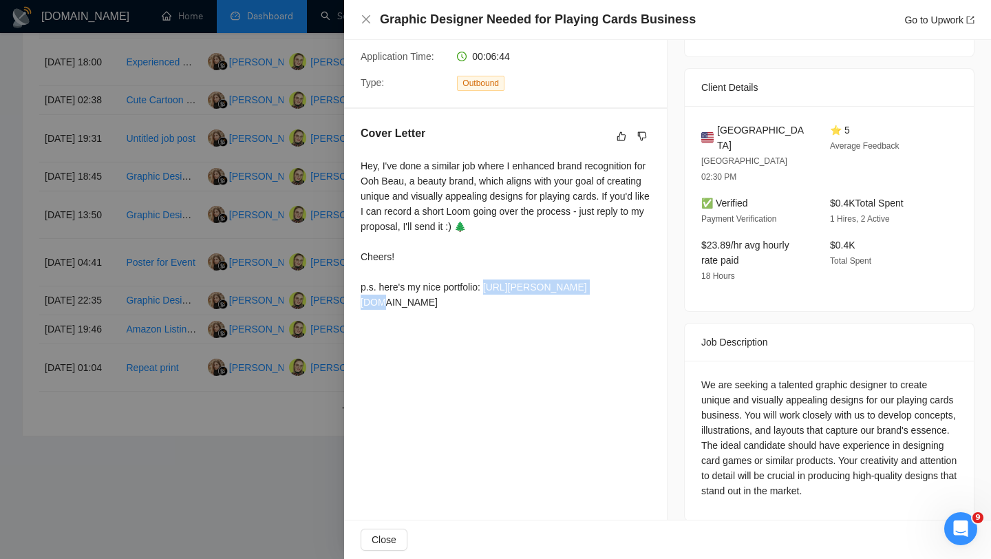
drag, startPoint x: 489, startPoint y: 283, endPoint x: 613, endPoint y: 284, distance: 123.9
click at [613, 284] on div "Hey, I've done a similar job where I enhanced brand recognition for Ooh Beau, a…" at bounding box center [506, 233] width 290 height 151
drag, startPoint x: 587, startPoint y: 289, endPoint x: 491, endPoint y: 281, distance: 96.0
click at [491, 281] on div "Hey, I've done a similar job where I enhanced brand recognition for Ooh Beau, a…" at bounding box center [506, 233] width 290 height 151
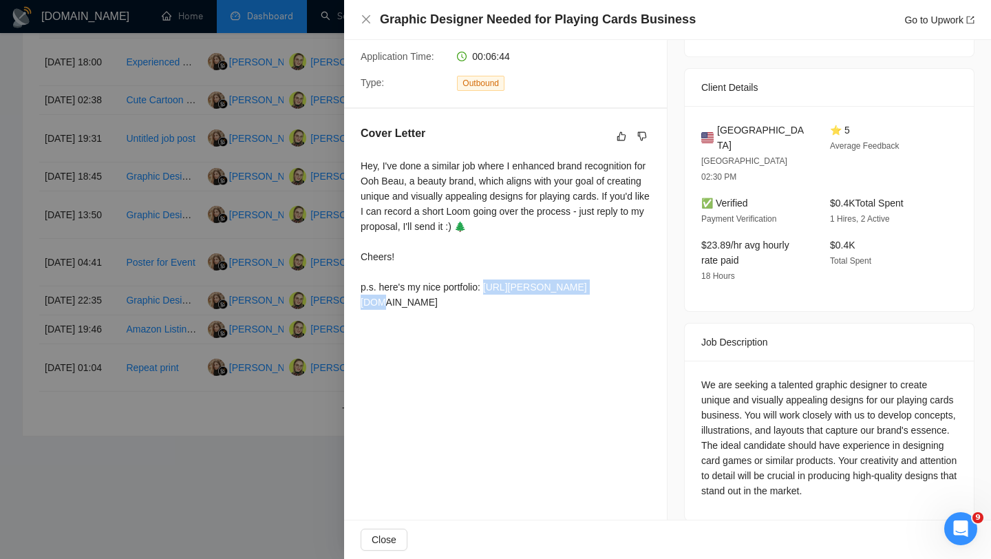
copy div "ttps://[PERSON_NAME][DOMAIN_NAME][URL]"
click at [423, 250] on div "Hey, I've done a similar job where I enhanced brand recognition for Ooh Beau, a…" at bounding box center [506, 233] width 290 height 151
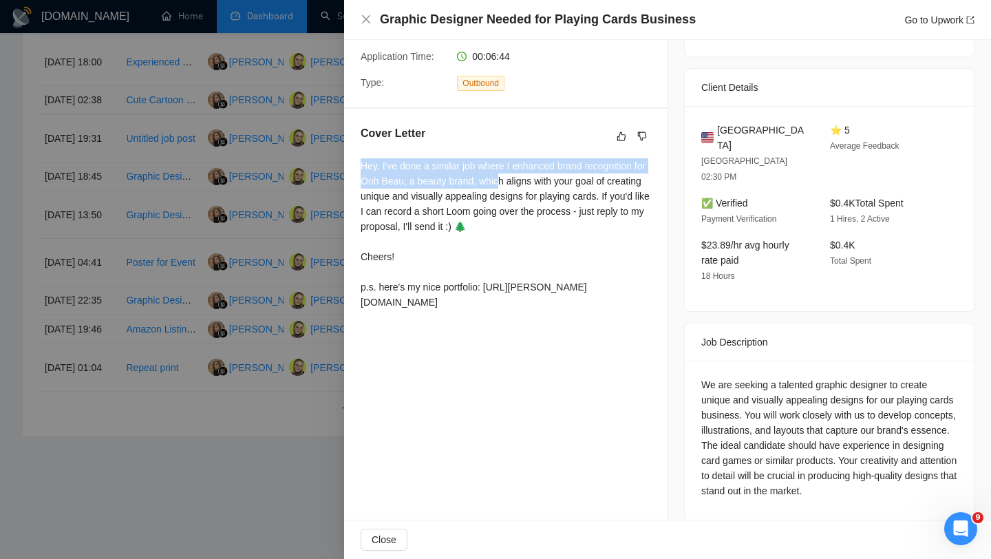
drag, startPoint x: 361, startPoint y: 165, endPoint x: 514, endPoint y: 187, distance: 155.1
click at [514, 187] on div "Hey, I've done a similar job where I enhanced brand recognition for Ooh Beau, a…" at bounding box center [506, 233] width 290 height 151
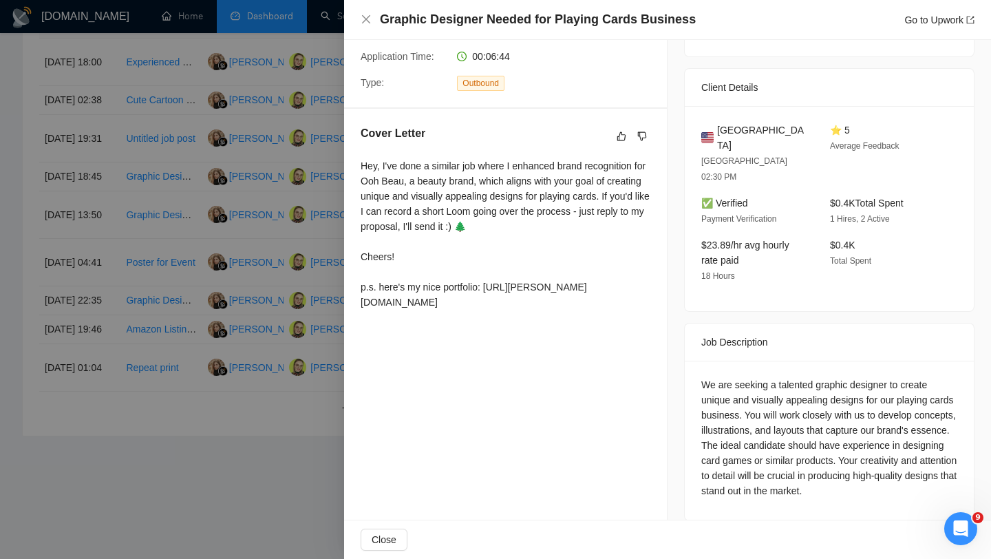
click at [241, 285] on div at bounding box center [495, 279] width 991 height 559
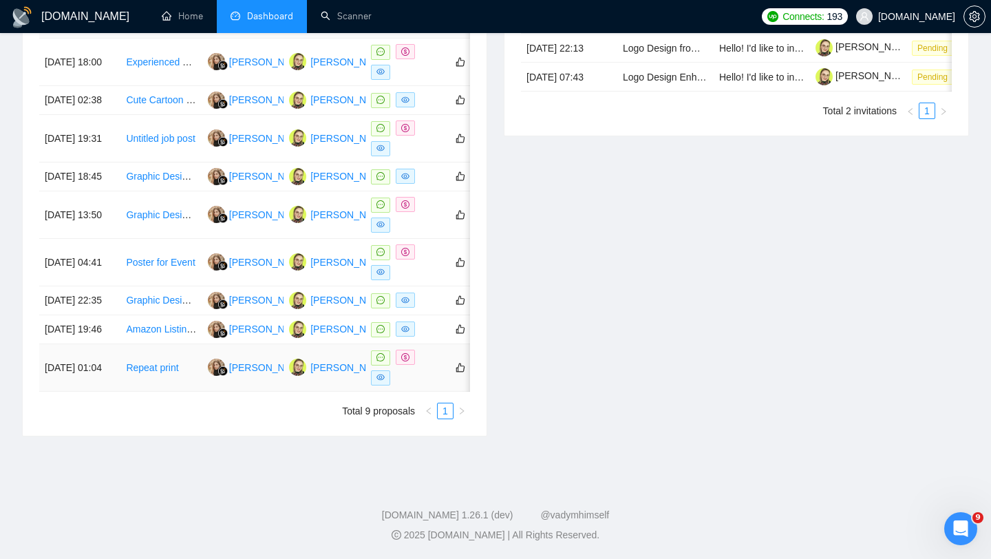
click at [426, 381] on div at bounding box center [406, 368] width 70 height 36
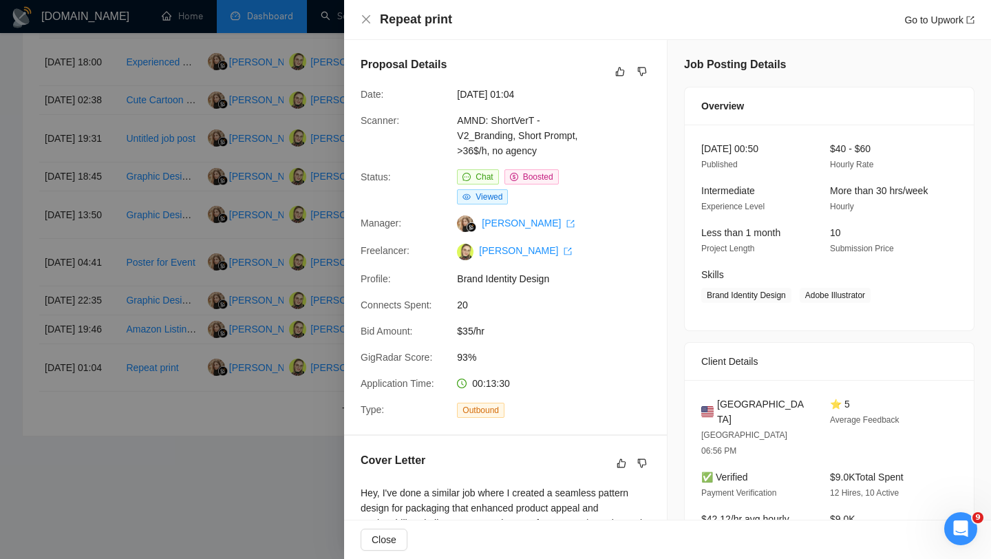
scroll to position [168, 0]
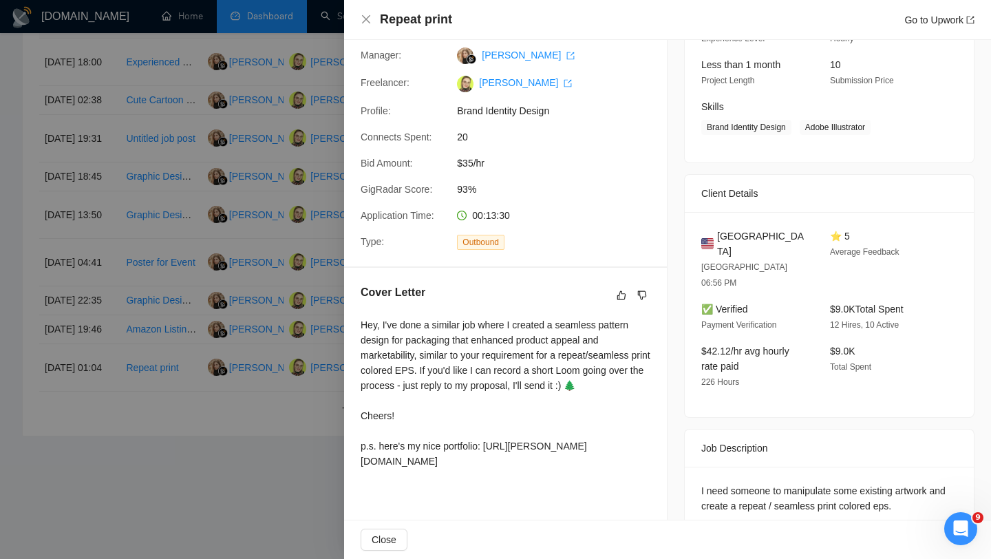
click at [293, 134] on div at bounding box center [495, 279] width 991 height 559
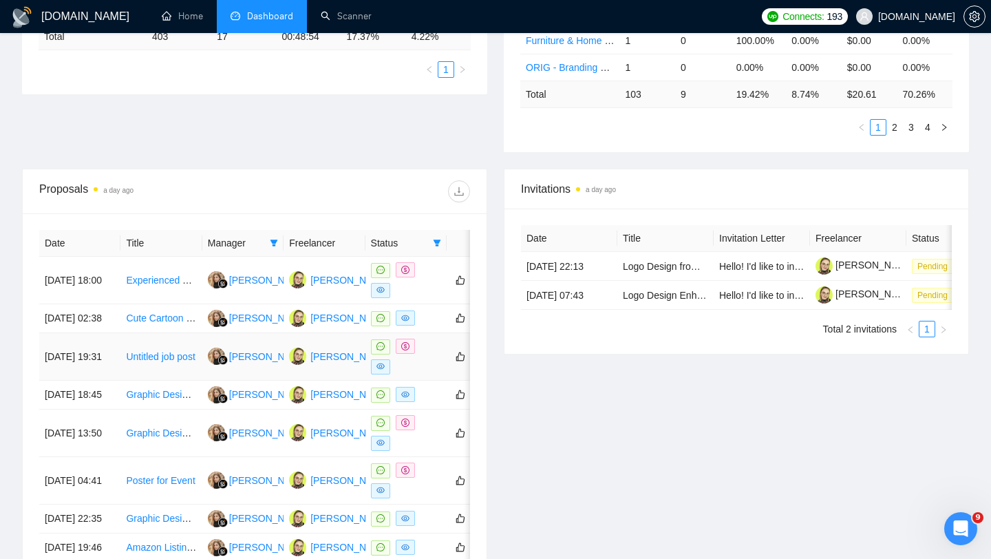
scroll to position [0, 0]
